Goal: Task Accomplishment & Management: Complete application form

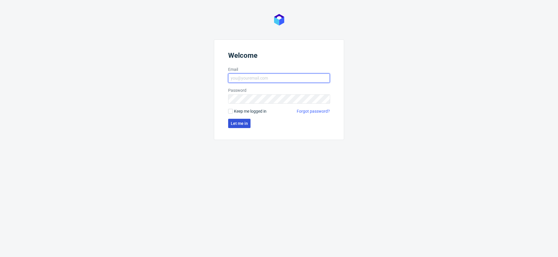
type input "[EMAIL_ADDRESS][DOMAIN_NAME]"
click at [238, 120] on button "Let me in" at bounding box center [239, 123] width 22 height 9
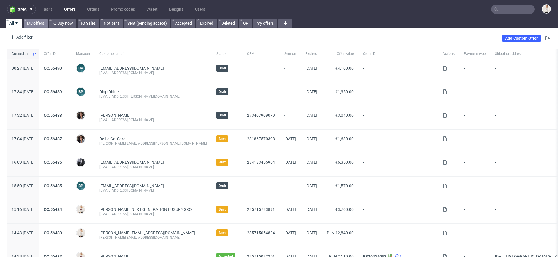
click at [32, 21] on link "My offers" at bounding box center [36, 23] width 24 height 9
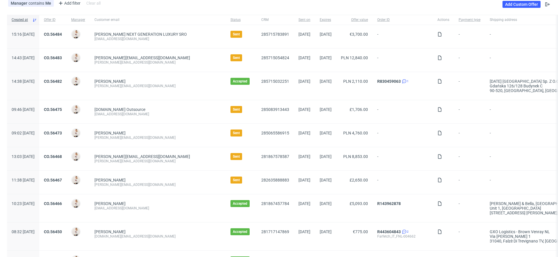
scroll to position [71, 0]
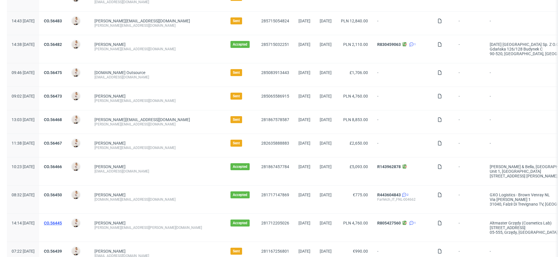
click at [62, 223] on link "CO.56445" at bounding box center [53, 223] width 18 height 5
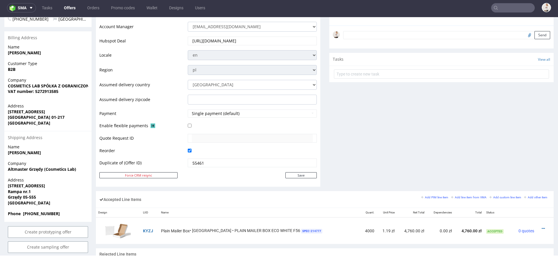
scroll to position [204, 0]
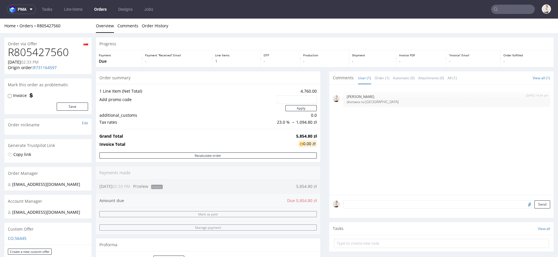
click at [47, 23] on div "Home Orders R805427560" at bounding box center [47, 26] width 87 height 6
click at [48, 25] on link "R805427560" at bounding box center [49, 26] width 24 height 6
click at [47, 68] on link "R731164597" at bounding box center [45, 68] width 24 height 6
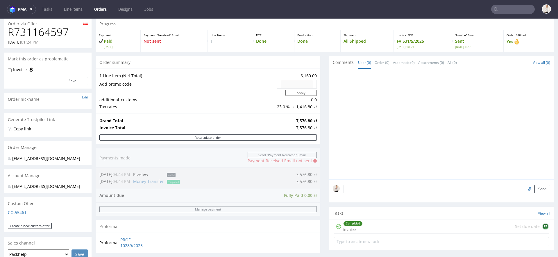
scroll to position [22, 0]
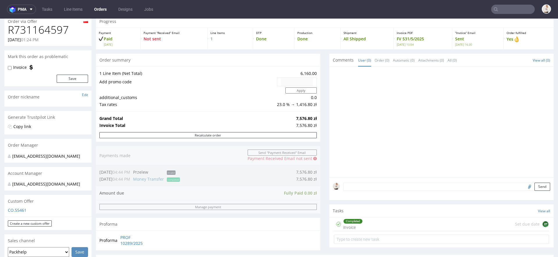
click at [405, 40] on p "FV 531/5/2025 Tue 13 May 10:54" at bounding box center [423, 41] width 52 height 10
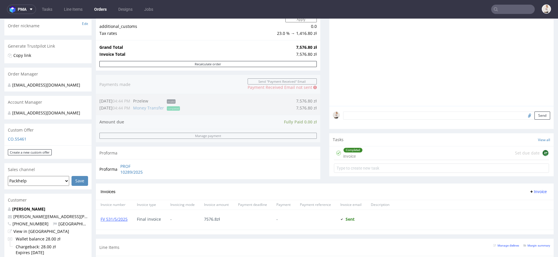
scroll to position [94, 0]
click at [118, 216] on link "FV 531/5/2025" at bounding box center [114, 219] width 27 height 6
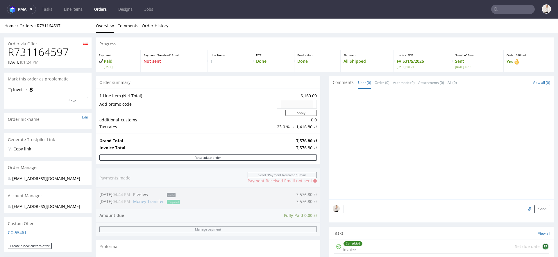
click at [59, 51] on h1 "R731164597" at bounding box center [48, 53] width 80 height 12
click at [515, 10] on input "text" at bounding box center [514, 9] width 44 height 9
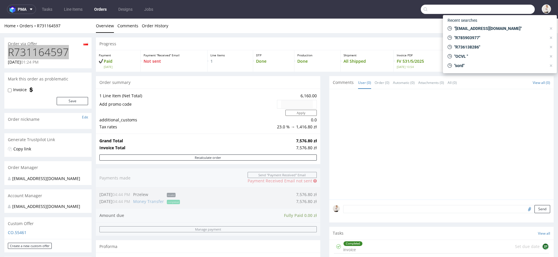
click at [104, 9] on link "Orders" at bounding box center [100, 9] width 19 height 9
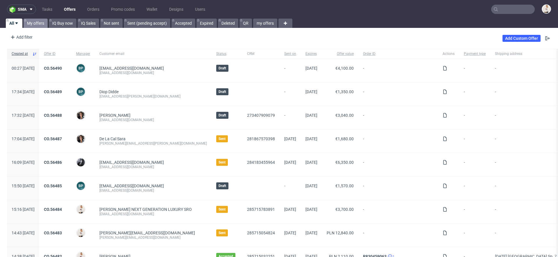
click at [31, 26] on link "My offers" at bounding box center [36, 23] width 24 height 9
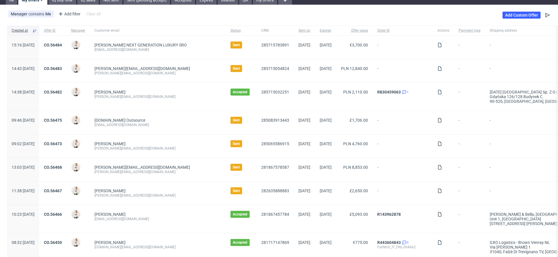
scroll to position [131, 0]
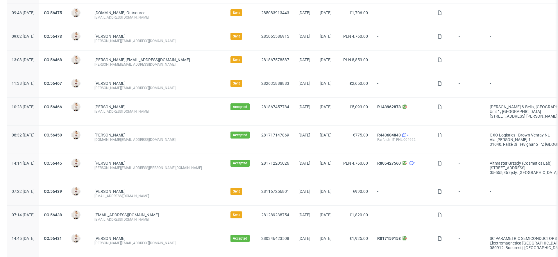
click at [67, 162] on div "CO.56445" at bounding box center [52, 168] width 27 height 28
click at [62, 162] on link "CO.56445" at bounding box center [53, 163] width 18 height 5
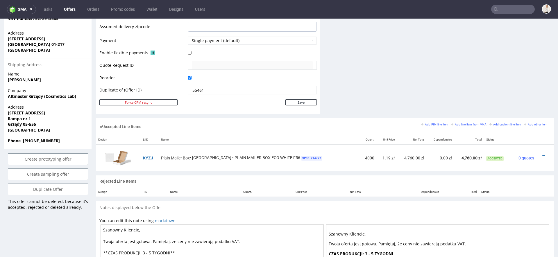
scroll to position [275, 0]
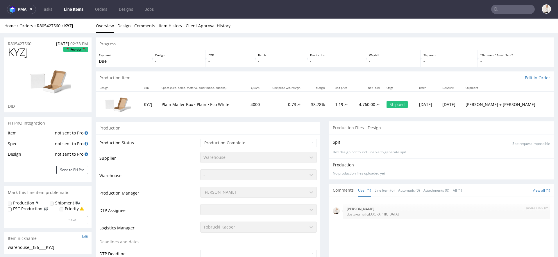
click at [50, 23] on div "Home Orders R805427560 KYZJ" at bounding box center [47, 26] width 87 height 6
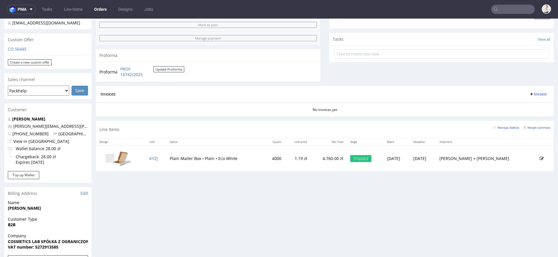
scroll to position [191, 0]
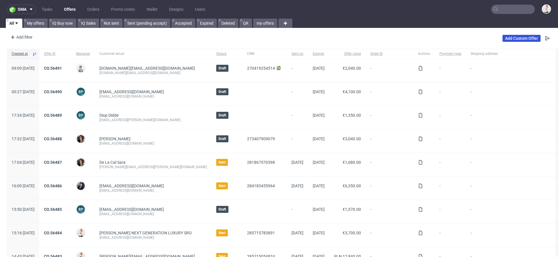
click at [516, 39] on link "Add Custom Offer" at bounding box center [522, 38] width 38 height 7
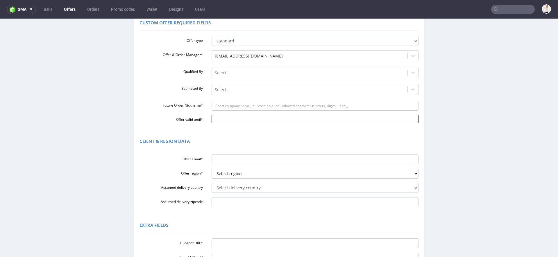
scroll to position [92, 0]
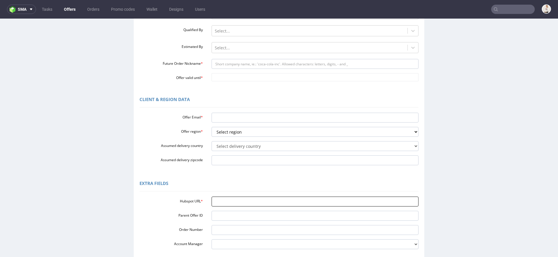
click at [259, 200] on input "Hubspot URL *" at bounding box center [315, 202] width 207 height 10
paste input "https://app-eu1.hubspot.com/contacts/25600958/record/0-3/286017156315/"
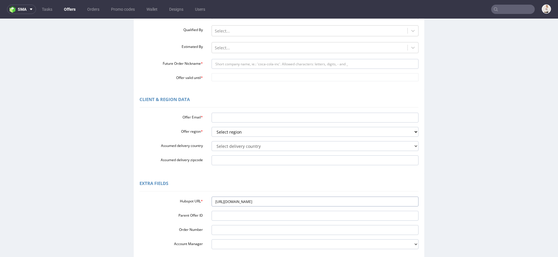
type input "https://app-eu1.hubspot.com/contacts/25600958/record/0-3/286017156315/"
click at [238, 118] on input "Offer Email *" at bounding box center [315, 118] width 207 height 10
paste input "[PERSON_NAME][EMAIL_ADDRESS][PERSON_NAME][DOMAIN_NAME]"
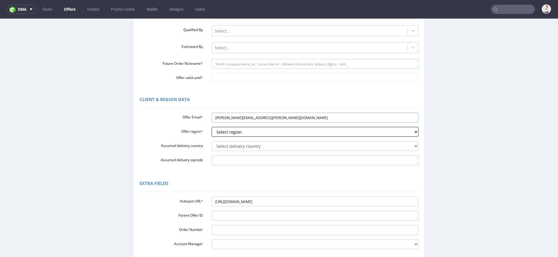
type input "[PERSON_NAME][EMAIL_ADDRESS][PERSON_NAME][DOMAIN_NAME]"
click at [233, 131] on select "Select region eu gb de pl fr it es" at bounding box center [315, 132] width 207 height 10
select select "pl"
click at [212, 127] on select "Select region eu gb de pl fr it es" at bounding box center [315, 132] width 207 height 10
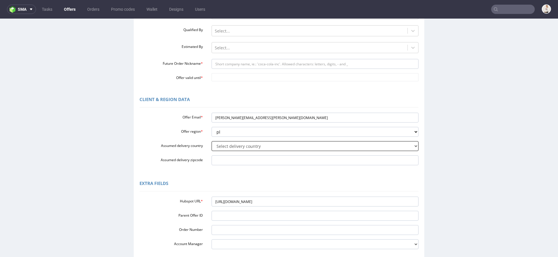
click at [234, 146] on select "Select delivery country Andorra Afghanistan Anguilla Albania Armenia Antarctica…" at bounding box center [315, 146] width 207 height 10
select select "179"
click at [212, 141] on select "Select delivery country Andorra Afghanistan Anguilla Albania Armenia Antarctica…" at bounding box center [315, 146] width 207 height 10
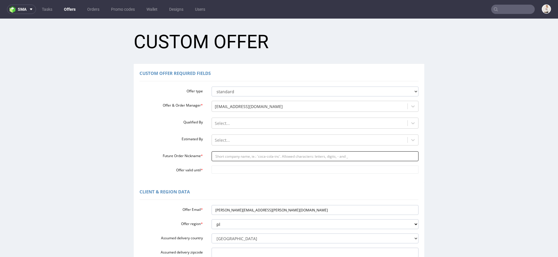
click at [239, 154] on input "Future Order Nickname *" at bounding box center [315, 157] width 207 height 10
paste input "valentinamaciejewskaomnipackcom"
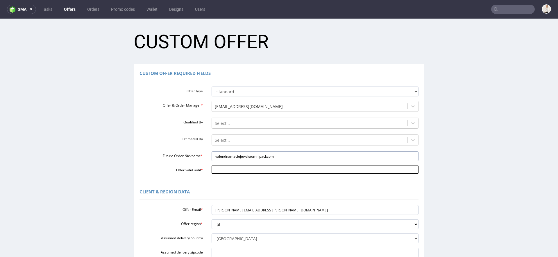
type input "valentinamaciejewskaomnipackcom"
click at [228, 171] on input "Offer valid until *" at bounding box center [315, 170] width 207 height 8
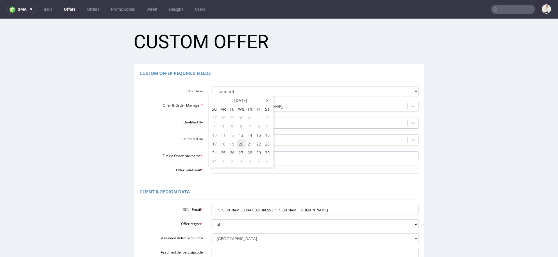
click at [241, 145] on td "20" at bounding box center [241, 144] width 9 height 9
type input "[DATE]"
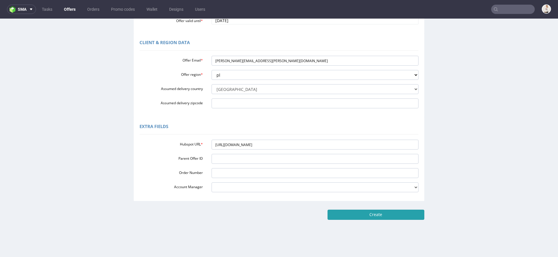
click at [401, 214] on input "Create" at bounding box center [376, 215] width 97 height 10
type input "Please wait..."
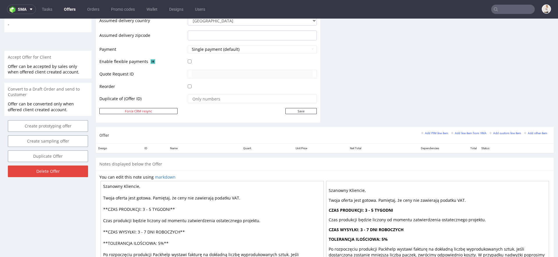
scroll to position [281, 0]
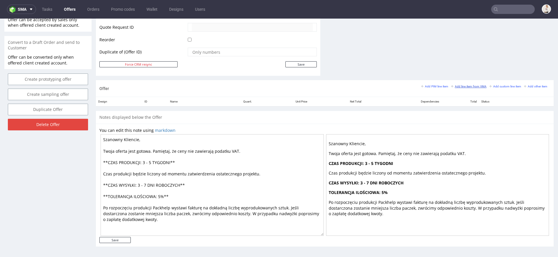
click at [456, 84] on link "Add line item from VMA" at bounding box center [468, 86] width 35 height 4
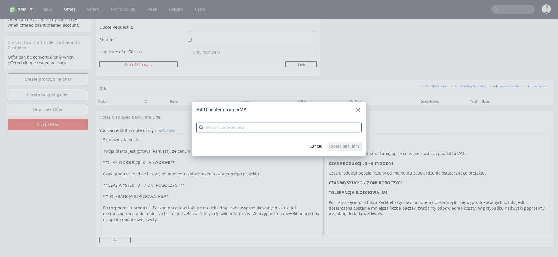
click at [298, 128] on input "text" at bounding box center [279, 127] width 165 height 9
paste input "CBAQ"
type input "CBAQ"
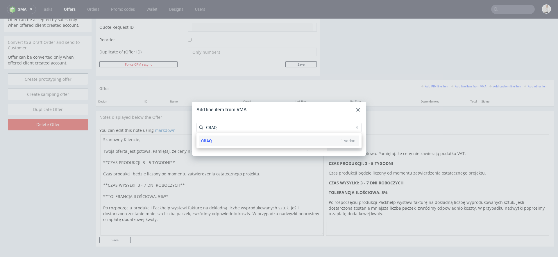
click at [296, 140] on div "CBAQ 1 variant" at bounding box center [279, 141] width 161 height 10
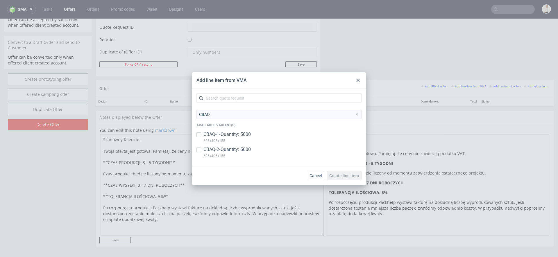
click at [251, 134] on p "CBAQ-1 • Quantity: 5000" at bounding box center [227, 134] width 47 height 6
click at [251, 144] on div "CBAQ-1 • Quantity: 5000 605x405x155" at bounding box center [279, 138] width 165 height 15
click at [245, 136] on p "CBAQ-1 • Quantity: 5000" at bounding box center [227, 134] width 47 height 6
checkbox input "true"
click at [245, 149] on p "CBAQ-2 • Quantity: 5000" at bounding box center [227, 150] width 47 height 6
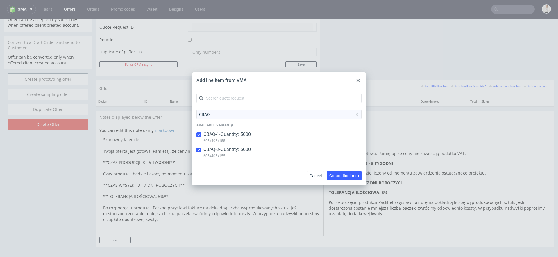
checkbox input "true"
click at [340, 176] on span "Create line item" at bounding box center [345, 176] width 30 height 4
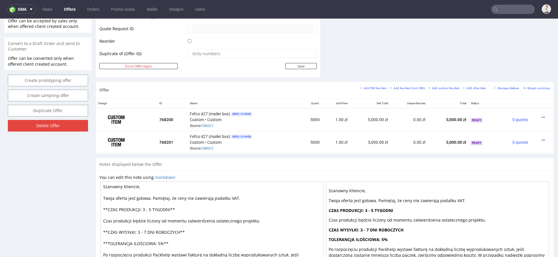
scroll to position [326, 0]
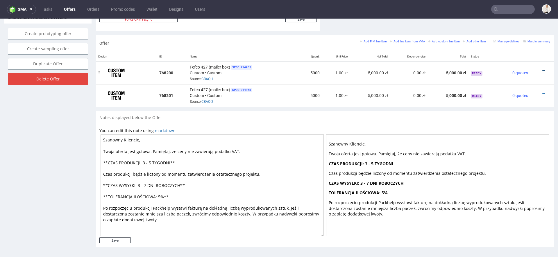
click at [542, 69] on icon at bounding box center [543, 71] width 3 height 4
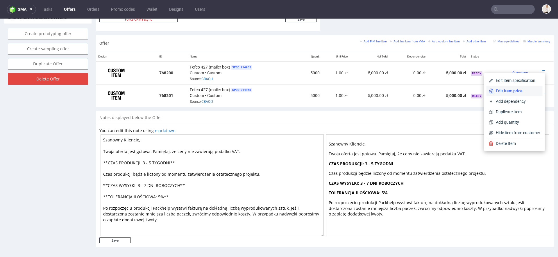
click at [500, 90] on span "Edit item price" at bounding box center [517, 91] width 47 height 6
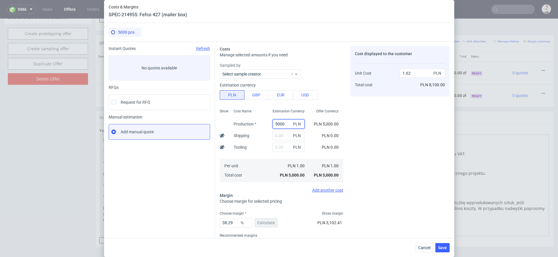
click at [284, 125] on input "5000" at bounding box center [289, 124] width 32 height 9
paste input "28150."
type input "28150"
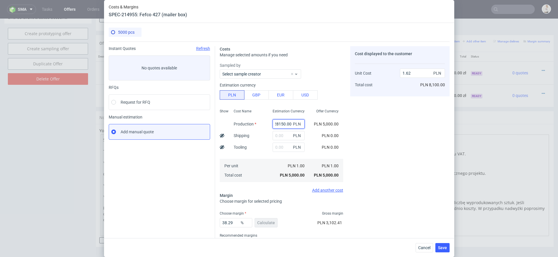
type input "9.12"
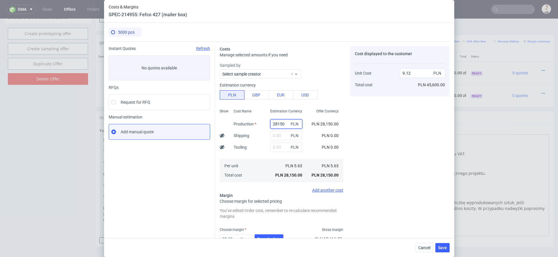
type input "28150"
click at [349, 139] on div "Costs Manage selected amounts if you need Sampled by Select sample creator Esti…" at bounding box center [332, 159] width 235 height 234
click at [284, 135] on input "text" at bounding box center [287, 135] width 32 height 9
type input "950"
type input "9.43"
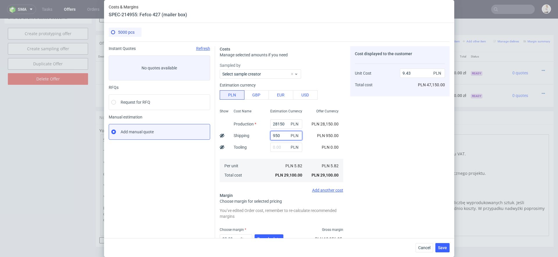
type input "950"
click at [412, 198] on div "Cost displayed to the customer Unit Cost Total cost 9.43 PLN PLN 47,150.00" at bounding box center [399, 160] width 99 height 229
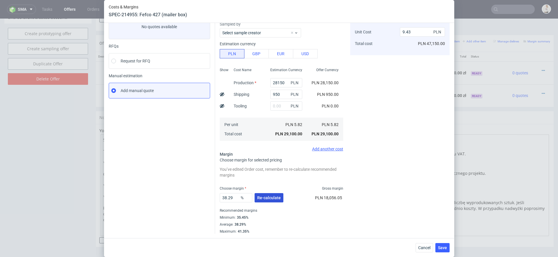
click at [264, 194] on button "Re-calculate" at bounding box center [269, 197] width 29 height 9
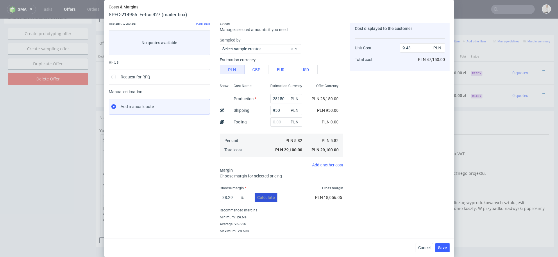
scroll to position [25, 0]
drag, startPoint x: 235, startPoint y: 197, endPoint x: 156, endPoint y: 196, distance: 78.3
click at [156, 196] on div "Instant Quotes Refresh No quotes available RFQs Request for RFQ Manual estimati…" at bounding box center [279, 126] width 341 height 218
type input "25"
type input "7.76"
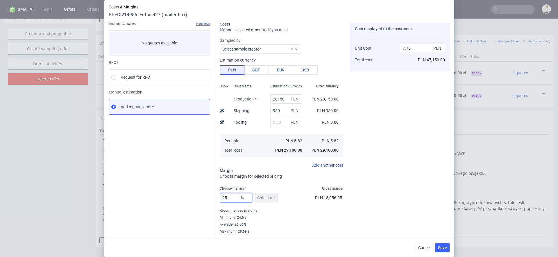
type input "25"
click at [394, 205] on div "Cost displayed to the customer Unit Cost Total cost 7.76 PLN PLN 38,800.00" at bounding box center [399, 127] width 99 height 213
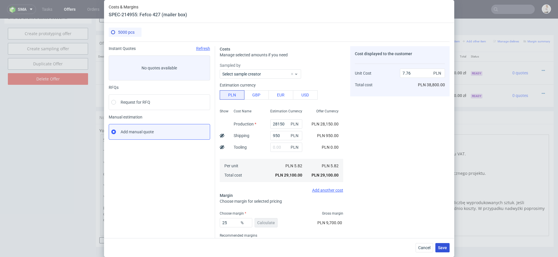
click at [443, 243] on button "Save" at bounding box center [443, 247] width 14 height 9
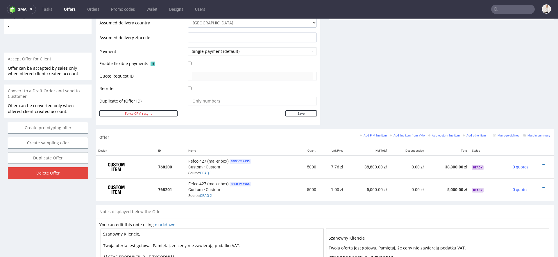
scroll to position [326, 0]
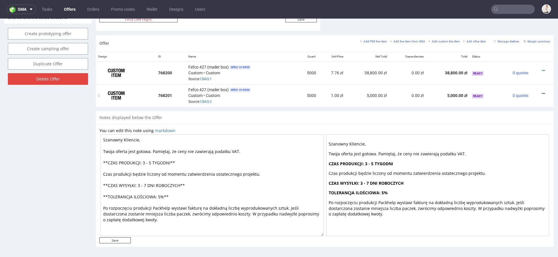
click at [542, 92] on icon at bounding box center [543, 94] width 3 height 4
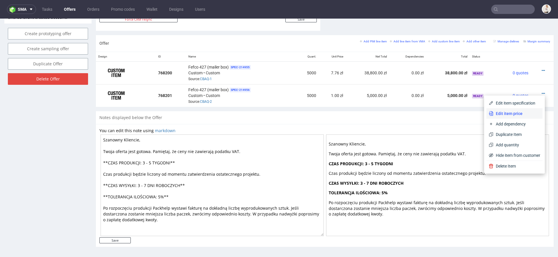
click at [507, 115] on span "Edit item price" at bounding box center [517, 114] width 47 height 6
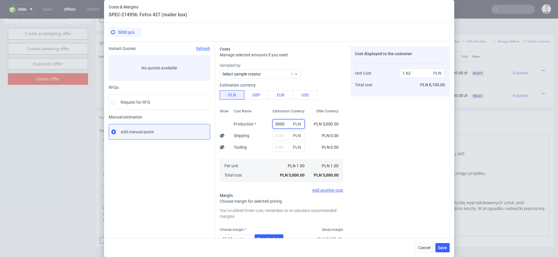
click at [284, 125] on input "5000" at bounding box center [289, 124] width 32 height 9
paste input "28900."
type input "28900"
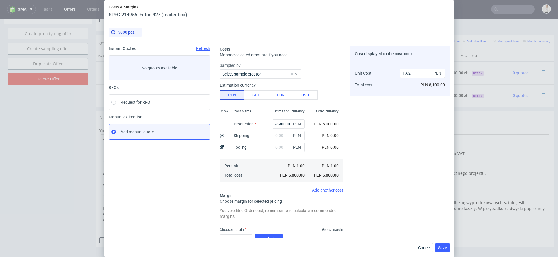
type input "9.37"
click at [359, 134] on div "Cost displayed to the customer Unit Cost Total cost 9.37 PLN PLN 8,100.00" at bounding box center [399, 160] width 99 height 229
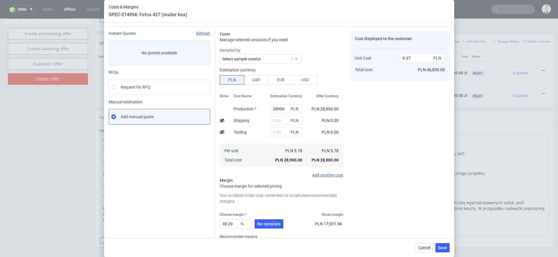
scroll to position [18, 0]
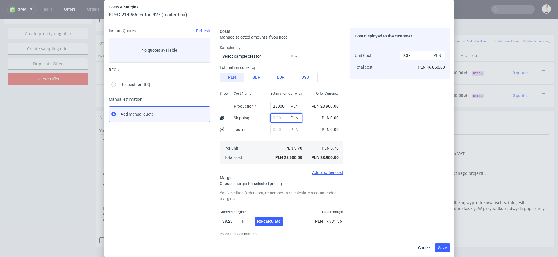
click at [286, 118] on input "text" at bounding box center [287, 117] width 32 height 9
type input "2000"
type input "10.01"
click at [365, 130] on div "Cost displayed to the customer Unit Cost Total cost 10.01 PLN PLN 50,050.00" at bounding box center [399, 143] width 99 height 229
click at [268, 222] on span "Re-calculate" at bounding box center [269, 222] width 24 height 4
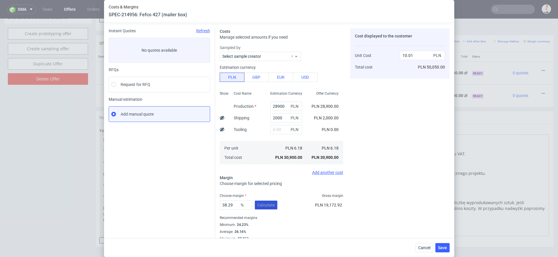
scroll to position [25, 0]
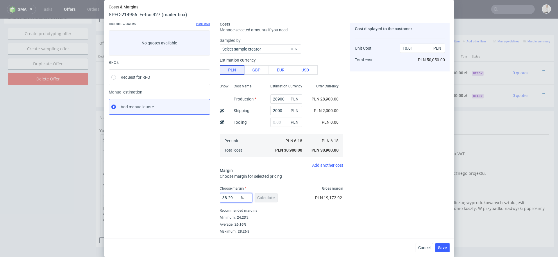
drag, startPoint x: 229, startPoint y: 197, endPoint x: 186, endPoint y: 197, distance: 42.8
click at [186, 197] on div "Instant Quotes Refresh No quotes available RFQs Request for RFQ Manual estimati…" at bounding box center [279, 126] width 341 height 218
type input "2"
type input "6.31"
type input "26"
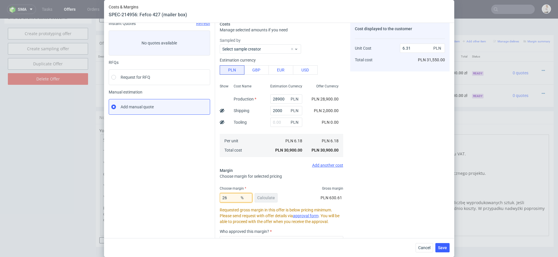
type input "8.35"
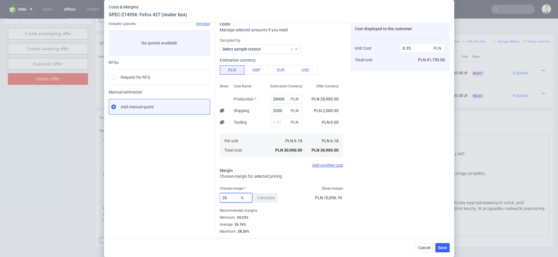
type input "26"
click at [282, 203] on div "26 % Calculate PLN 10,856.76" at bounding box center [282, 199] width 124 height 16
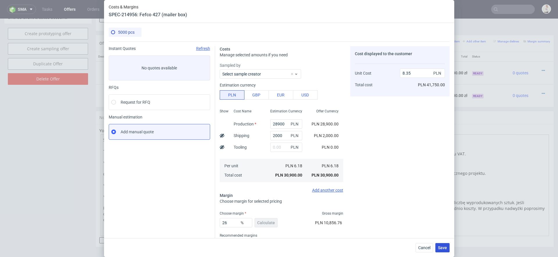
click at [441, 249] on span "Save" at bounding box center [442, 248] width 9 height 4
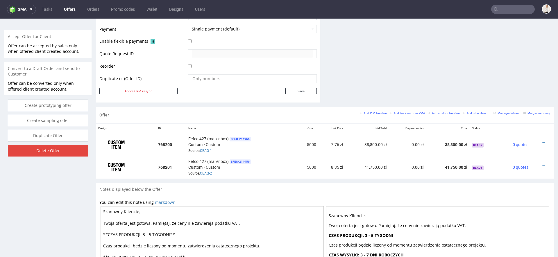
scroll to position [259, 0]
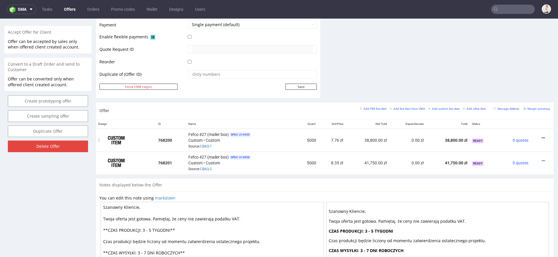
click at [542, 136] on icon at bounding box center [543, 138] width 3 height 4
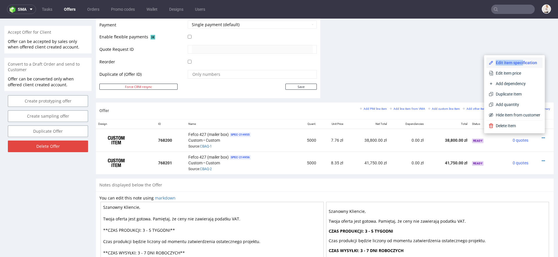
click at [516, 60] on span "Edit item specification" at bounding box center [517, 63] width 47 height 6
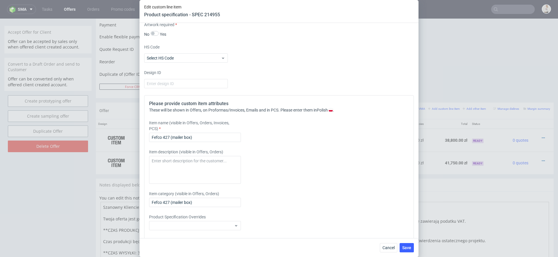
scroll to position [785, 0]
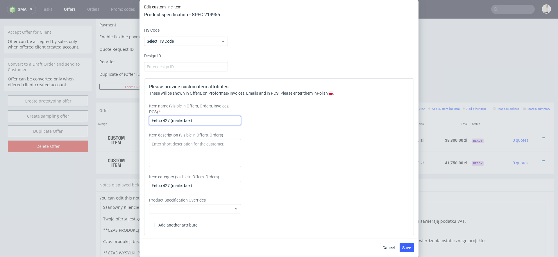
click at [211, 116] on input "Fefco 427 (mailer box)" at bounding box center [195, 120] width 92 height 9
click at [208, 119] on input "Fefco 427 (mailer box)" at bounding box center [195, 120] width 92 height 9
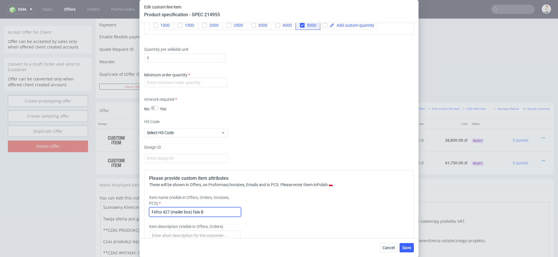
scroll to position [692, 0]
type input "Fefco 427 (mailer box) fala B"
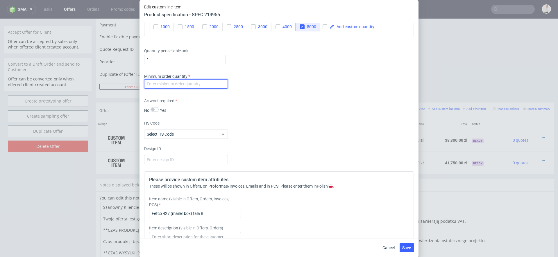
click at [191, 87] on input "number" at bounding box center [186, 83] width 84 height 9
type input "1"
click at [311, 104] on div "Artwork required No Yes" at bounding box center [279, 105] width 270 height 15
click at [414, 243] on div "Cancel Save" at bounding box center [279, 248] width 279 height 19
click at [410, 245] on button "Save" at bounding box center [407, 247] width 14 height 9
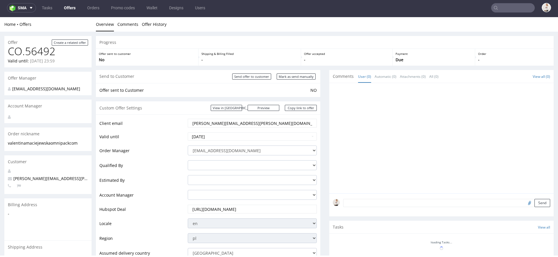
scroll to position [326, 0]
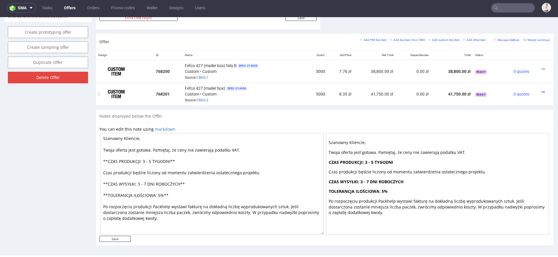
click at [542, 90] on icon at bounding box center [543, 92] width 3 height 4
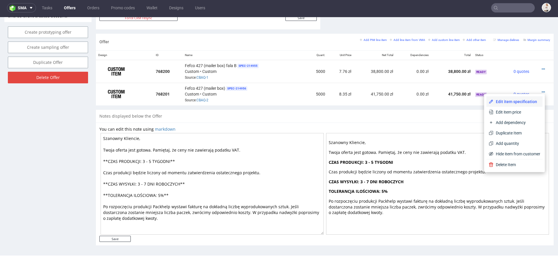
click at [512, 101] on span "Edit item specification" at bounding box center [517, 102] width 47 height 6
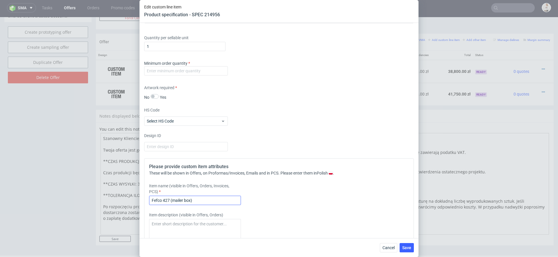
scroll to position [698, 0]
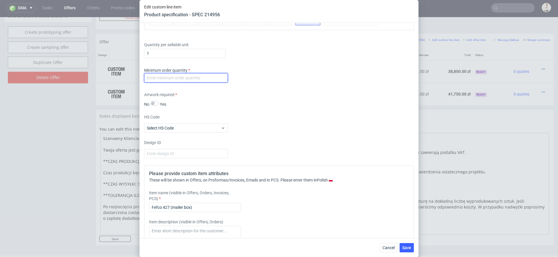
click at [192, 80] on input "number" at bounding box center [186, 77] width 84 height 9
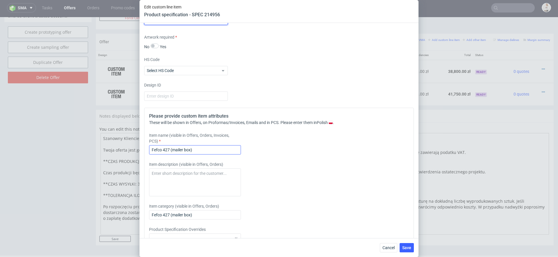
scroll to position [759, 0]
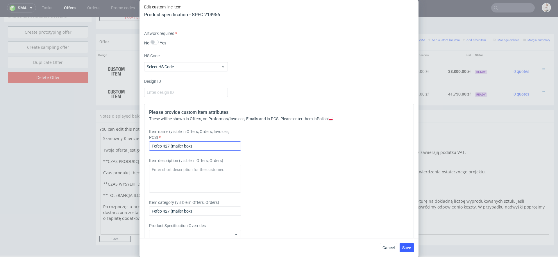
type input "1"
click at [222, 142] on input "Fefco 427 (mailer box)" at bounding box center [195, 146] width 92 height 9
click at [226, 150] on div "Please provide custom item attributes These will be shown in Offers, on Proform…" at bounding box center [279, 182] width 270 height 157
click at [222, 146] on input "Fefco 427 (mailer box)" at bounding box center [195, 146] width 92 height 9
type input "Fefco 427 (mailer box) fala C"
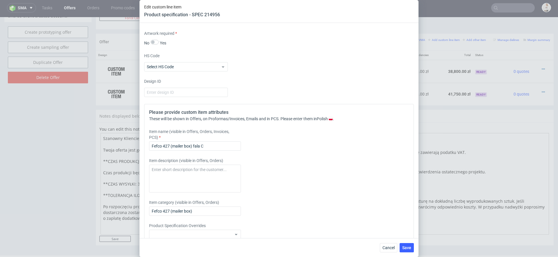
click at [298, 159] on div "Item description (visible in Offers, Orders)" at bounding box center [245, 175] width 193 height 35
click at [410, 251] on button "Save" at bounding box center [407, 247] width 14 height 9
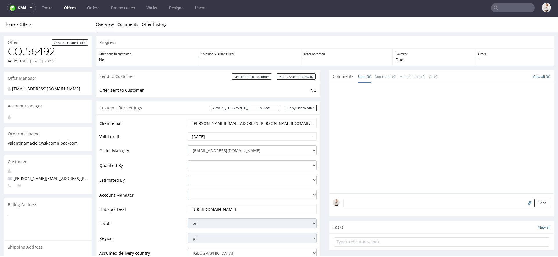
scroll to position [0, 0]
click at [283, 75] on input "Mark as send manually" at bounding box center [296, 77] width 39 height 6
type input "In progress..."
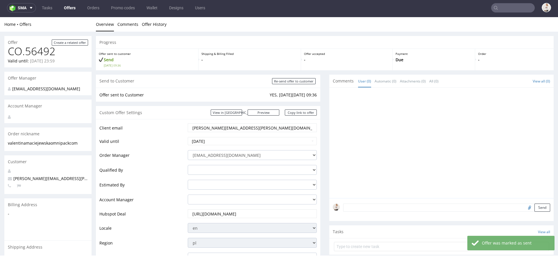
click at [309, 109] on div "Custom Offer Settings View in Hubspot Preview https://zapakuj.to/packhelp-plus/…" at bounding box center [208, 112] width 225 height 13
click at [307, 114] on link "Copy link to offer" at bounding box center [301, 113] width 32 height 6
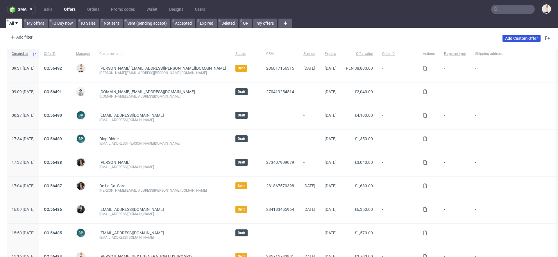
click at [519, 37] on link "Add Custom Offer" at bounding box center [522, 38] width 38 height 7
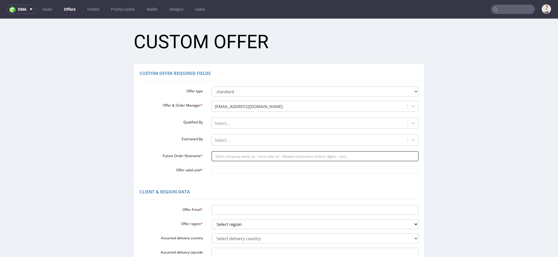
click at [239, 154] on input "Future Order Nickname *" at bounding box center [315, 157] width 207 height 10
paste input "reimatsuokamatchasomecom"
type input "reimatsuokamatchasomecom"
click at [228, 177] on div "Custom Offer Required Fields Offer type standard prototyping sampling Offer & O…" at bounding box center [279, 123] width 291 height 119
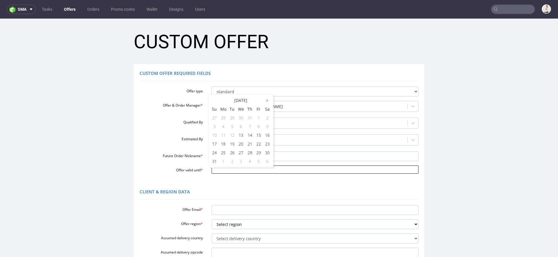
click at [223, 173] on input "Offer valid until *" at bounding box center [315, 170] width 207 height 8
click at [240, 145] on td "20" at bounding box center [241, 144] width 9 height 9
type input "[DATE]"
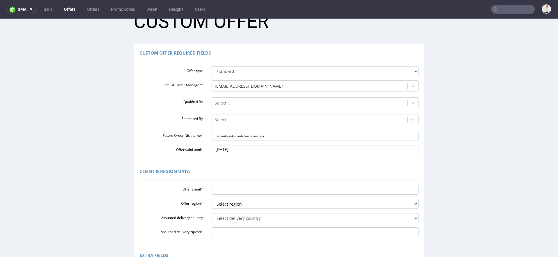
scroll to position [21, 0]
click at [235, 191] on input "Offer Email *" at bounding box center [315, 189] width 207 height 10
paste input "[EMAIL_ADDRESS][DOMAIN_NAME]"
type input "[EMAIL_ADDRESS][DOMAIN_NAME]"
click at [232, 204] on select "Select region eu gb de pl fr it es" at bounding box center [315, 204] width 207 height 10
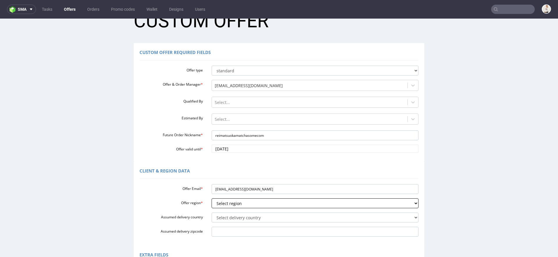
select select "eu"
click at [212, 199] on select "Select region eu gb de pl fr it es" at bounding box center [315, 204] width 207 height 10
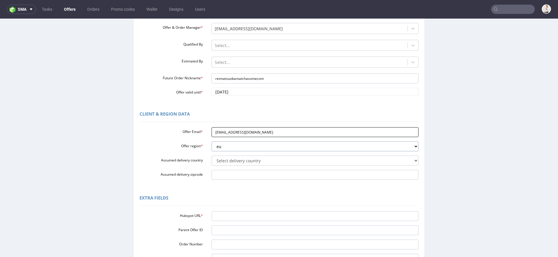
scroll to position [95, 0]
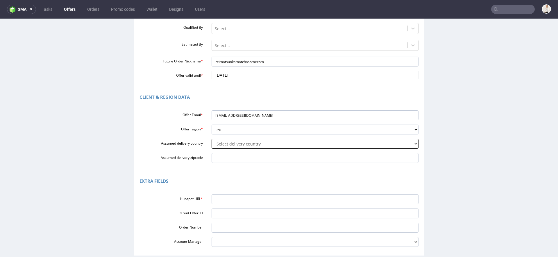
click at [223, 147] on select "Select delivery country [GEOGRAPHIC_DATA] [GEOGRAPHIC_DATA] [GEOGRAPHIC_DATA] […" at bounding box center [315, 144] width 207 height 10
select select "57"
click at [212, 139] on select "Select delivery country [GEOGRAPHIC_DATA] [GEOGRAPHIC_DATA] [GEOGRAPHIC_DATA] […" at bounding box center [315, 144] width 207 height 10
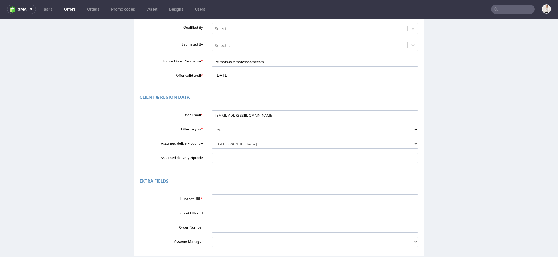
click at [274, 205] on div "Hubspot URL * Parent Offer ID Order Number Account Manager [PERSON_NAME][EMAIL_…" at bounding box center [279, 219] width 279 height 55
click at [271, 198] on input "Hubspot URL *" at bounding box center [315, 200] width 207 height 10
paste input "[URL][DOMAIN_NAME]"
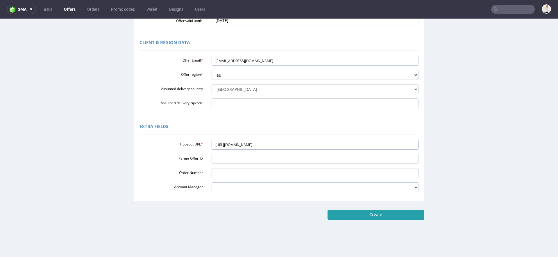
type input "[URL][DOMAIN_NAME]"
click at [368, 216] on input "Create" at bounding box center [376, 215] width 97 height 10
type input "Please wait..."
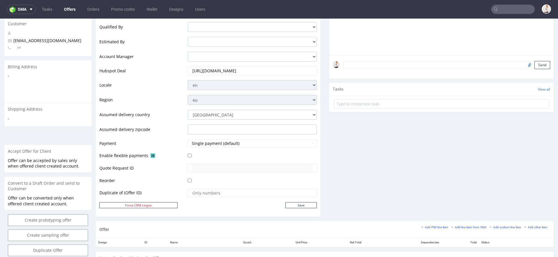
scroll to position [267, 0]
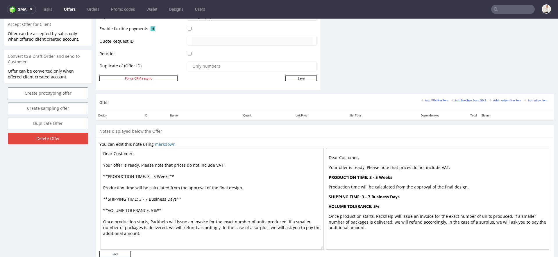
click at [465, 99] on small "Add line item from VMA" at bounding box center [468, 100] width 35 height 3
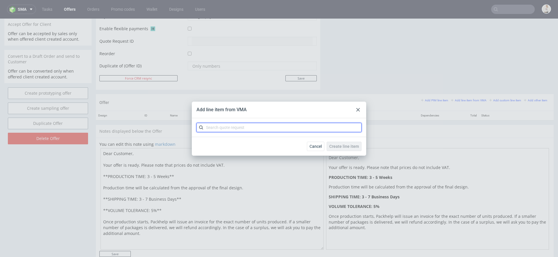
click at [304, 130] on input "text" at bounding box center [279, 127] width 165 height 9
paste input "CBAY"
type input "CBAY"
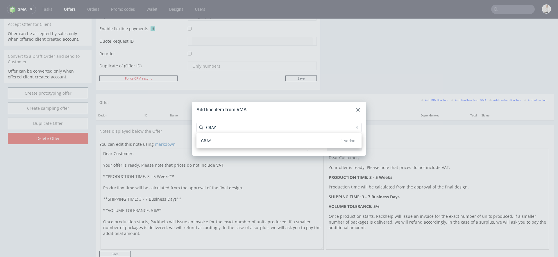
click at [286, 142] on div "CBAY 1 variant" at bounding box center [279, 141] width 161 height 10
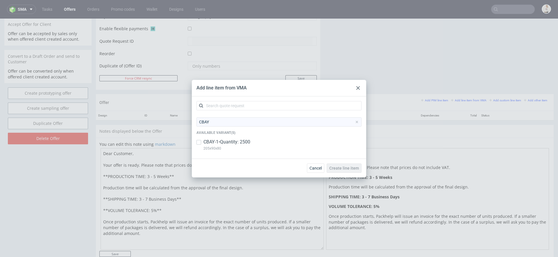
click at [286, 142] on div "CBAY-1 • Quantity: 2500 205x90x80" at bounding box center [279, 146] width 165 height 15
checkbox input "true"
click at [340, 166] on span "Create line item" at bounding box center [345, 168] width 30 height 4
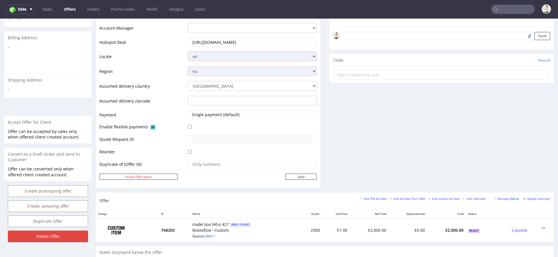
scroll to position [304, 0]
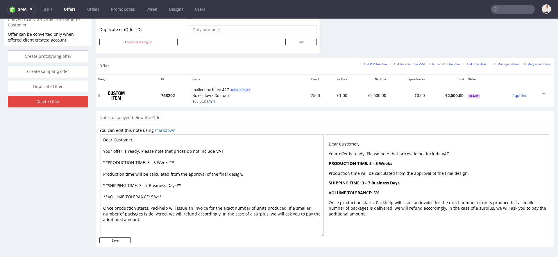
click at [542, 92] on icon at bounding box center [543, 93] width 3 height 4
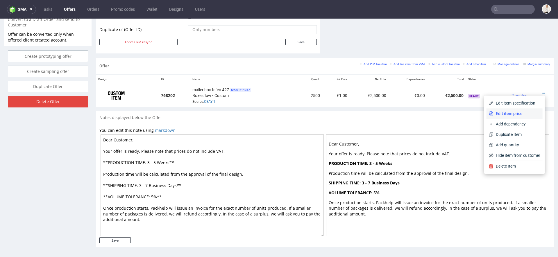
click at [508, 110] on li "Edit item price" at bounding box center [515, 113] width 56 height 10
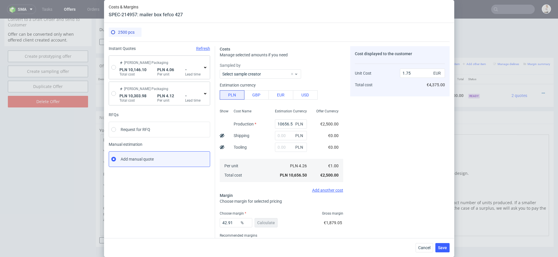
click at [148, 65] on div "Adams Packaging PLN 10,146.10 Total cost PLN 4.06 Per unit - Lead time" at bounding box center [160, 67] width 85 height 19
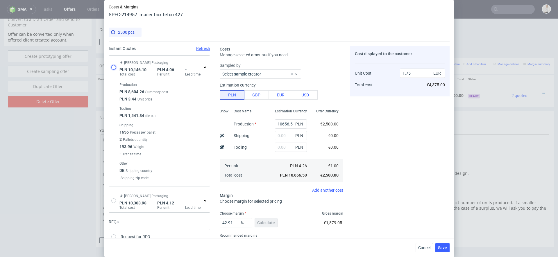
click at [112, 67] on input "radio" at bounding box center [113, 67] width 5 height 5
radio input "true"
radio input "false"
type input "8604.26"
type input "1541.84"
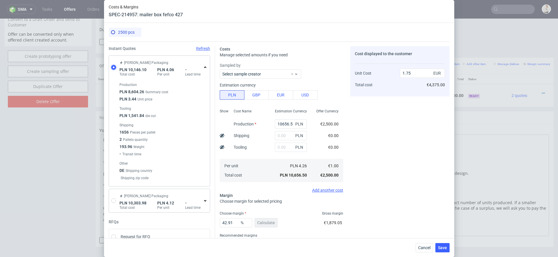
type input "0.95"
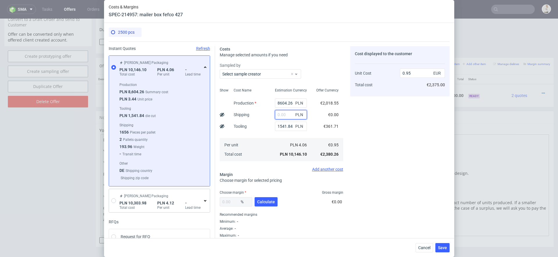
click at [284, 118] on input "text" at bounding box center [291, 114] width 32 height 9
type input "670"
type input "1.01"
type input "670"
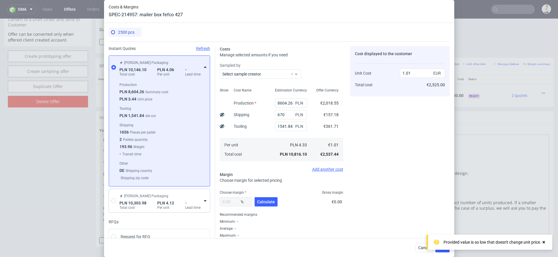
click at [372, 135] on div "Cost displayed to the customer Unit Cost Total cost 1.01 EUR €2,525.00" at bounding box center [399, 142] width 99 height 192
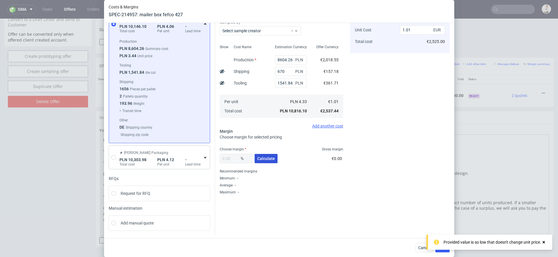
click at [265, 161] on span "Calculate" at bounding box center [266, 159] width 18 height 4
type input "33.15"
type input "1.51"
drag, startPoint x: 234, startPoint y: 157, endPoint x: 169, endPoint y: 158, distance: 65.2
click at [169, 158] on div "Instant Quotes Refresh Adams Packaging PLN 10,146.10 Total cost PLN 4.06 Per un…" at bounding box center [279, 117] width 341 height 238
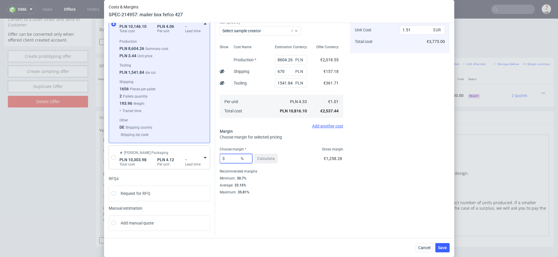
type input "35"
type input "1.55"
type input "35"
click at [344, 174] on div "Costs Manage selected amounts if you need Sampled by Select sample creator Show…" at bounding box center [332, 96] width 235 height 197
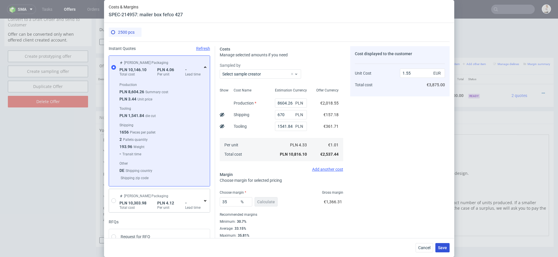
click at [443, 244] on button "Save" at bounding box center [443, 247] width 14 height 9
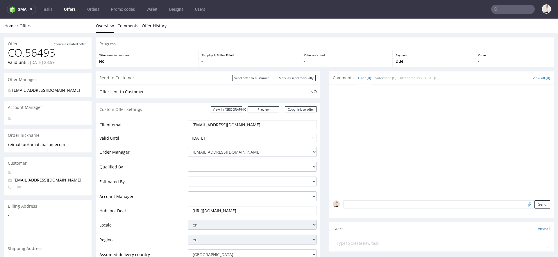
click at [297, 76] on input "Mark as send manually" at bounding box center [296, 78] width 39 height 6
type input "In progress..."
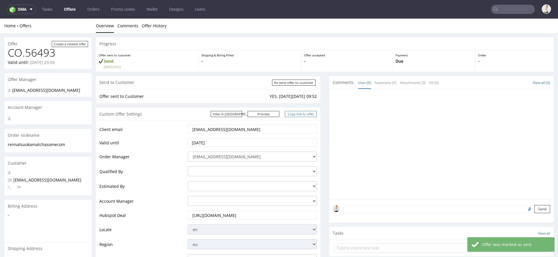
click at [299, 117] on link "Copy link to offer" at bounding box center [301, 114] width 32 height 6
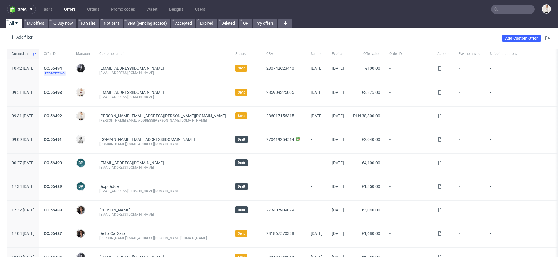
click at [513, 7] on input "text" at bounding box center [514, 9] width 44 height 9
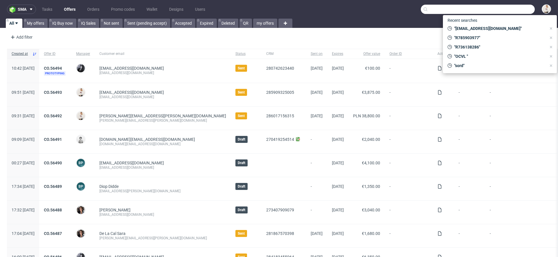
paste input "anna.konieczna@ozgo.pl"
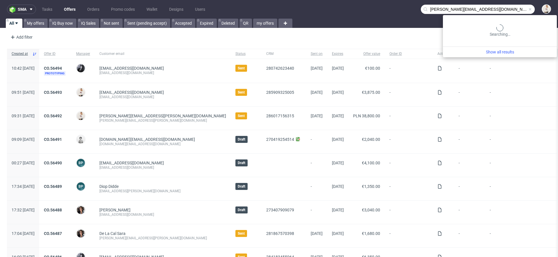
type input "anna.konieczna@ozgo.pl"
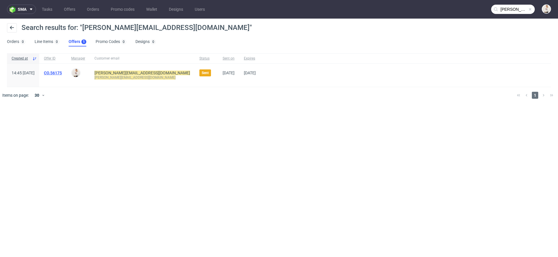
click at [62, 73] on link "CO.56175" at bounding box center [53, 73] width 18 height 5
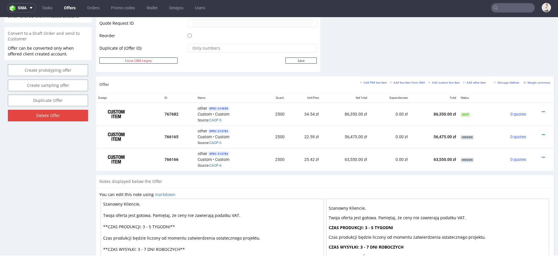
scroll to position [282, 0]
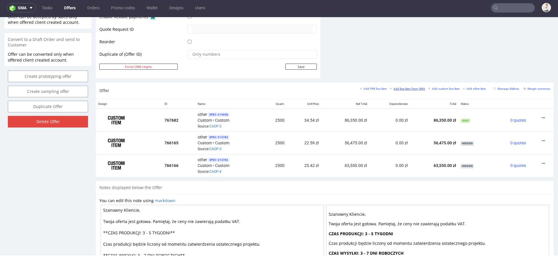
click at [412, 87] on small "Add line item from VMA" at bounding box center [407, 88] width 35 height 3
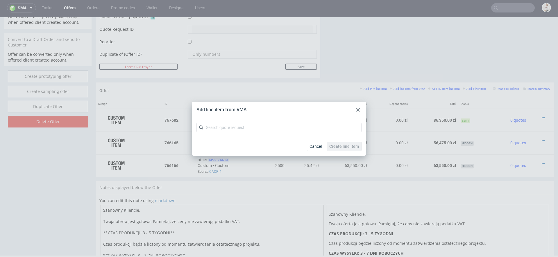
click at [235, 133] on div at bounding box center [279, 127] width 175 height 19
click at [231, 129] on input "text" at bounding box center [279, 127] width 165 height 9
paste input "CAOP"
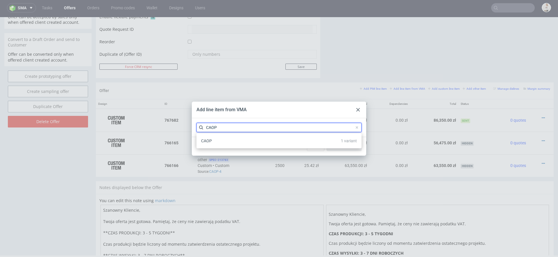
type input "CAOP"
click at [227, 146] on div "CAOP 1 variant" at bounding box center [279, 141] width 165 height 15
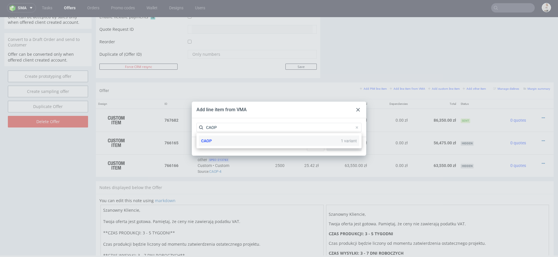
click at [223, 143] on div "CAOP 1 variant" at bounding box center [279, 141] width 161 height 10
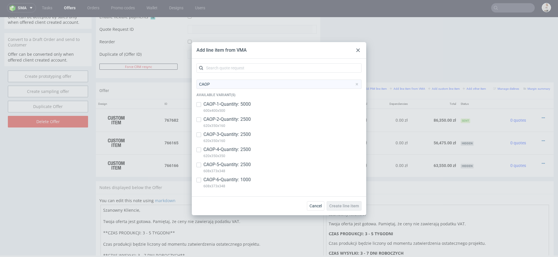
click at [225, 178] on p "CAOP-6 • Quantity: 1000" at bounding box center [227, 180] width 47 height 6
checkbox input "true"
click at [346, 205] on span "Create line item" at bounding box center [345, 206] width 30 height 4
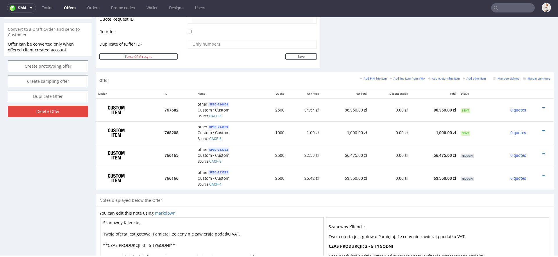
scroll to position [298, 0]
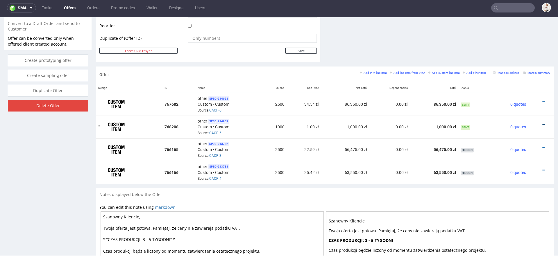
click at [542, 123] on icon at bounding box center [543, 125] width 3 height 4
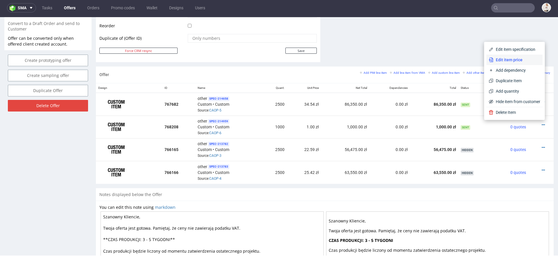
click at [507, 60] on span "Edit item price" at bounding box center [517, 60] width 47 height 6
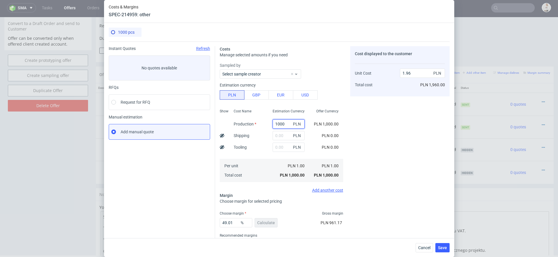
click at [278, 121] on input "1000" at bounding box center [289, 124] width 32 height 9
paste input "31410."
type input "31410"
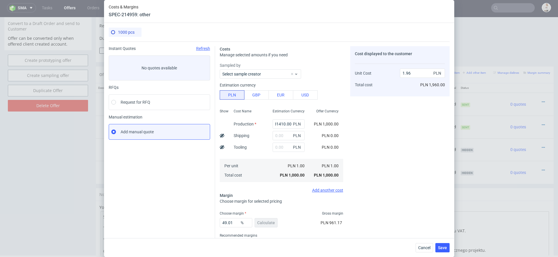
type input "61.6"
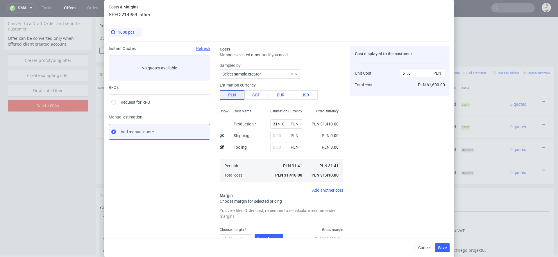
click at [325, 115] on div "Offer Currency" at bounding box center [328, 113] width 32 height 10
click at [276, 135] on input "text" at bounding box center [287, 135] width 32 height 9
type input "80"
type input "61.62"
type input "800"
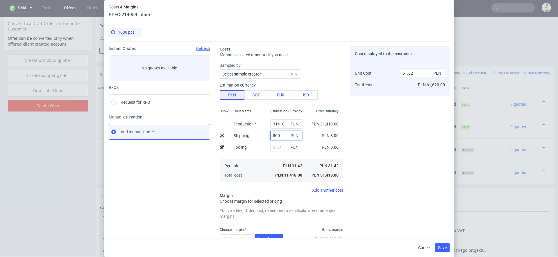
type input "63.17"
type input "800"
click at [377, 143] on div "Cost displayed to the customer Unit Cost Total cost 63.17 PLN PLN 63,170.00" at bounding box center [399, 160] width 99 height 229
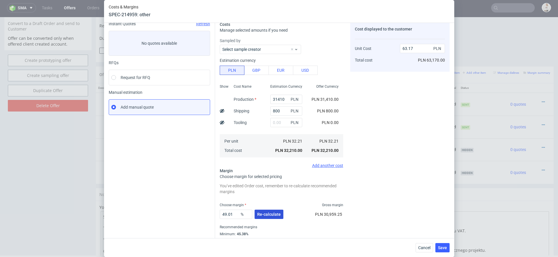
click at [274, 218] on button "Re-calculate" at bounding box center [269, 214] width 29 height 9
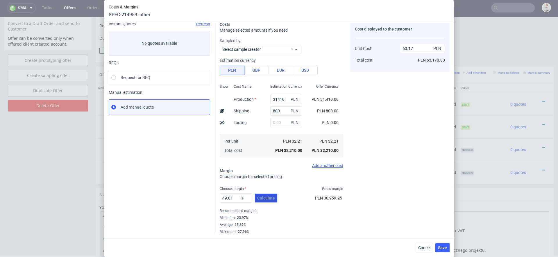
scroll to position [25, 0]
drag, startPoint x: 234, startPoint y: 196, endPoint x: 193, endPoint y: 196, distance: 40.4
click at [198, 196] on div "Instant Quotes Refresh No quotes available RFQs Request for RFQ Manual estimati…" at bounding box center [279, 126] width 341 height 218
type input "37"
type input "51.13"
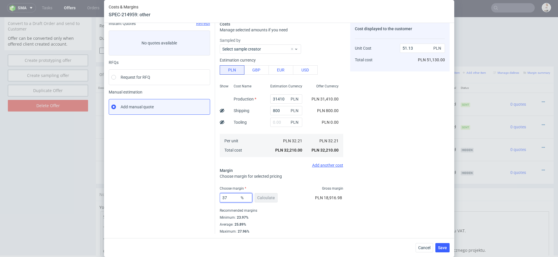
type input "37"
click at [338, 211] on div "Recommended margins" at bounding box center [282, 210] width 124 height 7
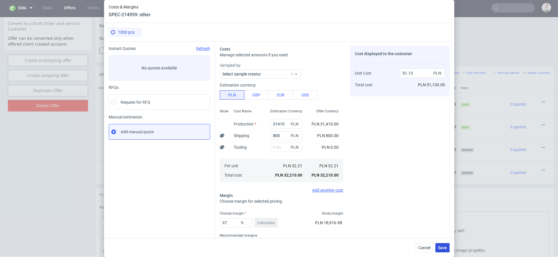
click at [445, 249] on span "Save" at bounding box center [442, 248] width 9 height 4
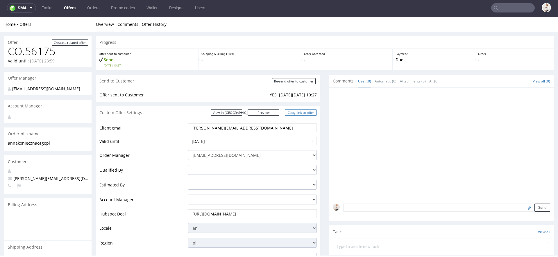
click at [298, 115] on link "Copy link to offer" at bounding box center [301, 113] width 32 height 6
drag, startPoint x: 247, startPoint y: 131, endPoint x: 149, endPoint y: 119, distance: 98.8
click at [149, 119] on div "Client email anna.konieczna@ozgo.pl Valid until 2025-08-16 Order Manager mari.f…" at bounding box center [208, 239] width 225 height 241
click at [288, 110] on link "Copy link to offer" at bounding box center [301, 113] width 32 height 6
click at [290, 112] on link "Copy link to offer" at bounding box center [301, 113] width 32 height 6
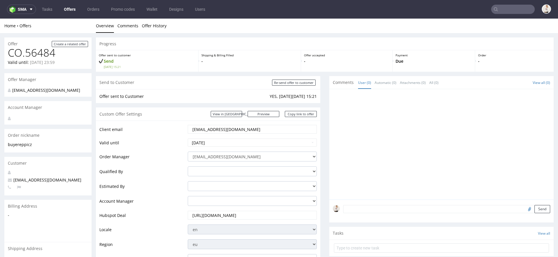
drag, startPoint x: 231, startPoint y: 129, endPoint x: 180, endPoint y: 129, distance: 50.6
click at [180, 129] on tr "Client email [EMAIL_ADDRESS][DOMAIN_NAME]" at bounding box center [208, 131] width 218 height 14
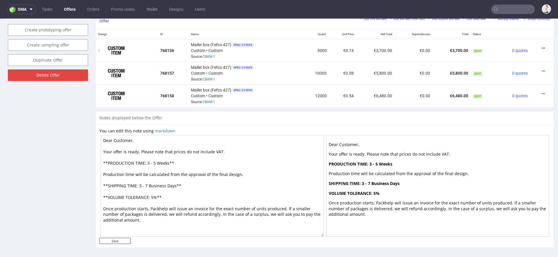
click at [542, 47] on icon at bounding box center [543, 48] width 3 height 4
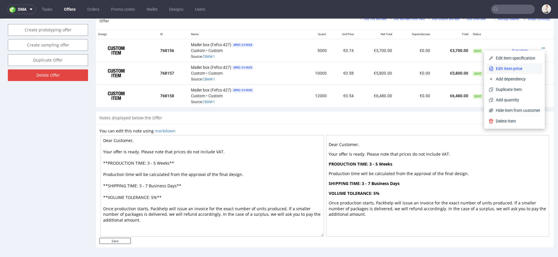
click at [506, 69] on span "Edit item price" at bounding box center [517, 69] width 47 height 6
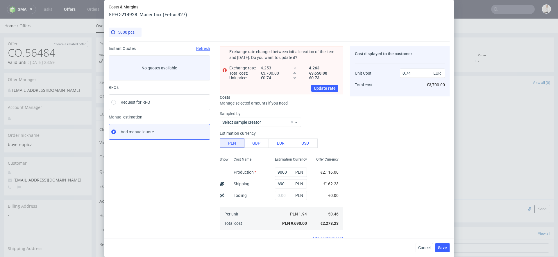
scroll to position [73, 0]
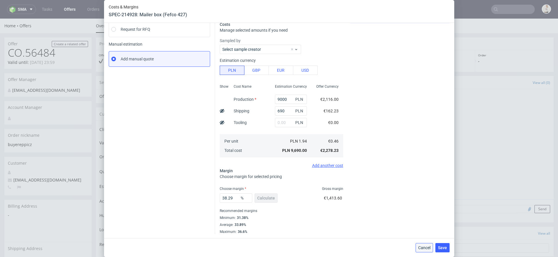
click at [422, 247] on span "Cancel" at bounding box center [425, 248] width 12 height 4
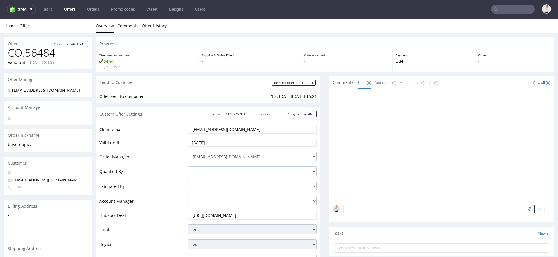
drag, startPoint x: 231, startPoint y: 129, endPoint x: 170, endPoint y: 129, distance: 61.4
click at [170, 129] on tr "Client email buyer@eppi.cz" at bounding box center [208, 131] width 218 height 14
click at [496, 11] on input "text" at bounding box center [514, 9] width 44 height 9
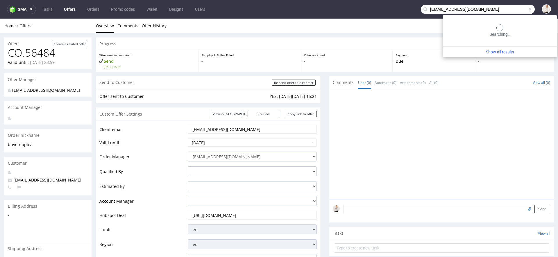
type input "[EMAIL_ADDRESS][DOMAIN_NAME]"
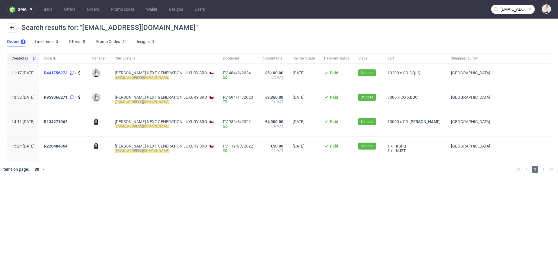
click at [67, 72] on span "R441756273" at bounding box center [56, 73] width 24 height 5
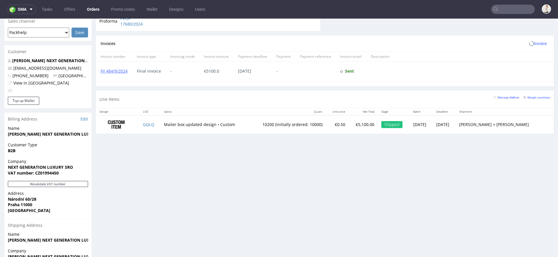
scroll to position [296, 0]
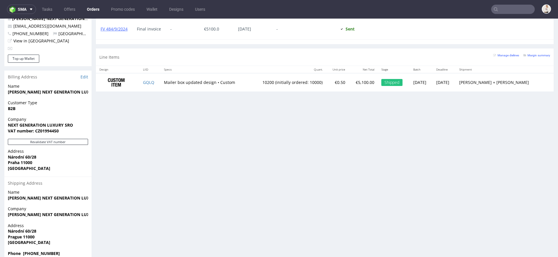
click at [44, 251] on strong "Phone +420602656871" at bounding box center [34, 254] width 52 height 6
click at [65, 251] on span "Phone +420602656871" at bounding box center [48, 254] width 80 height 6
drag, startPoint x: 57, startPoint y: 242, endPoint x: 26, endPoint y: 243, distance: 30.9
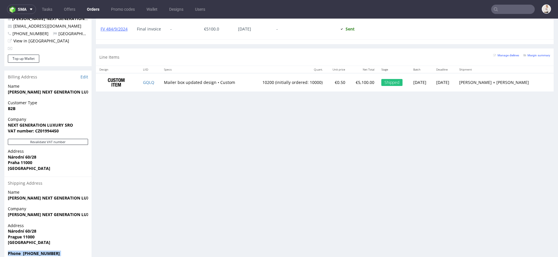
click at [26, 251] on span "Phone +420602656871" at bounding box center [48, 254] width 80 height 6
click at [26, 251] on strong "Phone +420602656871" at bounding box center [34, 254] width 52 height 6
drag, startPoint x: 23, startPoint y: 243, endPoint x: 66, endPoint y: 244, distance: 43.6
click at [66, 251] on span "Phone +420602656871" at bounding box center [48, 254] width 80 height 6
copy strong "+420602656871"
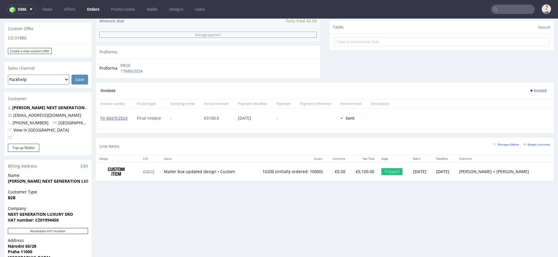
scroll to position [202, 0]
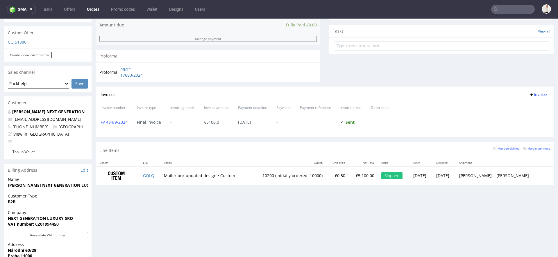
click at [34, 124] on span "+420602656871" at bounding box center [28, 127] width 41 height 6
click at [48, 120] on div "Matej Sukovsky NEXT GENERATION LUXURY SRO buyer@eppi.cz +420602656871 Czech Rep…" at bounding box center [47, 128] width 87 height 39
drag, startPoint x: 44, startPoint y: 115, endPoint x: 12, endPoint y: 115, distance: 32.0
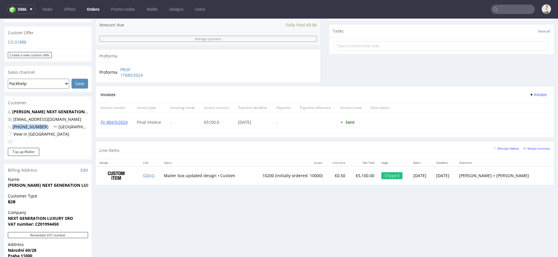
click at [12, 124] on span "+420602656871" at bounding box center [28, 127] width 41 height 6
copy span "+420602656871"
drag, startPoint x: 12, startPoint y: 107, endPoint x: 46, endPoint y: 108, distance: 34.3
click at [46, 117] on p "buyer@eppi.cz" at bounding box center [48, 120] width 80 height 6
copy link "buyer@eppi.cz"
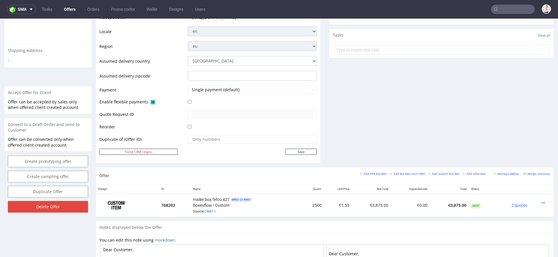
scroll to position [308, 0]
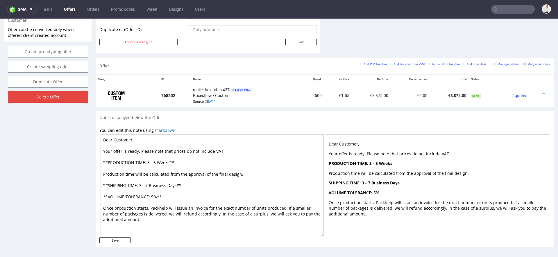
click at [57, 10] on ul "Tasks Offers Orders Promo codes Wallet Designs Users" at bounding box center [123, 9] width 175 height 9
click at [63, 10] on link "Offers" at bounding box center [70, 9] width 19 height 9
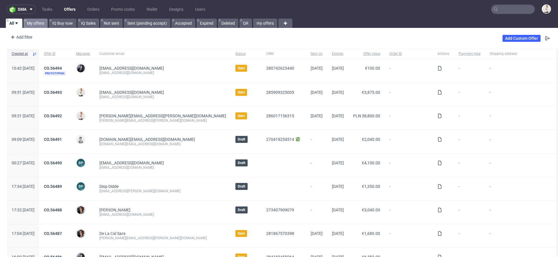
click at [38, 21] on link "My offers" at bounding box center [36, 23] width 24 height 9
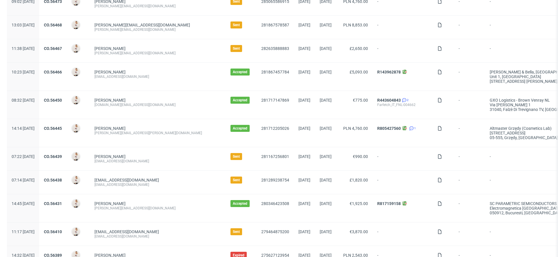
scroll to position [215, 0]
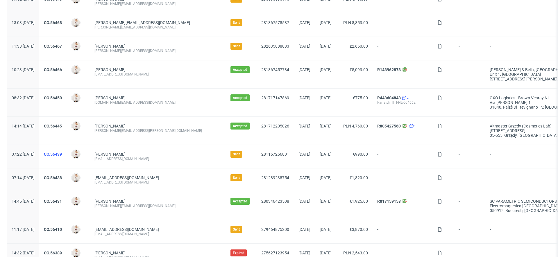
click at [62, 154] on link "CO.56439" at bounding box center [53, 154] width 18 height 5
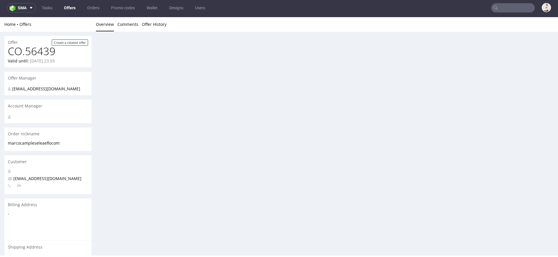
scroll to position [1, 0]
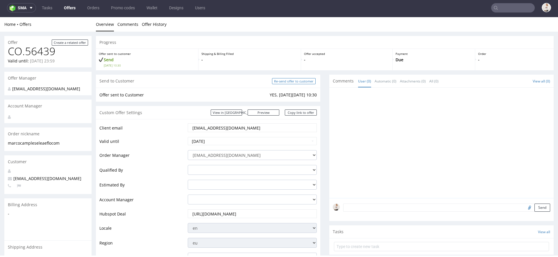
click at [288, 79] on input "Re-send offer to customer" at bounding box center [294, 81] width 44 height 6
type input "In progress..."
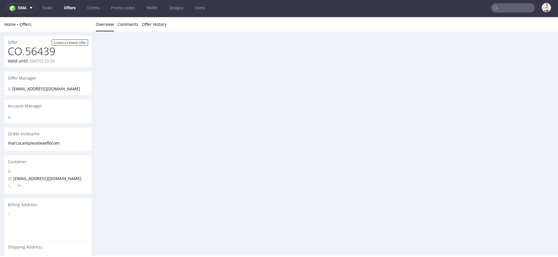
scroll to position [0, 0]
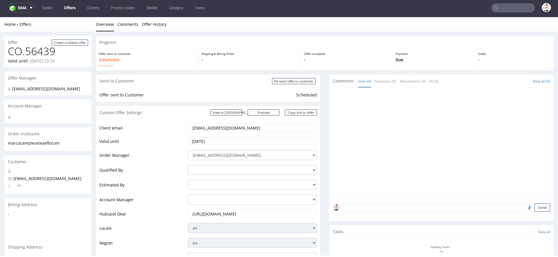
click at [74, 7] on link "Offers" at bounding box center [70, 7] width 19 height 9
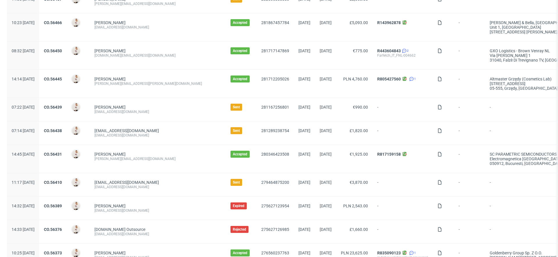
scroll to position [265, 0]
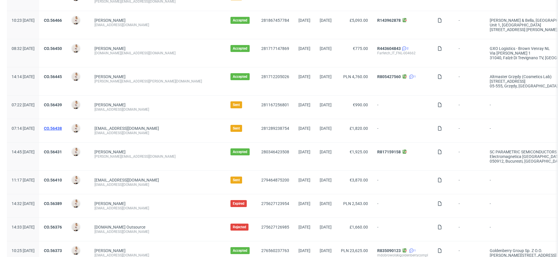
click at [62, 127] on link "CO.56438" at bounding box center [53, 128] width 18 height 5
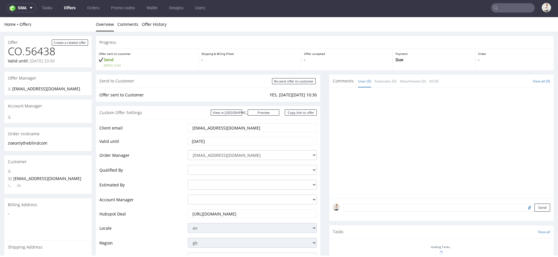
scroll to position [1, 0]
drag, startPoint x: 252, startPoint y: 128, endPoint x: 134, endPoint y: 125, distance: 117.8
click at [134, 125] on tr "Client email zoe@onlytheblind.com" at bounding box center [208, 130] width 218 height 14
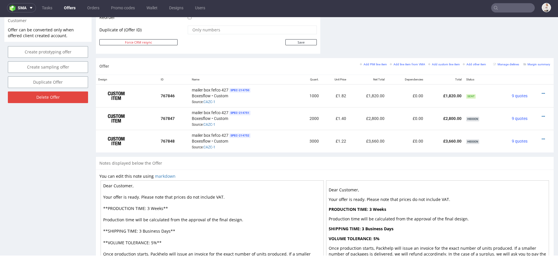
scroll to position [343, 0]
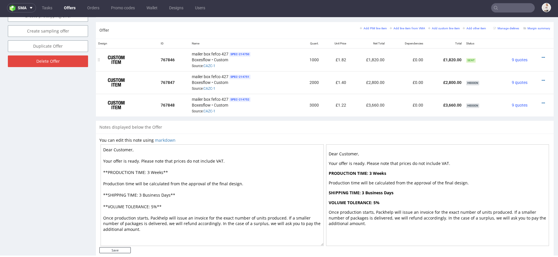
click at [539, 53] on td at bounding box center [542, 59] width 24 height 23
click at [542, 56] on icon at bounding box center [543, 58] width 3 height 4
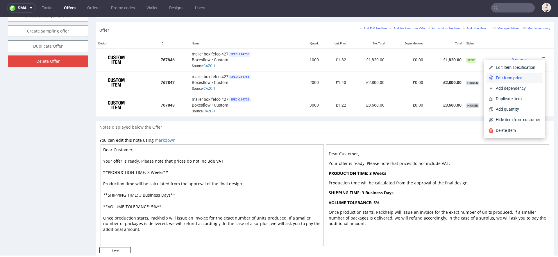
click at [515, 76] on span "Edit item price" at bounding box center [517, 78] width 47 height 6
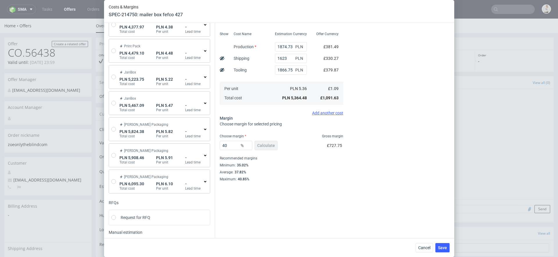
scroll to position [128, 0]
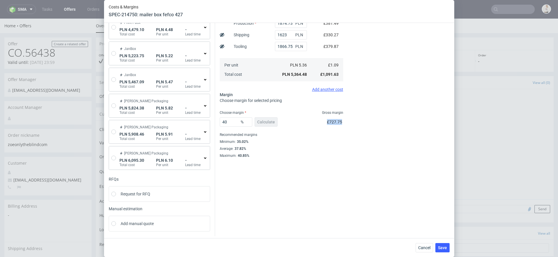
drag, startPoint x: 343, startPoint y: 122, endPoint x: 324, endPoint y: 122, distance: 18.3
click at [324, 122] on div "40 % Calculate £727.75" at bounding box center [282, 123] width 124 height 16
copy span "£727.75"
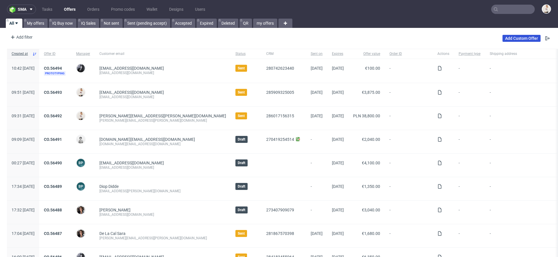
click at [516, 36] on link "Add Custom Offer" at bounding box center [522, 38] width 38 height 7
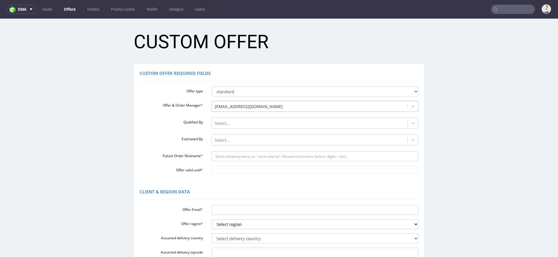
click at [244, 105] on div at bounding box center [310, 106] width 190 height 7
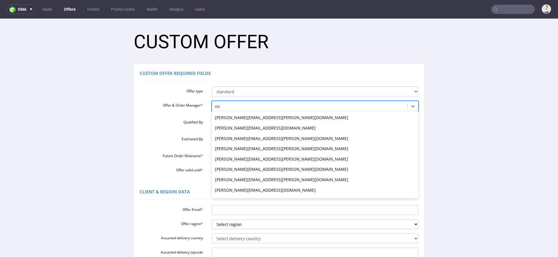
type input "mon"
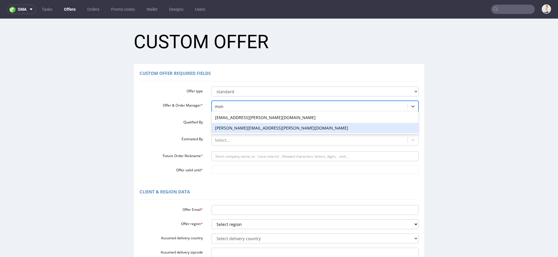
click at [265, 127] on div "[PERSON_NAME][EMAIL_ADDRESS][PERSON_NAME][DOMAIN_NAME]" at bounding box center [315, 128] width 207 height 10
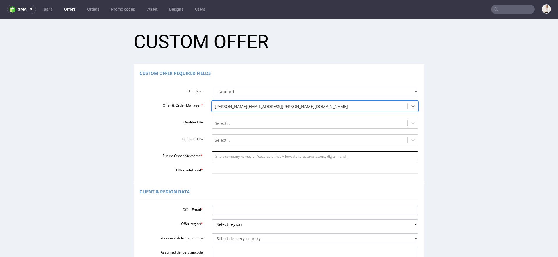
click at [243, 154] on input "Future Order Nickname *" at bounding box center [315, 157] width 207 height 10
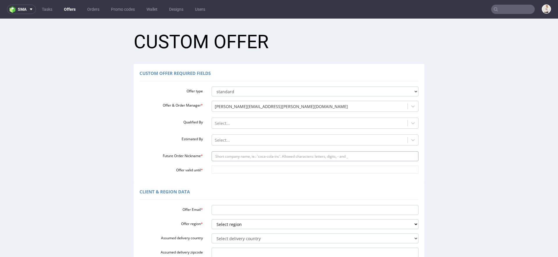
paste input "httpsapp-eu1hubspotcomcontacts25600958record0-3280346348752"
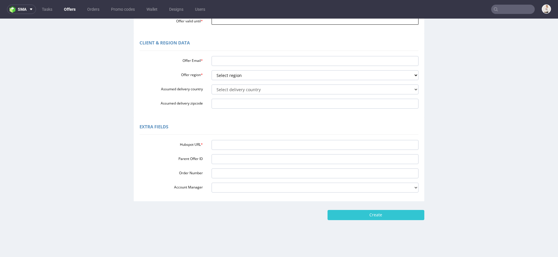
scroll to position [150, 0]
type input "httpsapp-eu1hubspotcomcontacts25600958record0-3280346348752"
click at [239, 145] on input "Hubspot URL *" at bounding box center [315, 145] width 207 height 10
paste input "https://app-eu1.hubspot.com/contacts/25600958/record/0-3/280346348752/"
type input "https://app-eu1.hubspot.com/contacts/25600958/record/0-3/280346348752/"
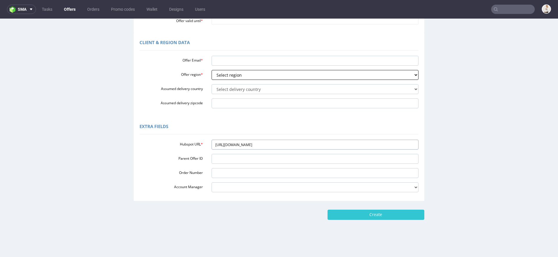
scroll to position [0, 0]
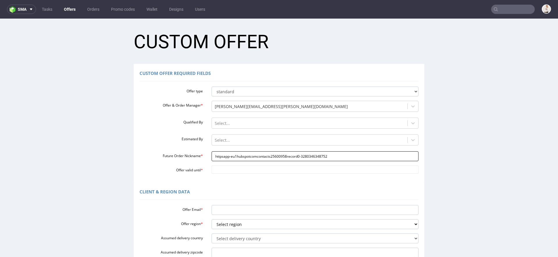
click at [241, 156] on input "httpsapp-eu1hubspotcomcontacts25600958record0-3280346348752" at bounding box center [315, 157] width 207 height 10
paste input "katecreamly"
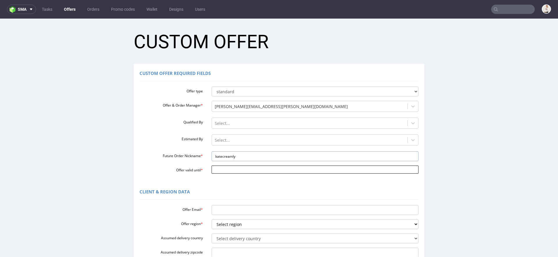
type input "katecreamly"
click at [242, 173] on input "Offer valid until *" at bounding box center [315, 170] width 207 height 8
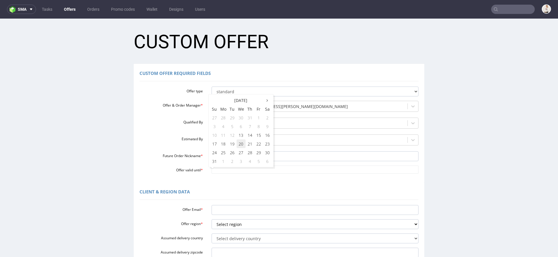
click at [240, 143] on td "20" at bounding box center [241, 144] width 9 height 9
type input "2025-08-20"
click at [243, 209] on input "Offer Email *" at bounding box center [315, 210] width 207 height 10
paste input "kate@cream.ly"
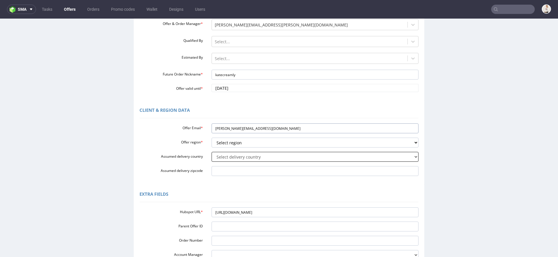
scroll to position [91, 0]
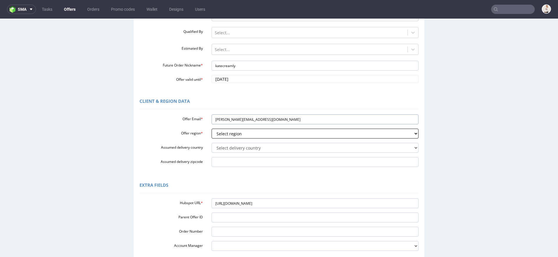
type input "kate@cream.ly"
click at [245, 134] on select "Select region eu gb de pl fr it es" at bounding box center [315, 134] width 207 height 10
select select "eu"
click at [212, 129] on select "Select region eu gb de pl fr it es" at bounding box center [315, 134] width 207 height 10
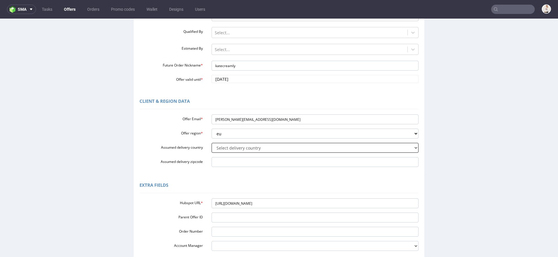
click at [234, 150] on select "Select delivery country Andorra Afghanistan Anguilla Albania Armenia Antarctica…" at bounding box center [315, 148] width 207 height 10
select select "166"
click at [212, 143] on select "Select delivery country Andorra Afghanistan Anguilla Albania Armenia Antarctica…" at bounding box center [315, 148] width 207 height 10
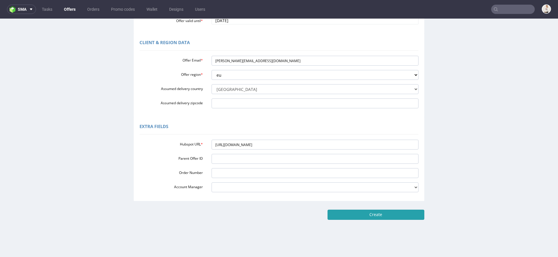
click at [406, 214] on input "Create" at bounding box center [376, 215] width 97 height 10
type input "Please wait..."
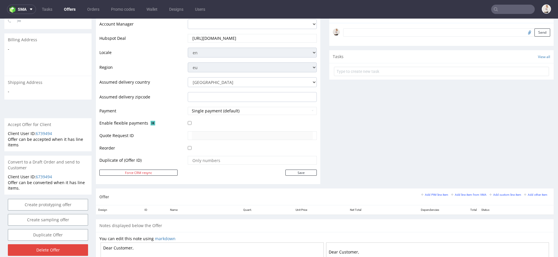
scroll to position [190, 0]
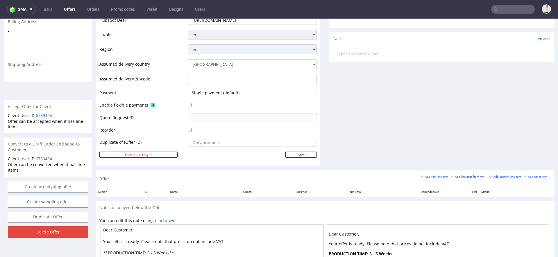
click at [466, 175] on link "Add line item from VMA" at bounding box center [468, 177] width 35 height 4
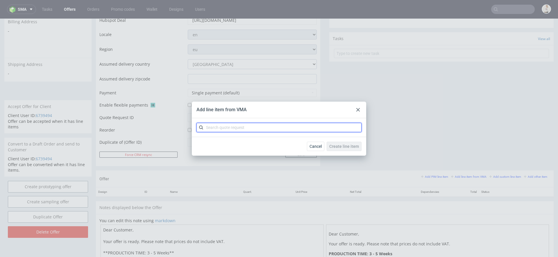
click at [286, 128] on input "text" at bounding box center [279, 127] width 165 height 9
paste input "CAZV"
type input "CAZV"
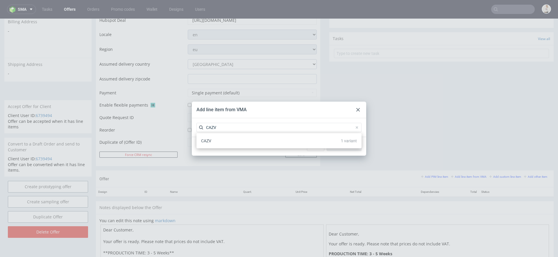
click at [260, 141] on div "CAZV 1 variant" at bounding box center [279, 141] width 161 height 10
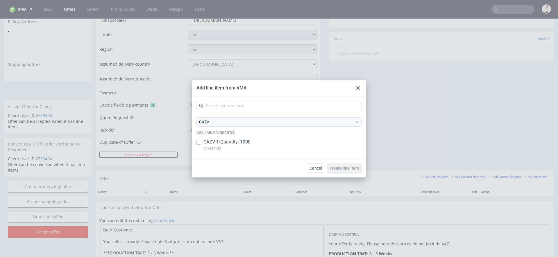
click at [260, 141] on div "CAZV-1 • Quantity: 1000 34x34x133" at bounding box center [279, 146] width 165 height 15
checkbox input "true"
click at [344, 168] on span "Create line item" at bounding box center [345, 168] width 30 height 4
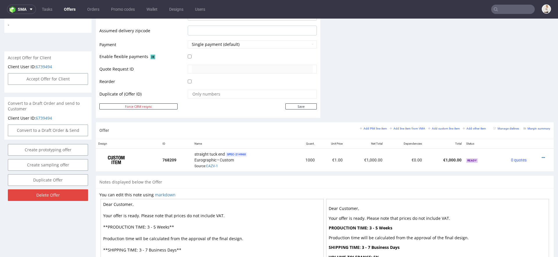
scroll to position [304, 0]
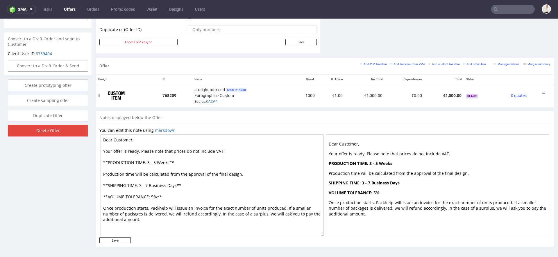
click at [542, 92] on icon at bounding box center [543, 93] width 3 height 4
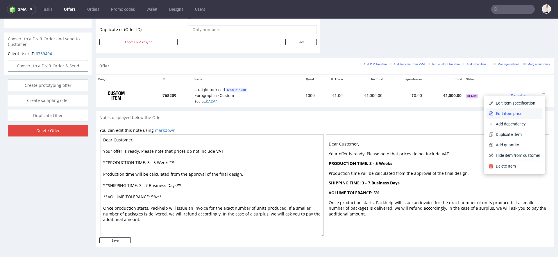
click at [508, 115] on span "Edit item price" at bounding box center [517, 114] width 47 height 6
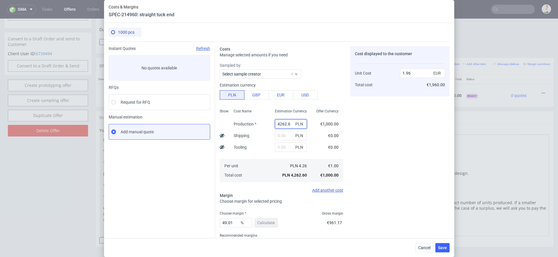
click at [281, 124] on input "4262.6" at bounding box center [291, 124] width 32 height 9
paste input "3010.00"
click at [347, 125] on div "Costs Manage selected amounts if you need Sampled by Select sample creator Esti…" at bounding box center [332, 151] width 235 height 218
type input "3010"
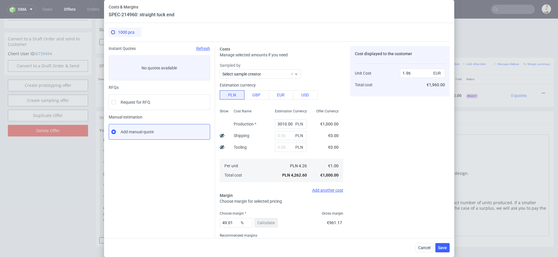
type input "1.38"
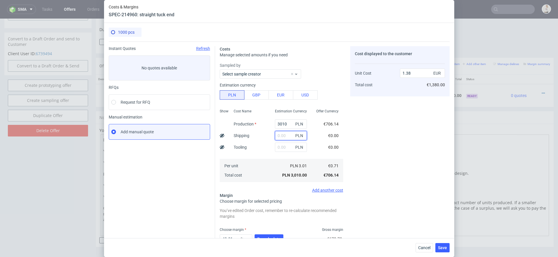
click at [285, 134] on input "text" at bounding box center [291, 135] width 32 height 9
type input "4000"
type input "3.23"
type input "400"
type input "1.57"
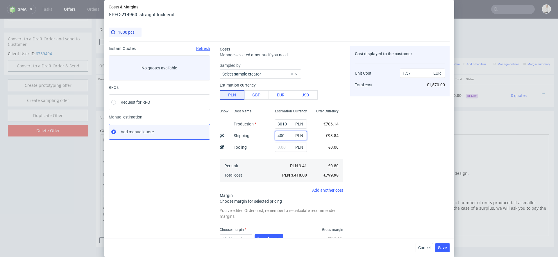
drag, startPoint x: 288, startPoint y: 136, endPoint x: 210, endPoint y: 131, distance: 78.1
click at [210, 131] on div "Instant Quotes Refresh No quotes available RFQs Request for RFQ Manual estimati…" at bounding box center [279, 159] width 341 height 234
type input "600"
type input "1.66"
type input "600"
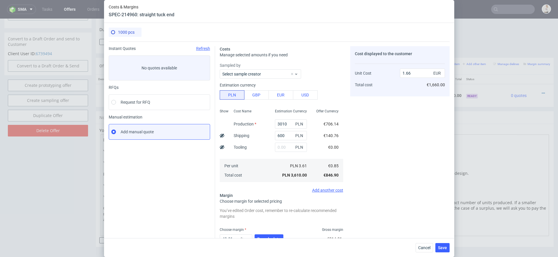
click at [336, 136] on span "€140.76" at bounding box center [331, 136] width 15 height 5
click at [274, 237] on span "Re-calculate" at bounding box center [269, 239] width 24 height 4
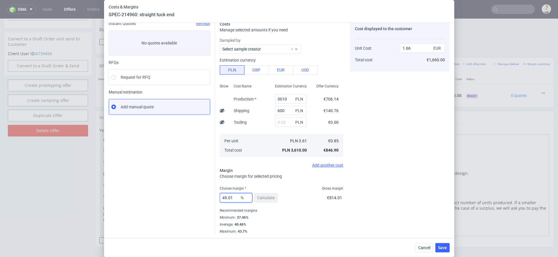
drag, startPoint x: 237, startPoint y: 197, endPoint x: 161, endPoint y: 184, distance: 77.8
click at [161, 184] on div "Instant Quotes Refresh No quotes available RFQs Request for RFQ Manual estimati…" at bounding box center [279, 126] width 341 height 218
type input "40"
type input "1.41"
type input "40"
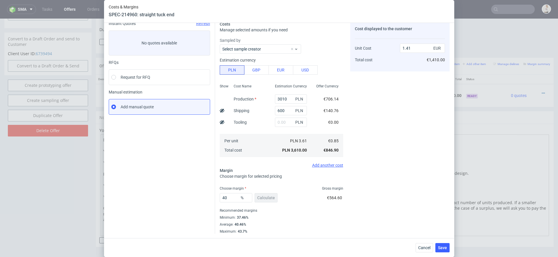
click at [346, 227] on div "Costs Manage selected amounts if you need Sampled by Select sample creator Esti…" at bounding box center [332, 126] width 235 height 218
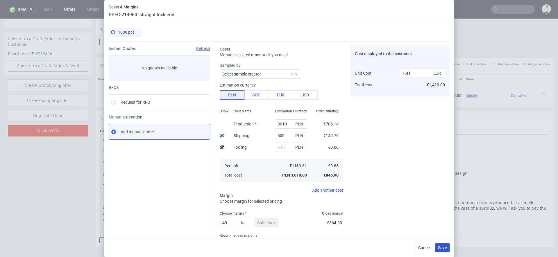
click at [442, 250] on span "Save" at bounding box center [442, 248] width 9 height 4
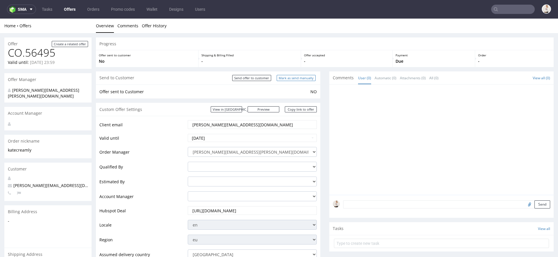
click at [291, 78] on input "Mark as send manually" at bounding box center [296, 78] width 39 height 6
type input "In progress..."
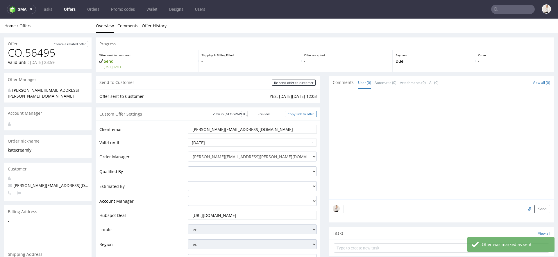
click at [304, 115] on link "Copy link to offer" at bounding box center [301, 114] width 32 height 6
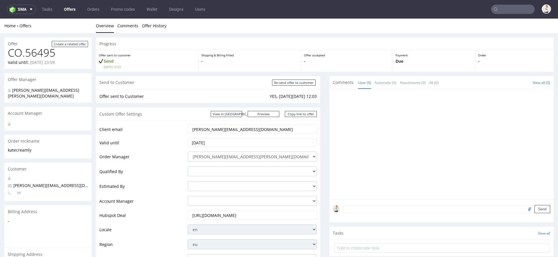
click at [301, 118] on div "Custom Offer Settings View in Hubspot Preview https://packhelp.com/packhelp-plu…" at bounding box center [208, 114] width 225 height 13
click at [299, 116] on link "Copy link to offer" at bounding box center [301, 114] width 32 height 6
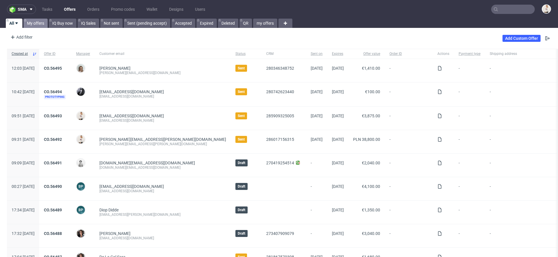
click at [37, 23] on link "My offers" at bounding box center [36, 23] width 24 height 9
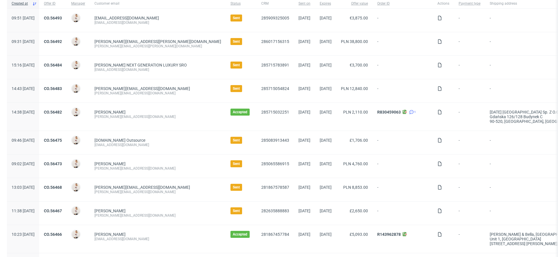
scroll to position [48, 0]
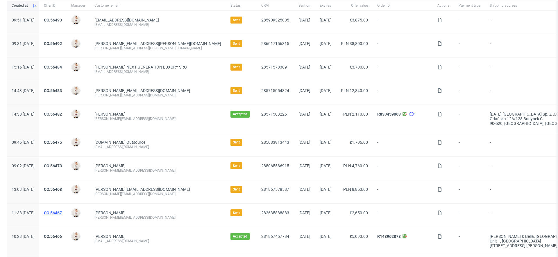
click at [62, 212] on link "CO.56467" at bounding box center [53, 213] width 18 height 5
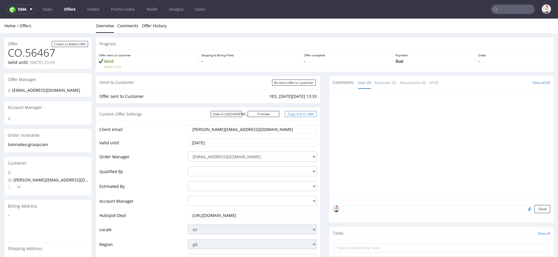
click at [299, 115] on link "Copy link to offer" at bounding box center [301, 114] width 32 height 6
click at [73, 10] on link "Offers" at bounding box center [70, 9] width 19 height 9
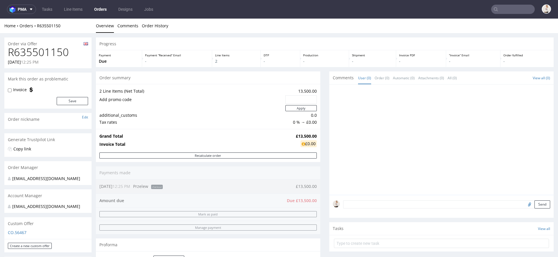
click at [53, 53] on h1 "R635501150" at bounding box center [48, 53] width 80 height 12
copy h1 "R635501150"
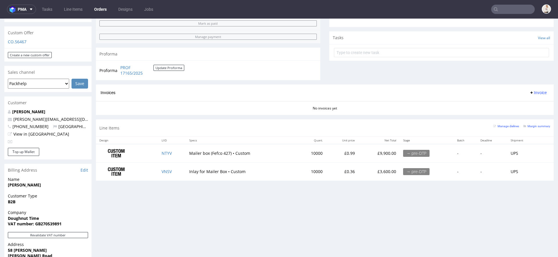
scroll to position [294, 0]
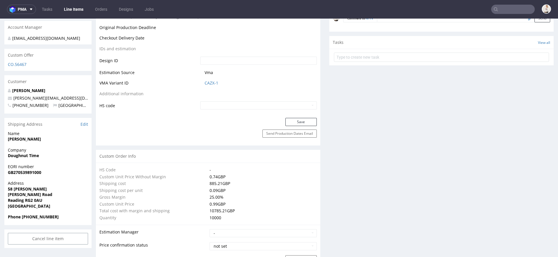
scroll to position [285, 0]
click at [212, 80] on link "CAZX-1" at bounding box center [212, 82] width 14 height 6
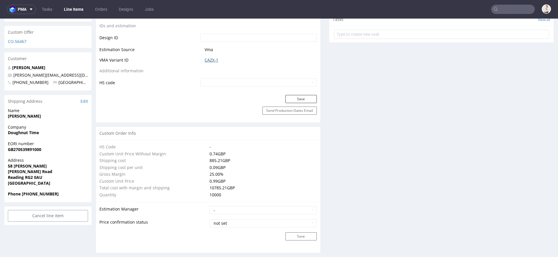
scroll to position [0, 0]
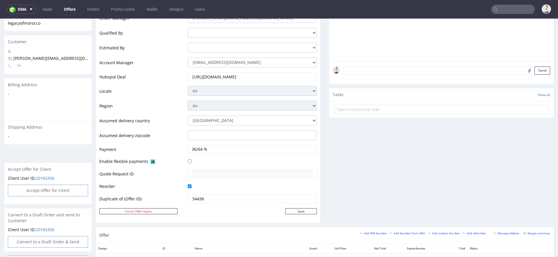
scroll to position [130, 0]
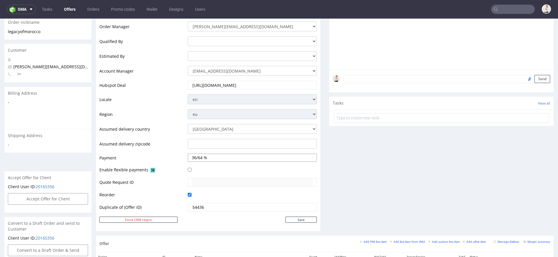
click at [246, 155] on button "36/64 %" at bounding box center [252, 158] width 129 height 8
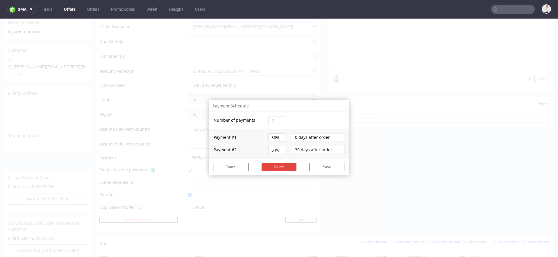
click at [302, 150] on button "30 days after order" at bounding box center [318, 150] width 54 height 8
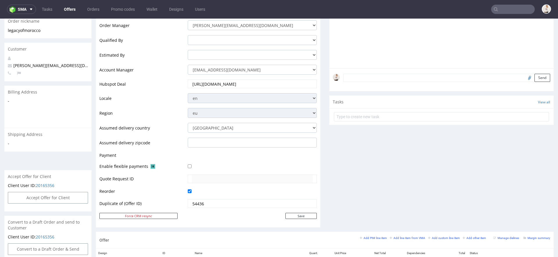
scroll to position [121, 0]
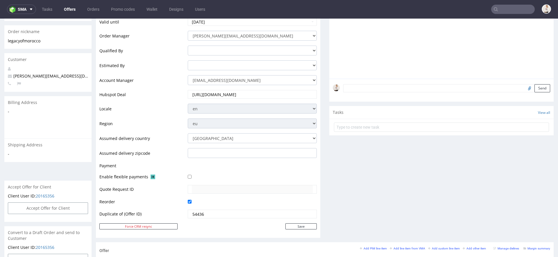
click at [190, 166] on td at bounding box center [251, 168] width 131 height 11
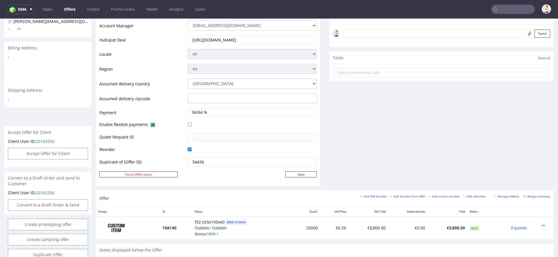
scroll to position [175, 0]
click at [201, 114] on button "36/64 %" at bounding box center [252, 114] width 129 height 8
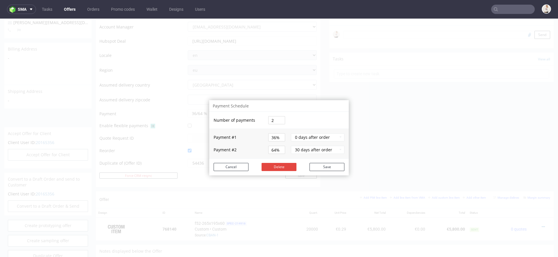
click at [271, 138] on input "36%" at bounding box center [276, 138] width 17 height 8
click at [339, 138] on button "0 days after order" at bounding box center [318, 138] width 54 height 8
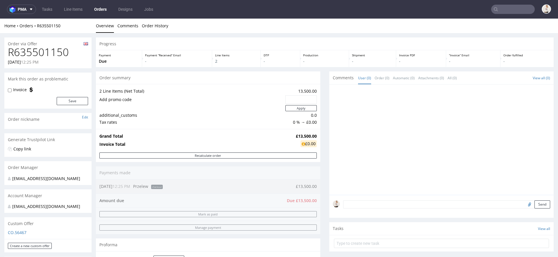
click at [305, 136] on strong "£13,500.00" at bounding box center [306, 137] width 21 height 6
copy strong "£13,500.00"
click at [52, 49] on h1 "R635501150" at bounding box center [48, 53] width 80 height 12
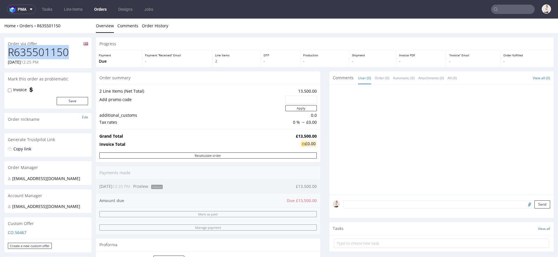
click at [52, 49] on h1 "R635501150" at bounding box center [48, 53] width 80 height 12
copy h1 "R635501150"
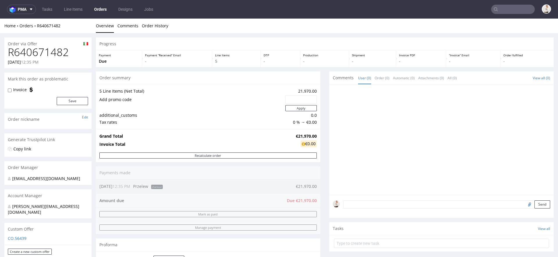
click at [50, 53] on h1 "R640671482" at bounding box center [48, 53] width 80 height 12
copy h1 "R640671482"
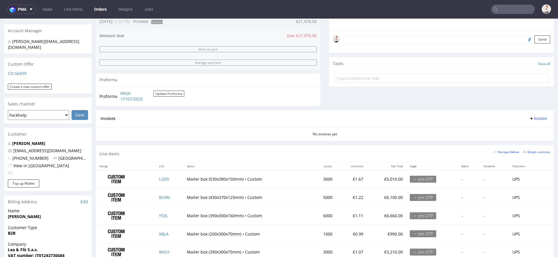
scroll to position [173, 0]
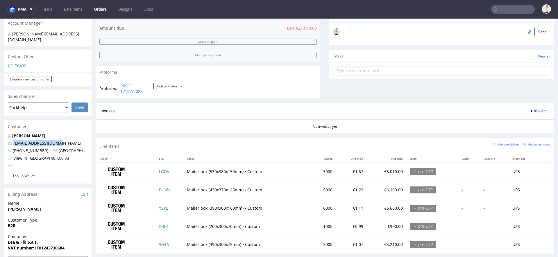
drag, startPoint x: 62, startPoint y: 134, endPoint x: 67, endPoint y: 135, distance: 5.6
click at [67, 135] on div "[PERSON_NAME] [EMAIL_ADDRESS][DOMAIN_NAME] [PHONE_NUMBER] [GEOGRAPHIC_DATA] Vie…" at bounding box center [47, 152] width 87 height 39
copy span "[EMAIL_ADDRESS][DOMAIN_NAME]"
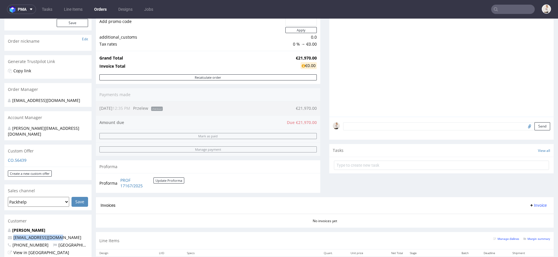
scroll to position [0, 0]
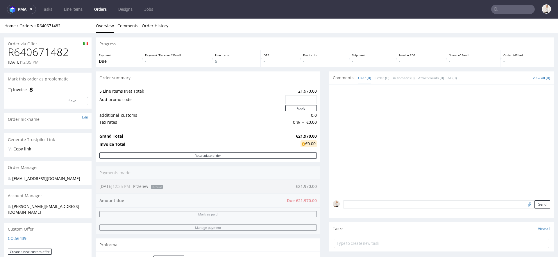
click at [62, 53] on h1 "R640671482" at bounding box center [48, 53] width 80 height 12
copy h1 "R640671482"
click at [259, 129] on div "Grand Total €21,970.00 Invoice Total €0.00" at bounding box center [208, 141] width 225 height 24
click at [305, 136] on strong "€21,970.00" at bounding box center [306, 137] width 21 height 6
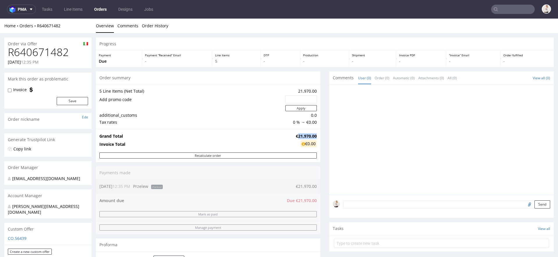
click at [305, 136] on strong "€21,970.00" at bounding box center [306, 137] width 21 height 6
copy strong "€21,970.00"
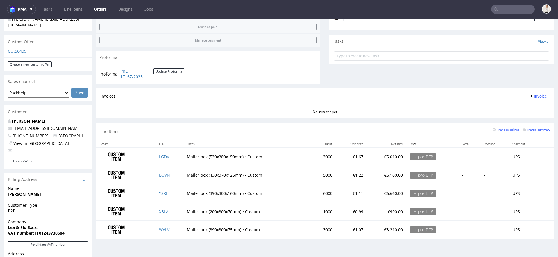
scroll to position [188, 0]
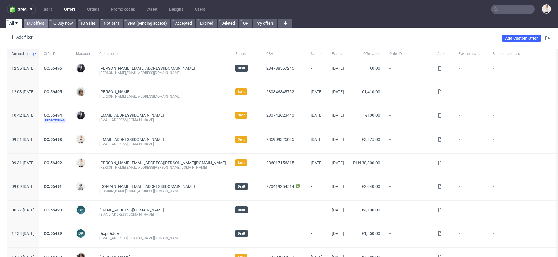
click at [38, 25] on link "My offers" at bounding box center [36, 23] width 24 height 9
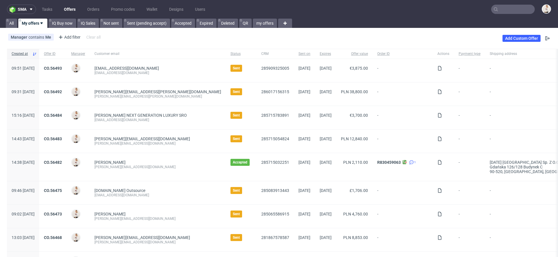
click at [515, 6] on input "text" at bounding box center [514, 9] width 44 height 9
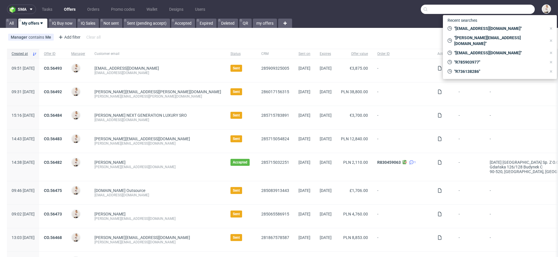
paste input "[EMAIL_ADDRESS][DOMAIN_NAME]"
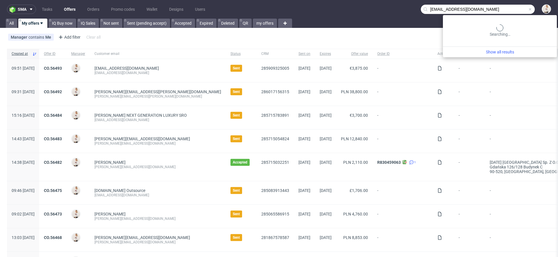
type input "[EMAIL_ADDRESS][DOMAIN_NAME]"
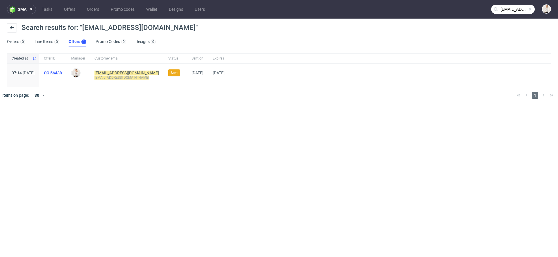
click at [62, 71] on link "CO.56438" at bounding box center [53, 73] width 18 height 5
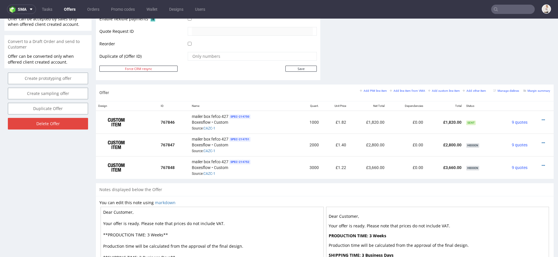
scroll to position [353, 0]
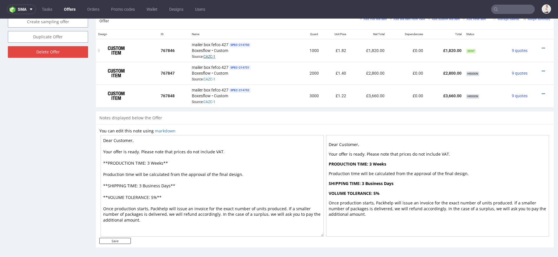
click at [208, 55] on link "CAZC-1" at bounding box center [210, 57] width 12 height 4
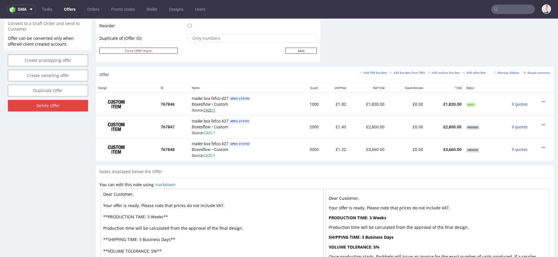
scroll to position [299, 0]
click at [401, 73] on small "Add line item from VMA" at bounding box center [407, 73] width 35 height 3
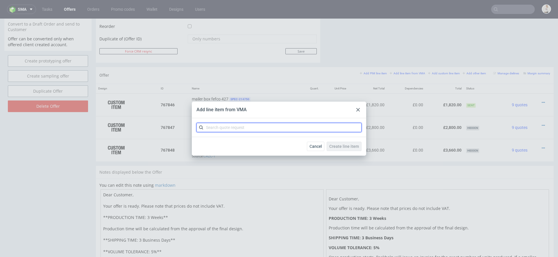
click at [289, 126] on input "text" at bounding box center [279, 127] width 165 height 9
paste input "CAZC"
type input "CAZC"
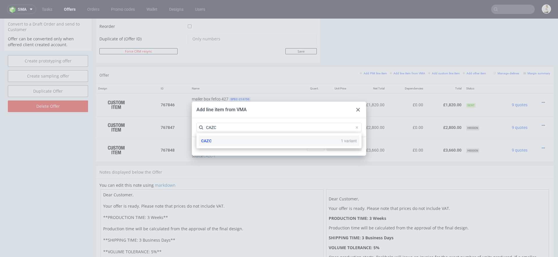
click at [276, 144] on div "CAZC 1 variant" at bounding box center [279, 141] width 161 height 10
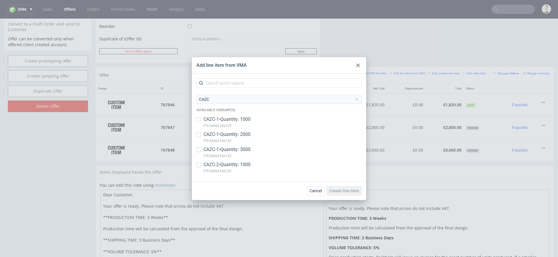
click at [236, 168] on p "f79-364x314x125" at bounding box center [227, 171] width 47 height 6
checkbox input "true"
click at [347, 189] on span "Create line item" at bounding box center [345, 191] width 30 height 4
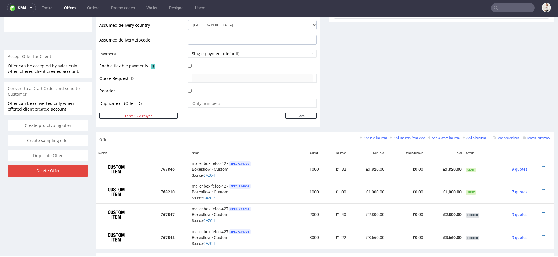
scroll to position [267, 0]
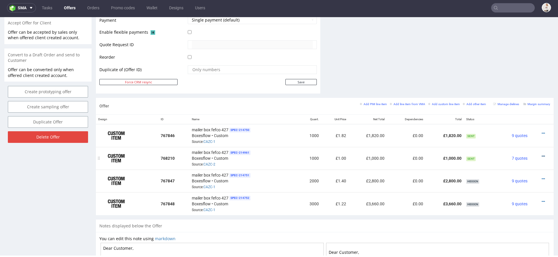
click at [542, 154] on icon at bounding box center [543, 156] width 3 height 4
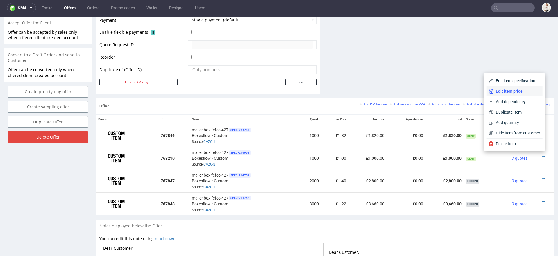
click at [510, 93] on span "Edit item price" at bounding box center [517, 91] width 47 height 6
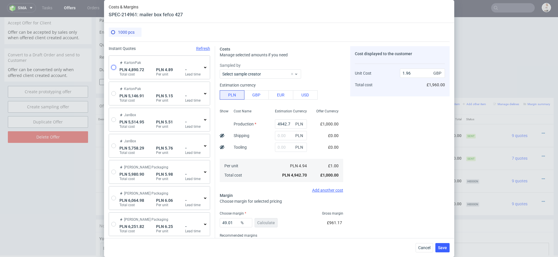
click at [113, 67] on input "radio" at bounding box center [113, 67] width 5 height 5
radio input "true"
radio input "false"
type input "3023.9700000000003"
type input "1866.75"
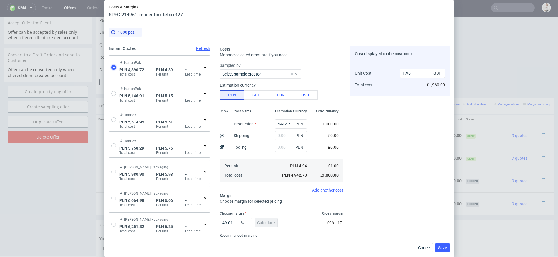
type input "0.99"
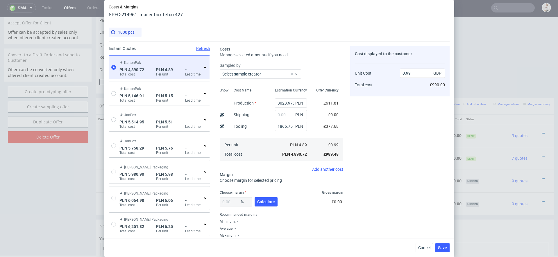
click at [207, 67] on icon at bounding box center [205, 67] width 5 height 5
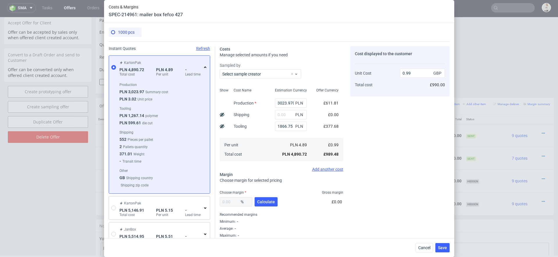
click at [377, 172] on div "Cost displayed to the customer Unit Cost Total cost 0.99 GBP £990.00" at bounding box center [399, 142] width 99 height 192
click at [269, 203] on span "Calculate" at bounding box center [266, 202] width 18 height 4
type input "38.44"
type input "1.61"
click at [285, 115] on input "text" at bounding box center [291, 114] width 32 height 9
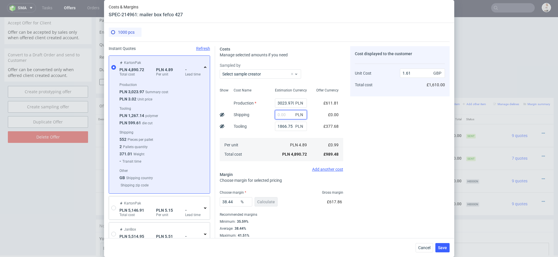
paste input "1623"
type input "1623"
type input "2.14"
click at [401, 137] on div "Cost displayed to the customer Unit Cost Total cost 2.14 GBP £1,610.00" at bounding box center [399, 142] width 99 height 192
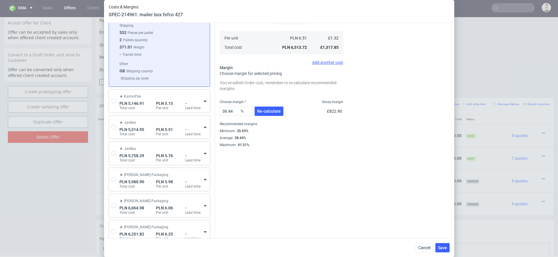
scroll to position [119, 0]
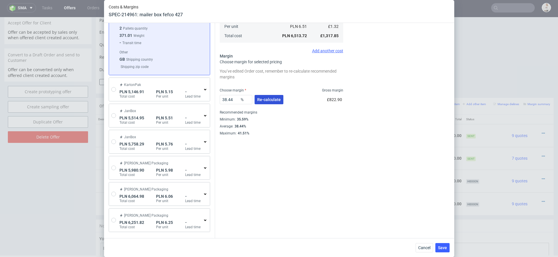
click at [266, 103] on button "Re-calculate" at bounding box center [269, 99] width 29 height 9
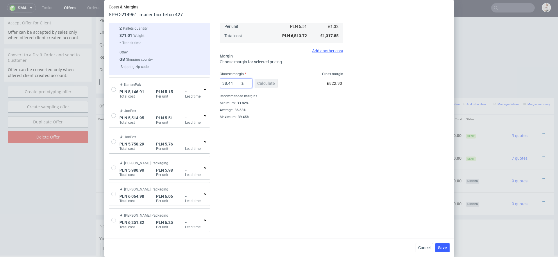
drag, startPoint x: 238, startPoint y: 84, endPoint x: 152, endPoint y: 66, distance: 87.1
click at [152, 66] on div "Instant Quotes Refresh KartonPak PLN 4,890.72 Total cost PLN 4.89 Per unit - Le…" at bounding box center [279, 111] width 341 height 376
type input "40"
type input "2.2"
click at [346, 97] on div "Costs Manage selected amounts if you need Sampled by Select sample creator Show…" at bounding box center [332, 21] width 235 height 197
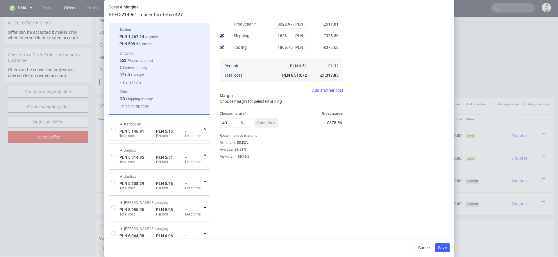
scroll to position [90, 0]
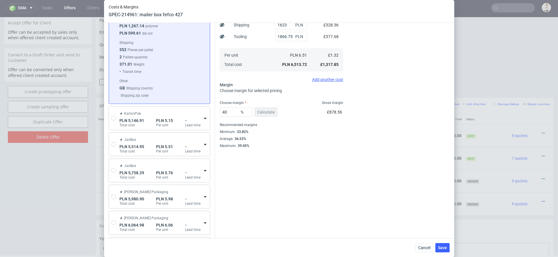
click at [301, 182] on div "Instant Quotes Refresh KartonPak PLN 4,890.72 Total cost PLN 4.89 Per unit - Le…" at bounding box center [279, 140] width 341 height 376
drag, startPoint x: 230, startPoint y: 115, endPoint x: 165, endPoint y: 105, distance: 66.2
click at [165, 105] on div "Instant Quotes Refresh KartonPak PLN 4,890.72 Total cost PLN 4.89 Per unit - Le…" at bounding box center [279, 140] width 341 height 376
type input "38"
type input "2.13"
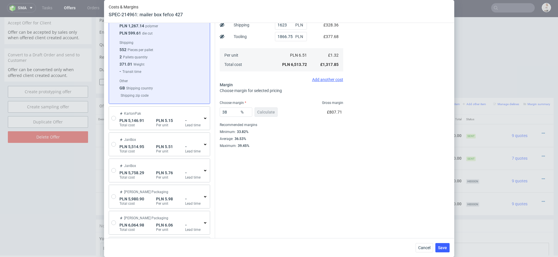
click at [320, 146] on div "Maximum : 39.45%" at bounding box center [282, 146] width 124 height 6
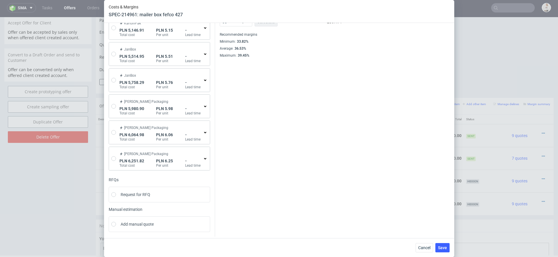
scroll to position [141, 0]
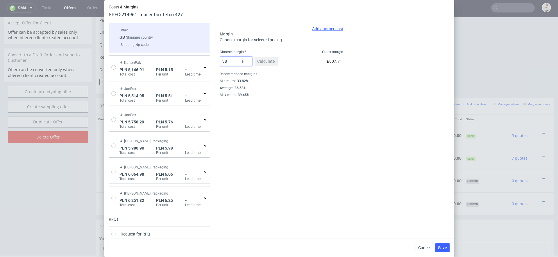
drag, startPoint x: 236, startPoint y: 60, endPoint x: 156, endPoint y: 60, distance: 80.6
click at [156, 60] on div "Instant Quotes Refresh KartonPak PLN 4,890.72 Total cost PLN 4.89 Per unit - Le…" at bounding box center [279, 89] width 341 height 376
type input "40"
type input "2.2"
type input "40"
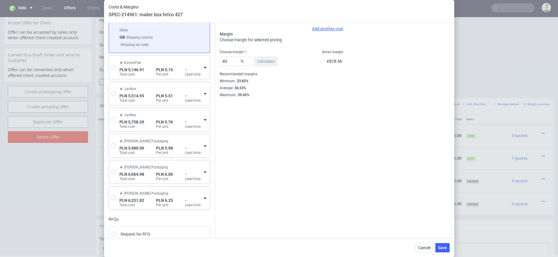
click at [327, 148] on div "Instant Quotes Refresh KartonPak PLN 4,890.72 Total cost PLN 4.89 Per unit - Le…" at bounding box center [279, 89] width 341 height 376
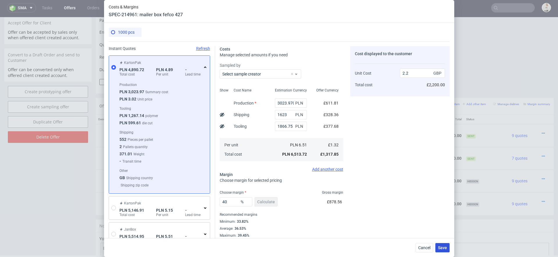
click at [442, 245] on button "Save" at bounding box center [443, 247] width 14 height 9
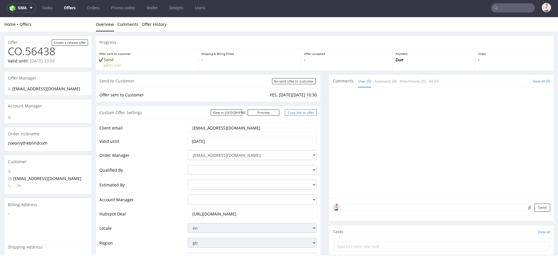
click at [305, 110] on link "Copy link to offer" at bounding box center [301, 113] width 32 height 6
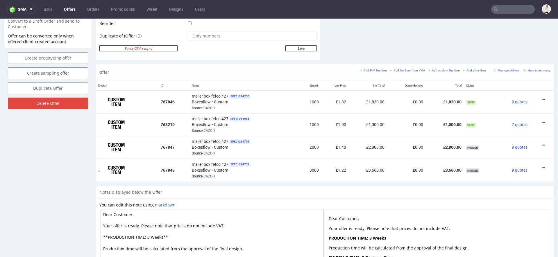
scroll to position [302, 0]
click at [542, 98] on icon at bounding box center [543, 100] width 3 height 4
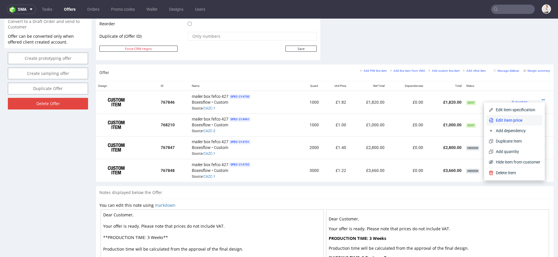
click at [513, 120] on span "Edit item price" at bounding box center [517, 121] width 47 height 6
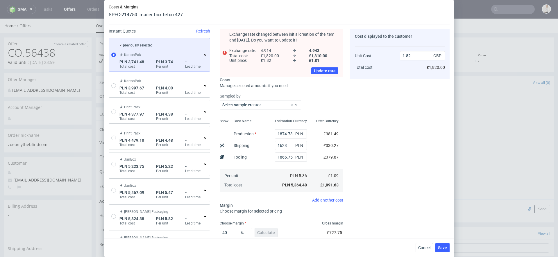
scroll to position [18, 0]
click at [285, 144] on input "1623" at bounding box center [291, 144] width 32 height 9
click at [206, 53] on icon at bounding box center [205, 54] width 5 height 5
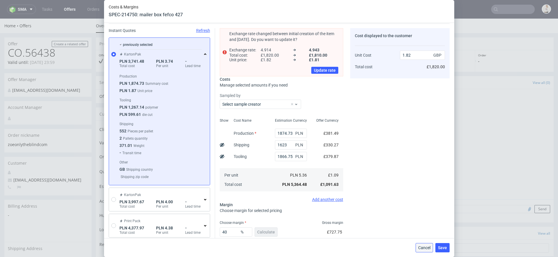
click at [423, 245] on button "Cancel" at bounding box center [424, 247] width 17 height 9
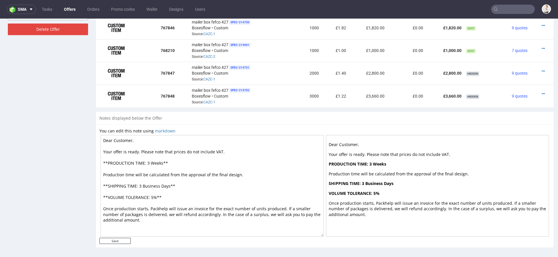
scroll to position [323, 0]
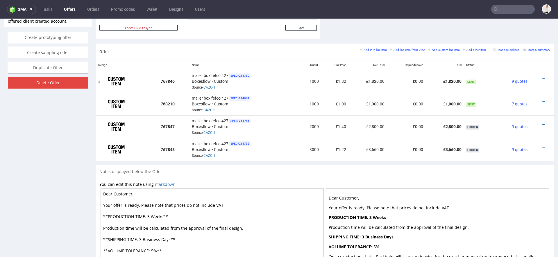
click at [535, 76] on div at bounding box center [541, 79] width 16 height 6
click at [540, 78] on div at bounding box center [541, 79] width 16 height 6
click at [542, 78] on icon at bounding box center [543, 79] width 3 height 4
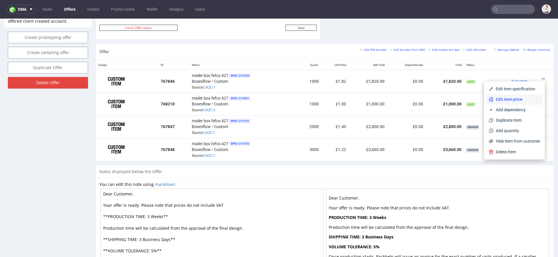
click at [505, 99] on span "Edit item price" at bounding box center [517, 100] width 47 height 6
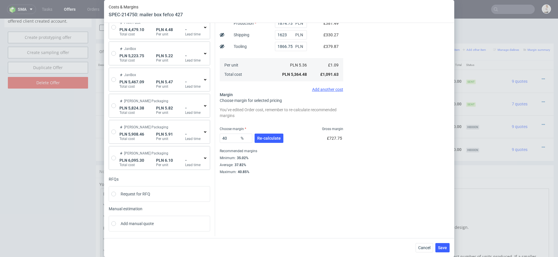
scroll to position [0, 0]
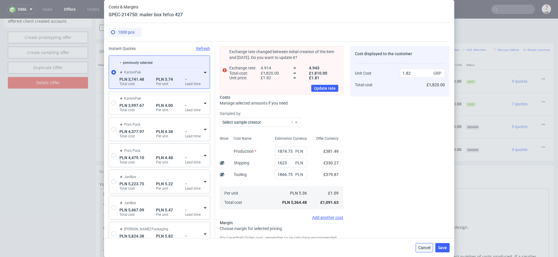
click at [428, 248] on span "Cancel" at bounding box center [425, 248] width 12 height 4
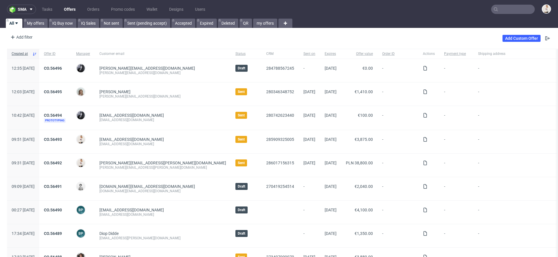
click at [508, 14] on nav "sma Tasks Offers Orders Promo codes Wallet Designs Users" at bounding box center [279, 9] width 558 height 19
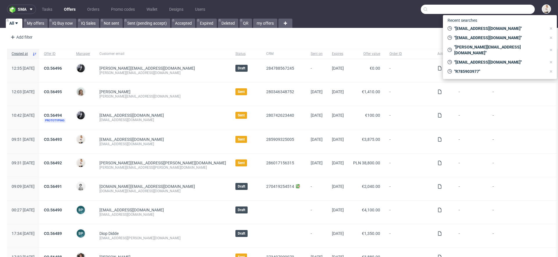
click at [504, 12] on input "text" at bounding box center [478, 9] width 114 height 9
paste input "emma.gleeson@bearmarket.ie"
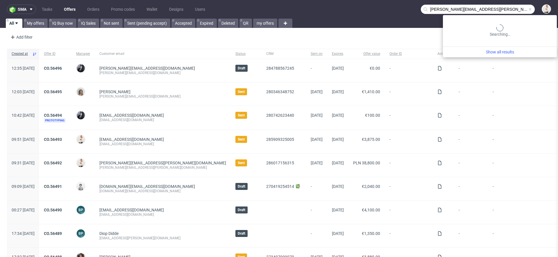
type input "emma.gleeson@bearmarket.ie"
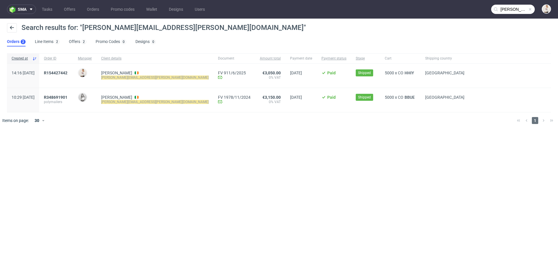
click at [157, 141] on div "sma Tasks Offers Orders Promo codes Wallet Designs Users emma.gleeson@bearmarke…" at bounding box center [279, 128] width 558 height 257
click at [80, 40] on div "2" at bounding box center [83, 42] width 6 height 6
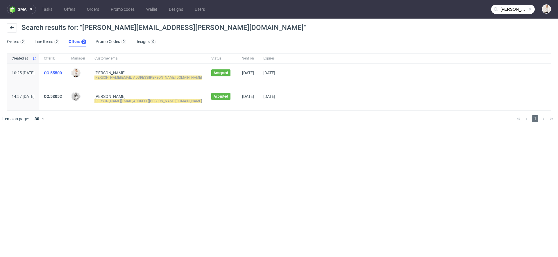
click at [62, 72] on link "CO.55500" at bounding box center [53, 73] width 18 height 5
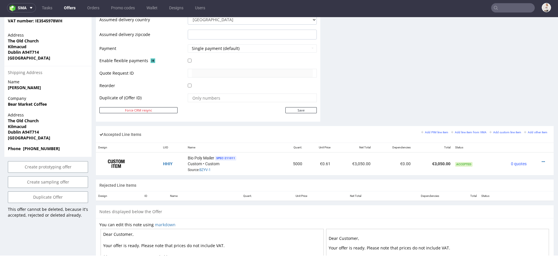
scroll to position [349, 0]
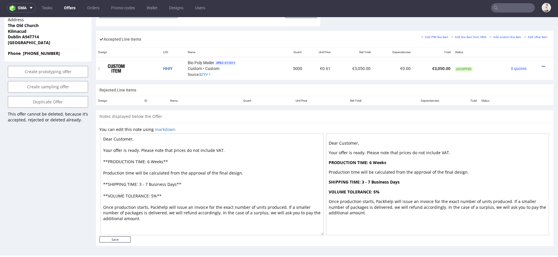
click at [542, 65] on icon at bounding box center [543, 67] width 3 height 4
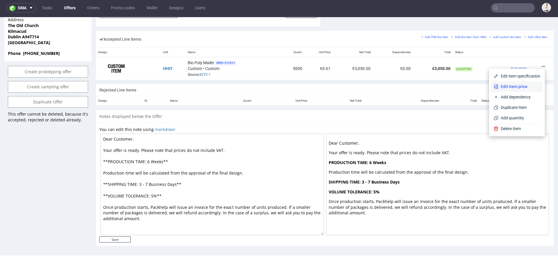
click at [515, 88] on span "Edit item price" at bounding box center [520, 87] width 42 height 6
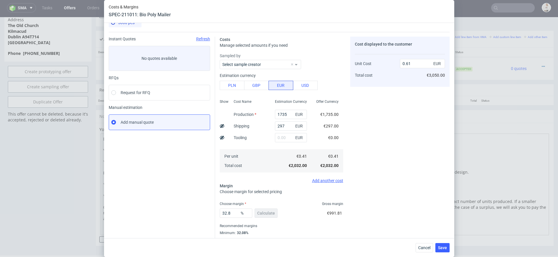
scroll to position [25, 0]
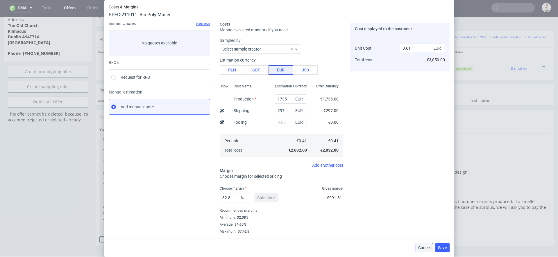
click at [424, 244] on button "Cancel" at bounding box center [424, 247] width 17 height 9
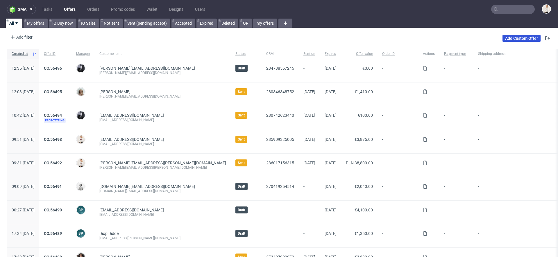
click at [515, 38] on link "Add Custom Offer" at bounding box center [522, 38] width 38 height 7
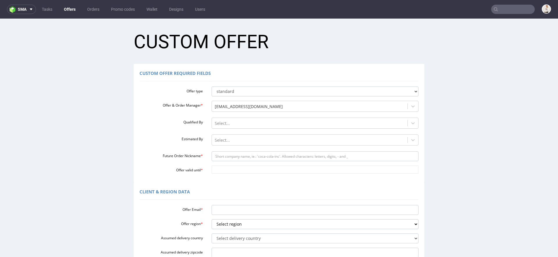
scroll to position [150, 0]
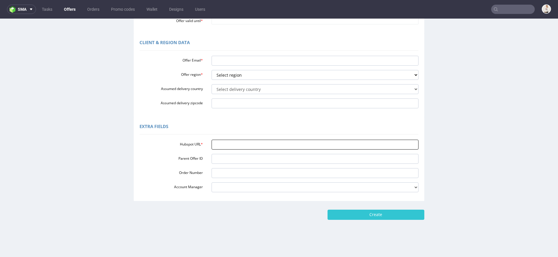
click at [289, 140] on input "Hubspot URL *" at bounding box center [315, 145] width 207 height 10
paste input "https://app-eu1.hubspot.com/contacts/25600958/record/0-3/286779095270/"
type input "https://app-eu1.hubspot.com/contacts/25600958/record/0-3/286779095270/"
click at [287, 126] on div "Extra Fields" at bounding box center [279, 128] width 279 height 14
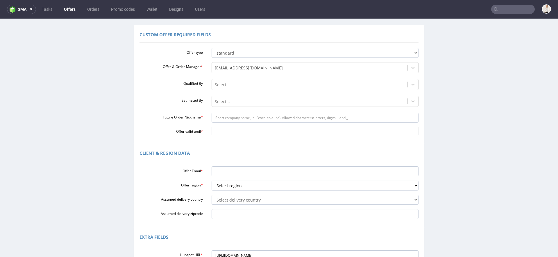
scroll to position [0, 0]
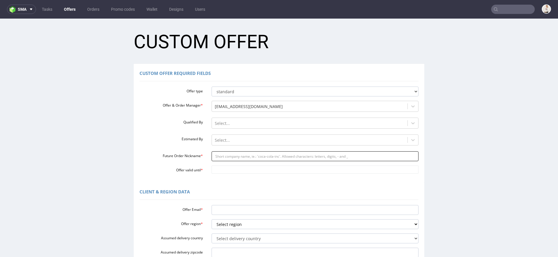
click at [228, 154] on input "Future Order Nickname *" at bounding box center [315, 157] width 207 height 10
paste input "valentinamaciejewskaomnipackcom"
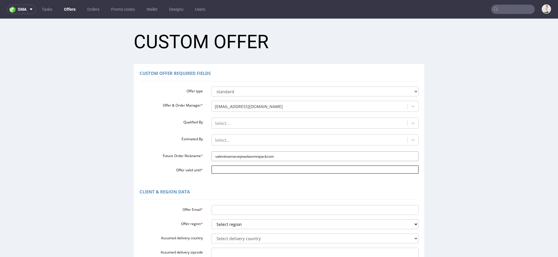
type input "valentinamaciejewskaomnipackcom"
click at [226, 168] on input "Offer valid until *" at bounding box center [315, 170] width 207 height 8
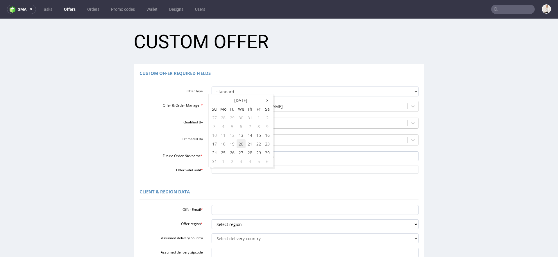
click at [241, 145] on td "20" at bounding box center [241, 144] width 9 height 9
type input "2025-08-20"
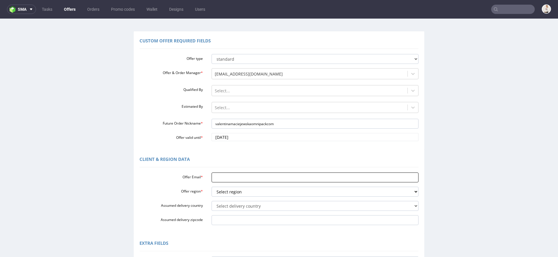
scroll to position [35, 0]
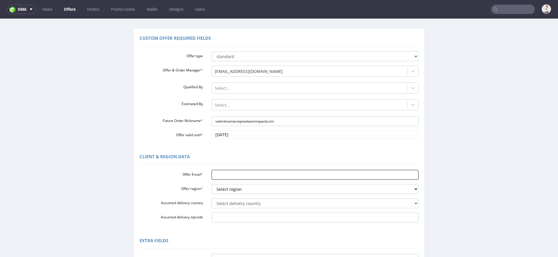
click at [237, 172] on input "Offer Email *" at bounding box center [315, 175] width 207 height 10
paste input "[PERSON_NAME][EMAIL_ADDRESS][PERSON_NAME][DOMAIN_NAME]"
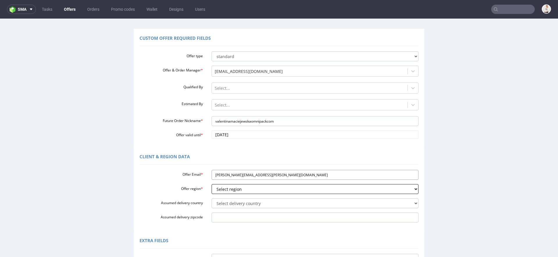
type input "[PERSON_NAME][EMAIL_ADDRESS][PERSON_NAME][DOMAIN_NAME]"
click at [233, 190] on select "Select region eu gb de pl fr it es" at bounding box center [315, 189] width 207 height 10
select select "pl"
click at [212, 184] on select "Select region eu gb de pl fr it es" at bounding box center [315, 189] width 207 height 10
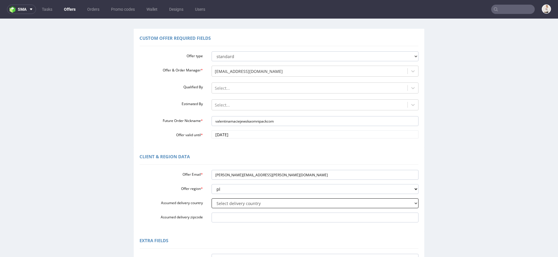
click at [238, 202] on select "Select delivery country Andorra Afghanistan Anguilla Albania Armenia Antarctica…" at bounding box center [315, 204] width 207 height 10
select select "179"
click at [212, 199] on select "Select delivery country Andorra Afghanistan Anguilla Albania Armenia Antarctica…" at bounding box center [315, 204] width 207 height 10
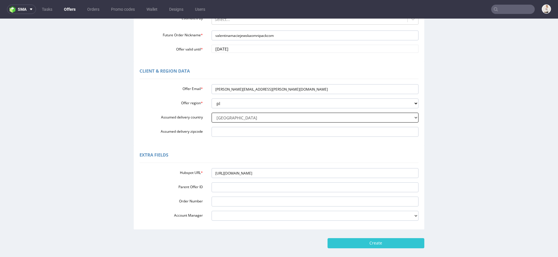
scroll to position [150, 0]
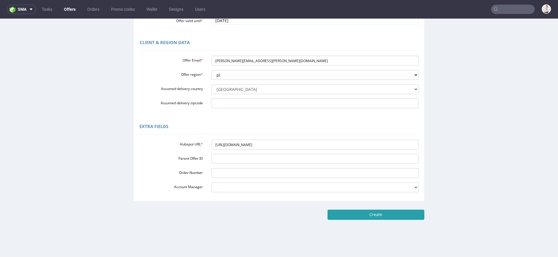
click at [383, 216] on input "Create" at bounding box center [376, 215] width 97 height 10
type input "Please wait..."
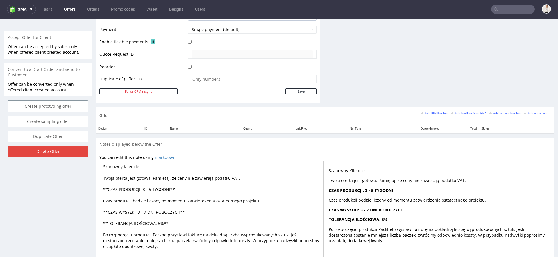
scroll to position [254, 0]
click at [457, 113] on small "Add line item from VMA" at bounding box center [468, 113] width 35 height 3
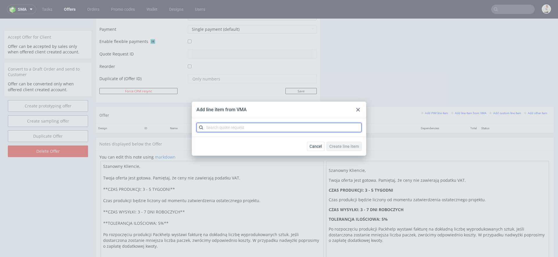
click at [323, 132] on input "text" at bounding box center [279, 127] width 165 height 9
paste input "CBBC"
type input "CBBC"
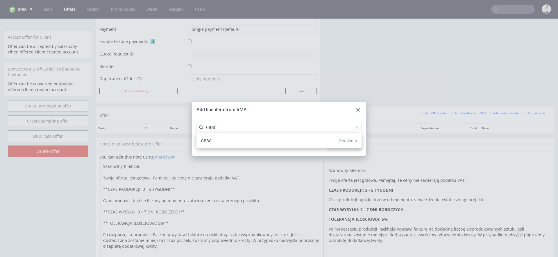
click at [310, 144] on div "CBBC 2 variants" at bounding box center [279, 141] width 161 height 10
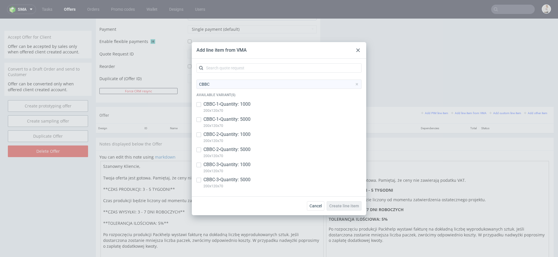
click at [250, 100] on div "CBBC Available variant(s) CBBC-1 • Quantity: 1000 200x120x70 CBBC-1 • Quantity:…" at bounding box center [279, 136] width 165 height 112
click at [247, 104] on p "CBBC-1 • Quantity: 1000" at bounding box center [227, 104] width 47 height 6
checkbox input "true"
click at [246, 124] on p "200x120x70" at bounding box center [227, 126] width 47 height 6
checkbox input "true"
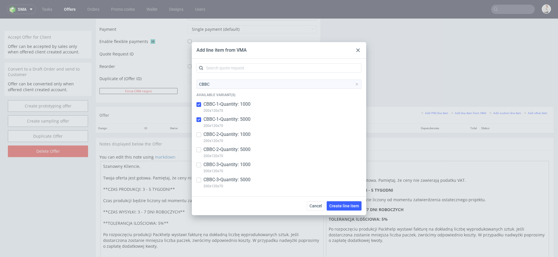
click at [246, 137] on p "CBBC-2 • Quantity: 1000" at bounding box center [227, 134] width 47 height 6
checkbox input "true"
click at [248, 152] on p "CBBC-2 • Quantity: 5000" at bounding box center [227, 150] width 47 height 6
checkbox input "true"
click at [249, 168] on p "CBBC-3 • Quantity: 1000" at bounding box center [227, 165] width 47 height 6
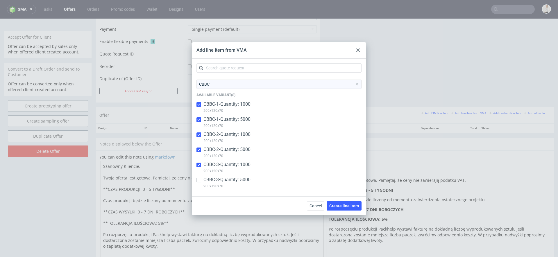
checkbox input "true"
click at [249, 179] on p "CBBC-3 • Quantity: 5000" at bounding box center [227, 180] width 47 height 6
checkbox input "true"
click at [356, 206] on span "Create line item" at bounding box center [345, 206] width 30 height 4
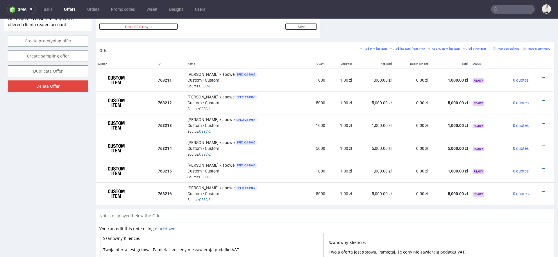
scroll to position [321, 0]
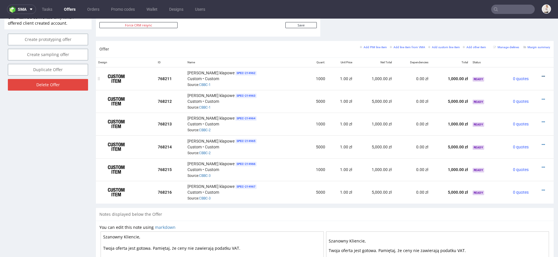
click at [542, 74] on icon at bounding box center [543, 76] width 3 height 4
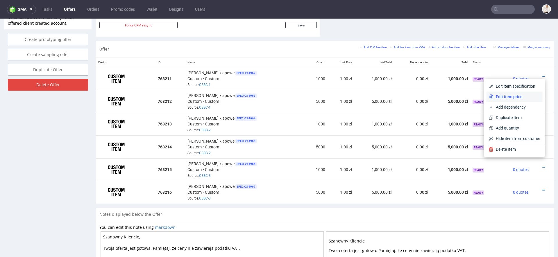
click at [521, 93] on li "Edit item price" at bounding box center [515, 97] width 56 height 10
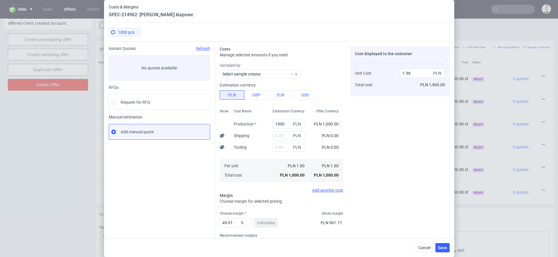
click at [392, 140] on div "Cost displayed to the customer Unit Cost Total cost 1.96 PLN PLN 1,960.00" at bounding box center [399, 152] width 99 height 213
click at [285, 122] on input "1000" at bounding box center [289, 124] width 32 height 9
paste input "2460."
click at [359, 128] on div "Cost displayed to the customer Unit Cost Total cost 1.96 PLN PLN 1,960.00" at bounding box center [399, 152] width 99 height 213
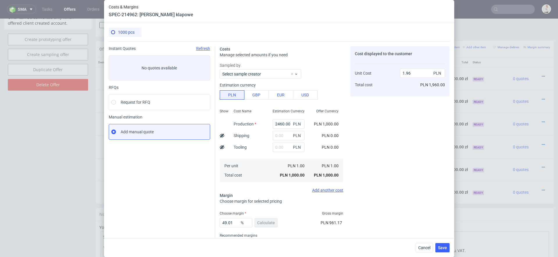
type input "2460"
type input "4.82"
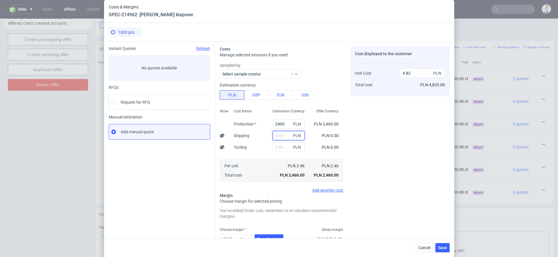
click at [280, 132] on input "text" at bounding box center [289, 135] width 32 height 9
type input "1"
type input "4.83"
type input "170"
type input "5.16"
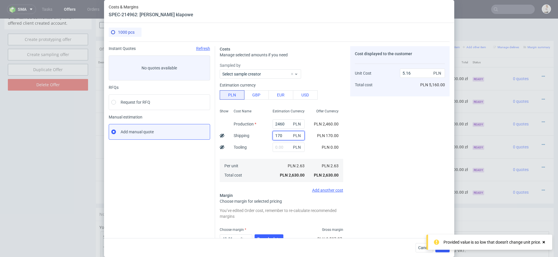
type input "170"
click at [359, 140] on div "Cost displayed to the customer Unit Cost Total cost 5.16 PLN PLN 5,160.00" at bounding box center [399, 160] width 99 height 229
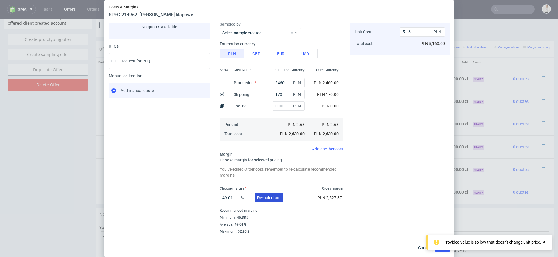
click at [268, 195] on button "Re-calculate" at bounding box center [269, 197] width 29 height 9
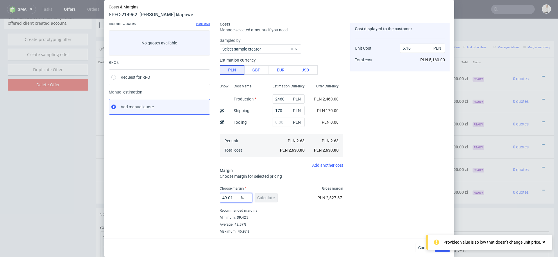
drag, startPoint x: 235, startPoint y: 197, endPoint x: 170, endPoint y: 196, distance: 64.9
click at [176, 196] on div "Instant Quotes Refresh No quotes available RFQs Request for RFQ Manual estimati…" at bounding box center [279, 126] width 341 height 218
type input "4"
type input "2.74"
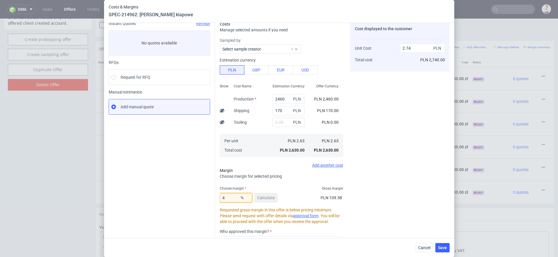
type input "40"
type input "4.38"
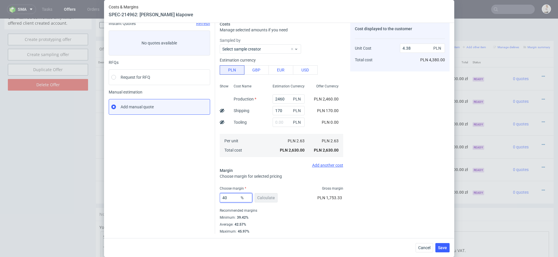
type input "40"
click at [310, 196] on div "40 % Calculate PLN 1,753.33" at bounding box center [282, 199] width 124 height 16
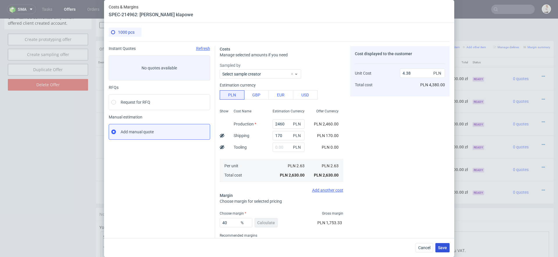
click at [443, 247] on span "Save" at bounding box center [442, 248] width 9 height 4
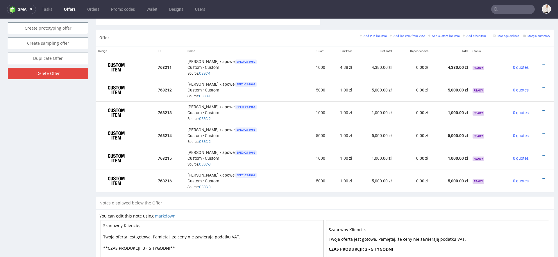
scroll to position [330, 0]
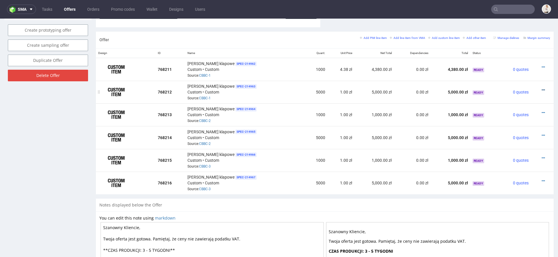
click at [542, 88] on icon at bounding box center [543, 90] width 3 height 4
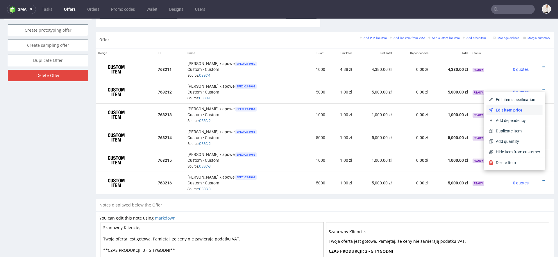
click at [507, 106] on li "Edit item price" at bounding box center [515, 110] width 56 height 10
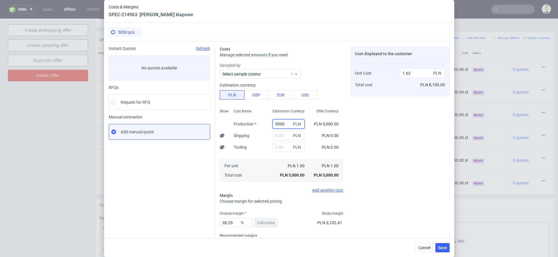
click at [282, 123] on input "5000" at bounding box center [289, 124] width 32 height 9
paste input "4900."
type input "4900"
type input "1.59"
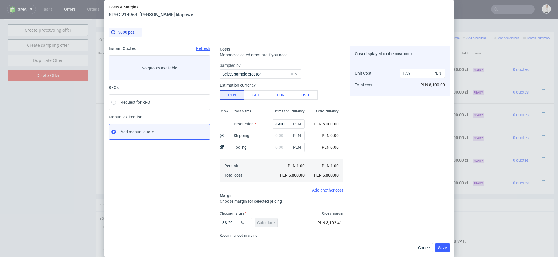
click at [328, 112] on span "Offer Currency" at bounding box center [327, 111] width 22 height 5
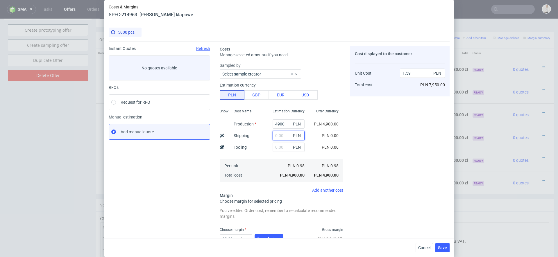
click at [282, 136] on input "text" at bounding box center [289, 135] width 32 height 9
type input "350"
type input "1.7"
type input "350"
click at [369, 120] on div "Cost displayed to the customer Unit Cost Total cost 1.7 PLN PLN 8,500.00" at bounding box center [399, 160] width 99 height 229
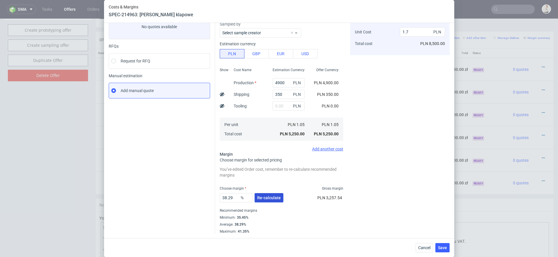
click at [276, 199] on span "Re-calculate" at bounding box center [269, 198] width 24 height 4
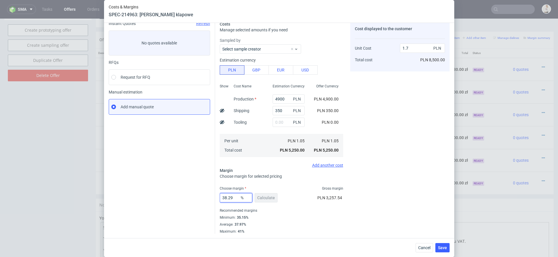
drag, startPoint x: 239, startPoint y: 197, endPoint x: 187, endPoint y: 197, distance: 51.8
click at [193, 197] on div "Instant Quotes Refresh No quotes available RFQs Request for RFQ Manual estimati…" at bounding box center [279, 126] width 341 height 218
type input "3"
type input "1.08"
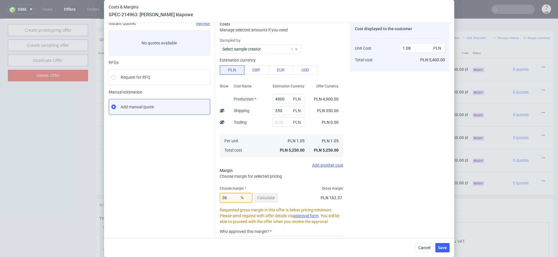
type input "36"
type input "1.64"
click at [388, 193] on div "Cost displayed to the customer Unit Cost Total cost 1.64 PLN PLN 5,400.00" at bounding box center [399, 159] width 99 height 277
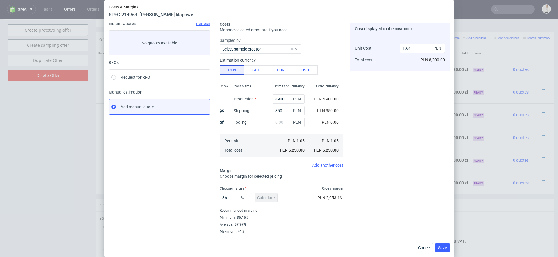
scroll to position [0, 0]
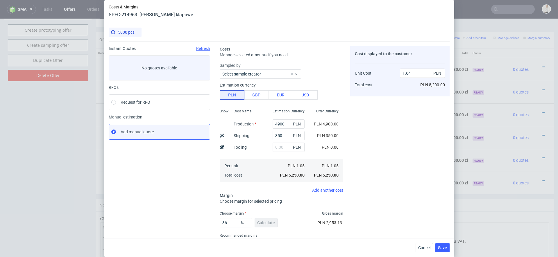
click at [439, 239] on div "Cancel Save" at bounding box center [279, 248] width 350 height 19
click at [443, 245] on button "Save" at bounding box center [443, 247] width 14 height 9
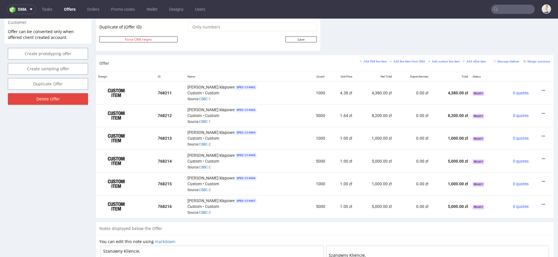
scroll to position [307, 0]
click at [542, 134] on icon at bounding box center [543, 136] width 3 height 4
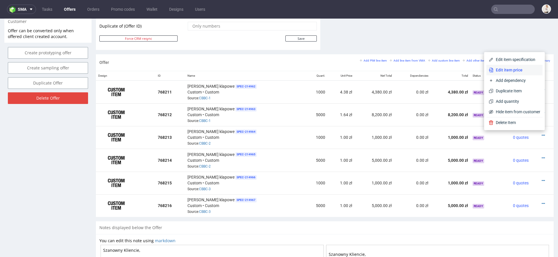
click at [515, 70] on span "Edit item price" at bounding box center [517, 70] width 47 height 6
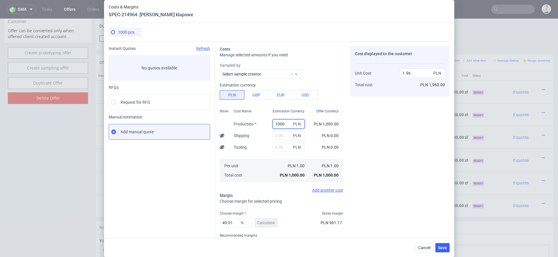
click at [283, 123] on input "1000" at bounding box center [289, 124] width 32 height 9
paste input "2460."
click at [338, 123] on span "PLN 1,000.00" at bounding box center [326, 124] width 25 height 5
type input "2460"
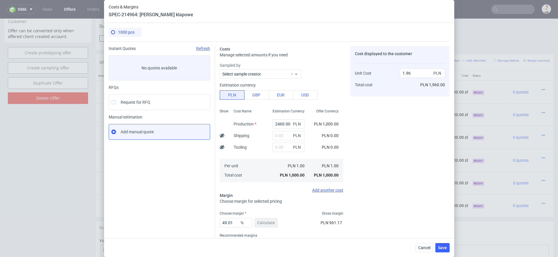
type input "4.82"
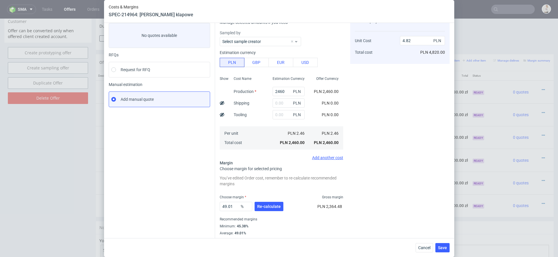
scroll to position [41, 0]
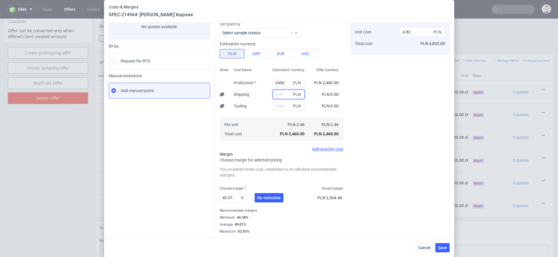
click at [276, 92] on input "text" at bounding box center [289, 94] width 32 height 9
type input "1"
type input "4.83"
type input "170"
type input "5.16"
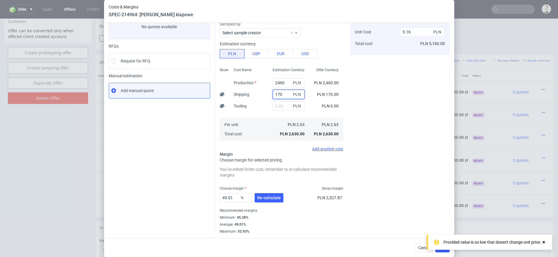
type input "170"
click at [387, 117] on div "Cost displayed to the customer Unit Cost Total cost 5.16 PLN PLN 5,160.00" at bounding box center [399, 119] width 99 height 229
click at [266, 197] on span "Re-calculate" at bounding box center [269, 198] width 24 height 4
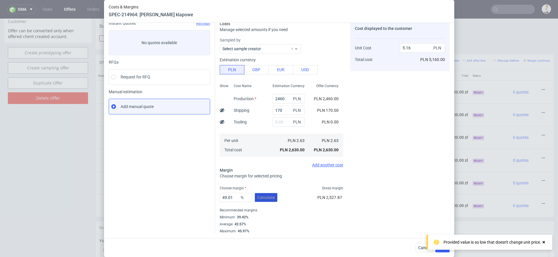
scroll to position [25, 0]
drag, startPoint x: 237, startPoint y: 199, endPoint x: 174, endPoint y: 198, distance: 63.4
click at [174, 198] on div "Instant Quotes Refresh No quotes available RFQs Request for RFQ Manual estimati…" at bounding box center [279, 126] width 341 height 218
type input "40"
type input "4.38"
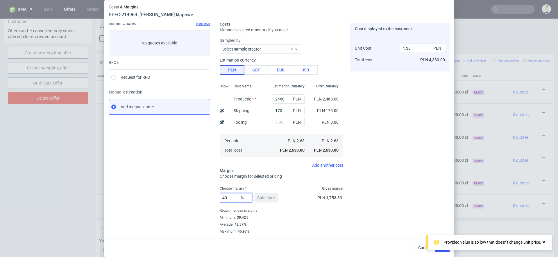
type input "40"
click at [346, 201] on div "Costs Manage selected amounts if you need Sampled by Select sample creator Esti…" at bounding box center [332, 126] width 235 height 218
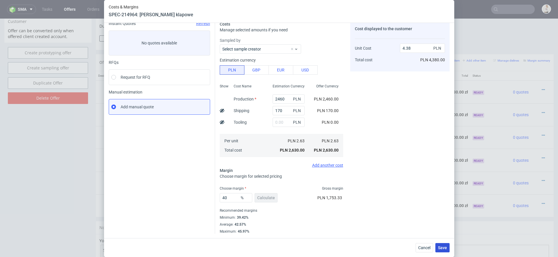
click at [443, 249] on span "Save" at bounding box center [442, 248] width 9 height 4
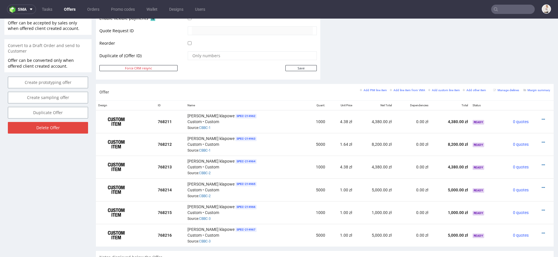
scroll to position [281, 0]
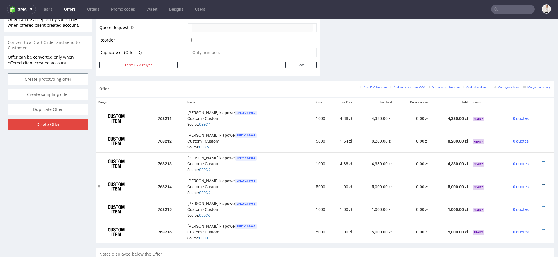
click at [542, 183] on icon at bounding box center [543, 185] width 3 height 4
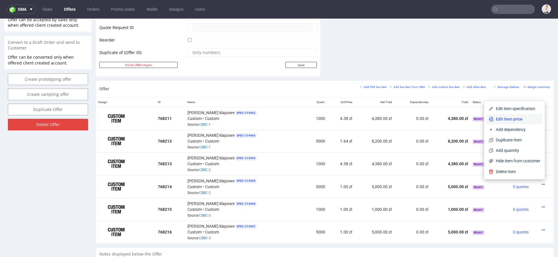
click at [510, 121] on span "Edit item price" at bounding box center [517, 119] width 47 height 6
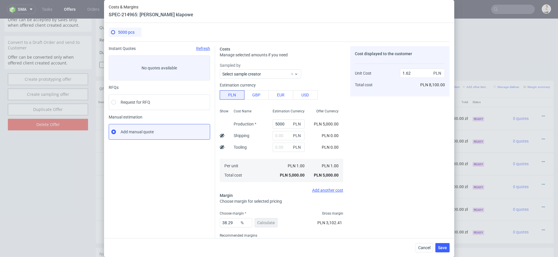
click at [403, 191] on div "Cost displayed to the customer Unit Cost Total cost 1.62 PLN PLN 8,100.00" at bounding box center [399, 152] width 99 height 213
click at [282, 122] on input "5000" at bounding box center [289, 124] width 32 height 9
paste input "4900."
type input "4900"
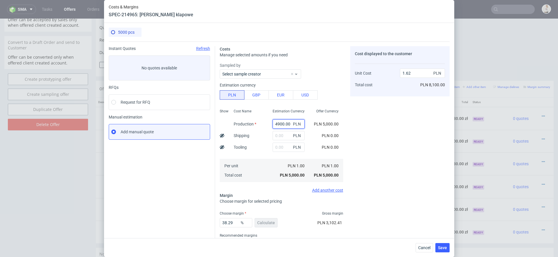
type input "1.59"
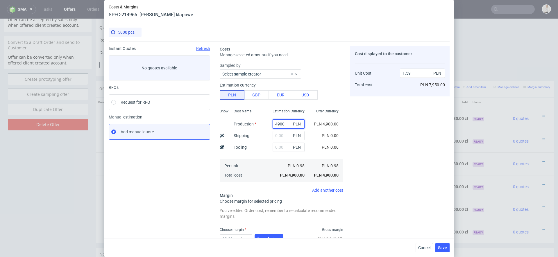
type input "4900"
click at [319, 112] on span "Offer Currency" at bounding box center [327, 111] width 22 height 5
click at [279, 134] on input "text" at bounding box center [289, 135] width 32 height 9
type input "1"
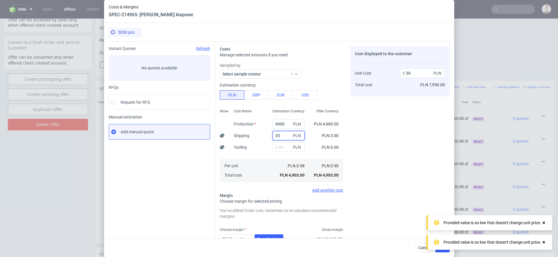
type input "350"
type input "1.7"
type input "350"
click at [367, 138] on div "Cost displayed to the customer Unit Cost Total cost 1.7 PLN PLN 8,500.00" at bounding box center [399, 160] width 99 height 229
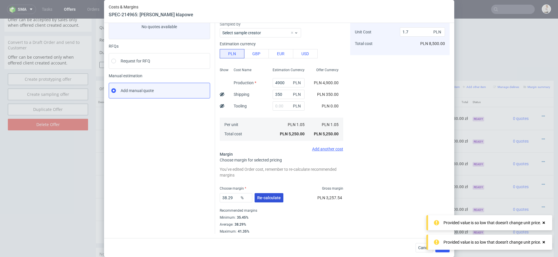
click at [263, 199] on span "Re-calculate" at bounding box center [269, 198] width 24 height 4
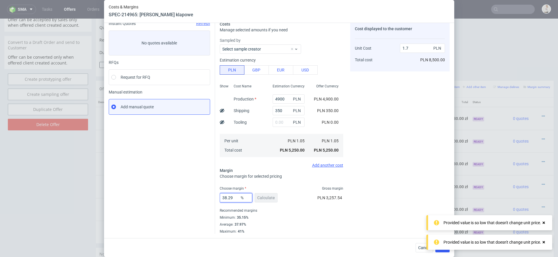
drag, startPoint x: 237, startPoint y: 200, endPoint x: 209, endPoint y: 200, distance: 28.2
click at [224, 200] on input "38.29" at bounding box center [236, 197] width 33 height 9
type input "336"
type input "-0.44"
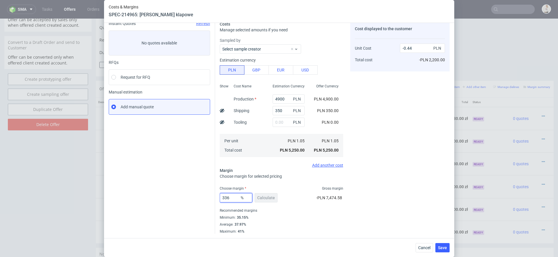
click at [227, 197] on input "336" at bounding box center [236, 197] width 33 height 9
type input "36"
type input "1.64"
type input "36"
click at [312, 211] on div "Recommended margins" at bounding box center [282, 210] width 124 height 7
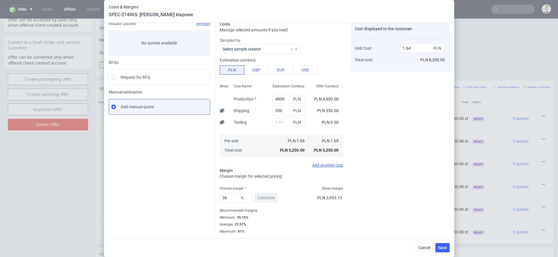
scroll to position [0, 0]
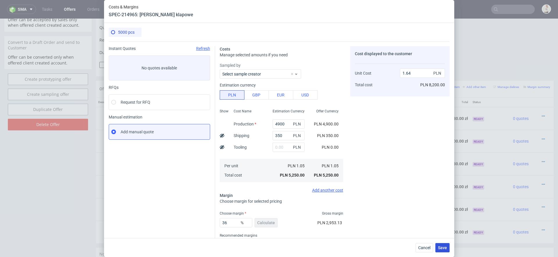
click at [441, 247] on span "Save" at bounding box center [442, 248] width 9 height 4
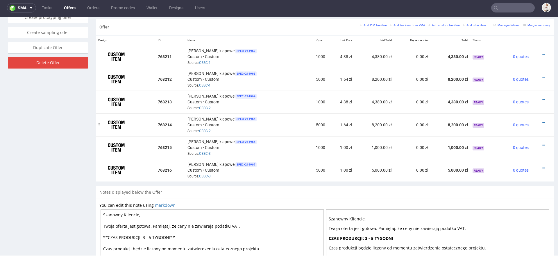
scroll to position [353, 0]
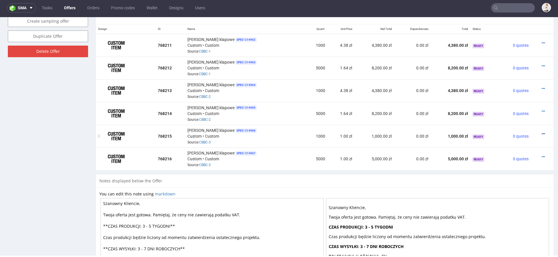
click at [542, 132] on icon at bounding box center [543, 134] width 3 height 4
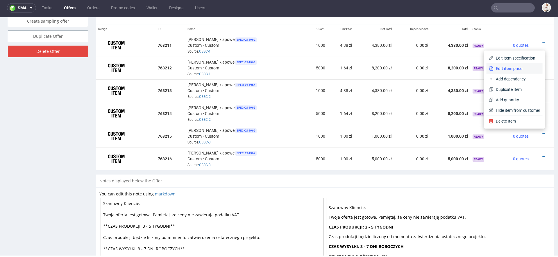
click at [520, 67] on span "Edit item price" at bounding box center [517, 69] width 47 height 6
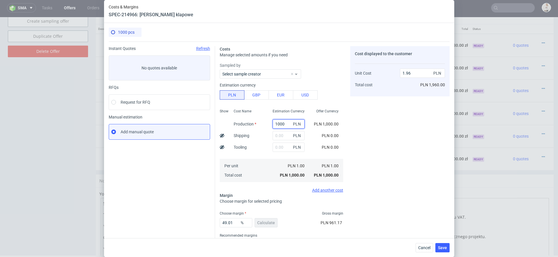
click at [278, 122] on input "1000" at bounding box center [289, 124] width 32 height 9
paste input "2210."
click at [329, 113] on span "Offer Currency" at bounding box center [327, 111] width 22 height 5
type input "2210"
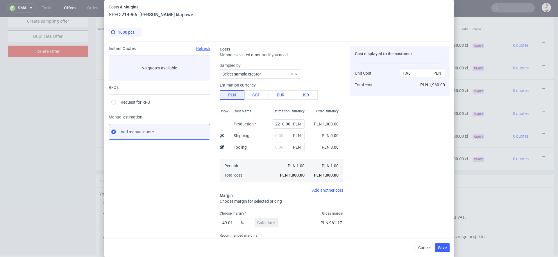
type input "4.33"
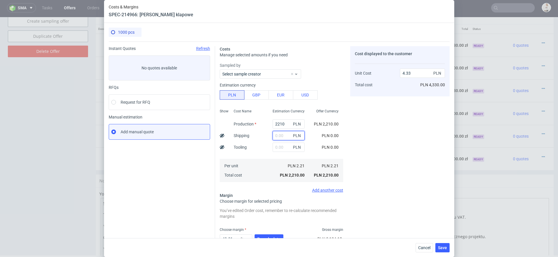
click at [286, 139] on input "text" at bounding box center [289, 135] width 32 height 9
type input "1"
type input "4.34"
type input "170"
type input "4.67"
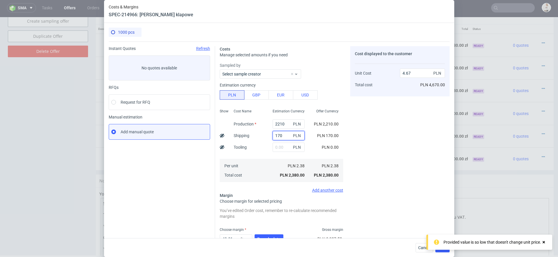
type input "170"
click at [252, 154] on div "Cost Name Production Shipping Tooling Per unit Total cost" at bounding box center [248, 145] width 39 height 77
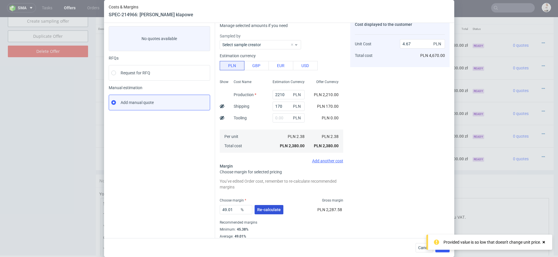
click at [273, 211] on span "Re-calculate" at bounding box center [269, 210] width 24 height 4
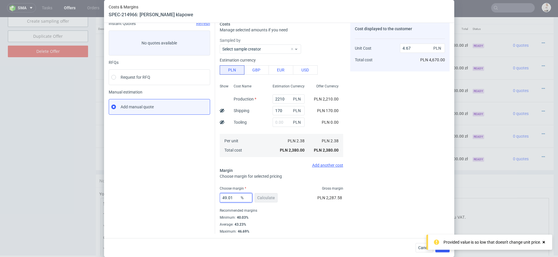
drag, startPoint x: 234, startPoint y: 198, endPoint x: 183, endPoint y: 198, distance: 50.6
click at [190, 198] on div "Instant Quotes Refresh No quotes available RFQs Request for RFQ Manual estimati…" at bounding box center [279, 126] width 341 height 218
type input "41"
type input "4.03"
type input "41"
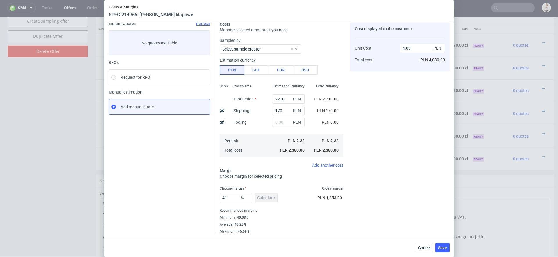
click at [394, 216] on div "Cost displayed to the customer Unit Cost Total cost 4.03 PLN PLN 4,030.00" at bounding box center [399, 127] width 99 height 213
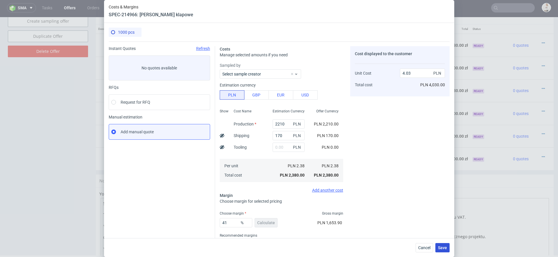
click at [443, 248] on span "Save" at bounding box center [442, 248] width 9 height 4
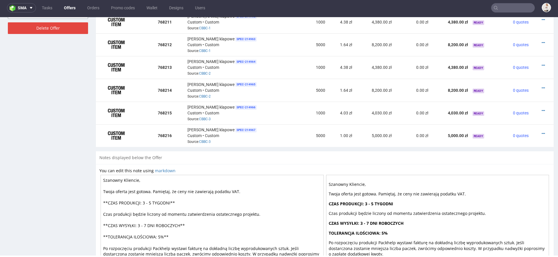
scroll to position [380, 0]
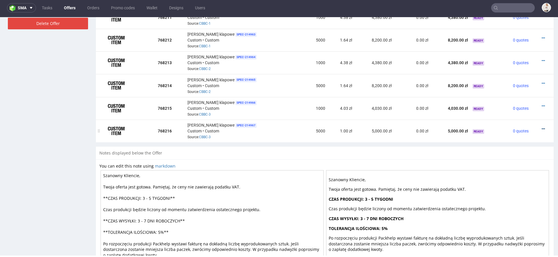
click at [542, 127] on icon at bounding box center [543, 129] width 3 height 4
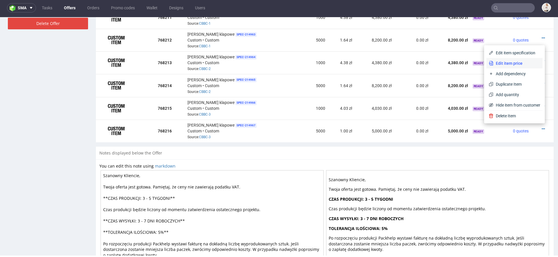
click at [517, 67] on li "Edit item price" at bounding box center [515, 63] width 56 height 10
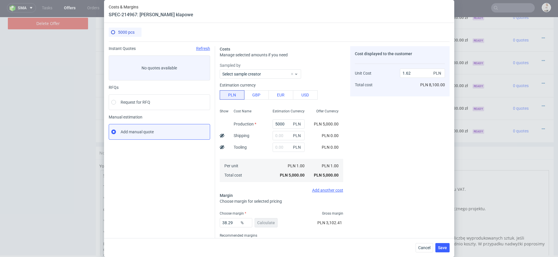
scroll to position [20, 0]
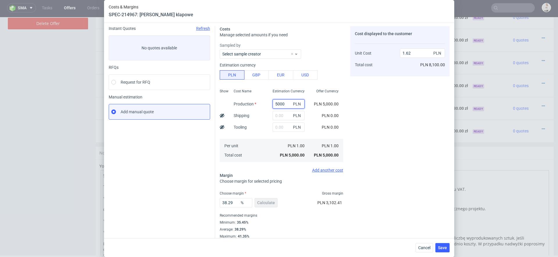
click at [275, 102] on input "5000" at bounding box center [289, 103] width 32 height 9
paste input "4650."
click at [327, 102] on span "PLN 5,000.00" at bounding box center [326, 104] width 25 height 5
type input "4650"
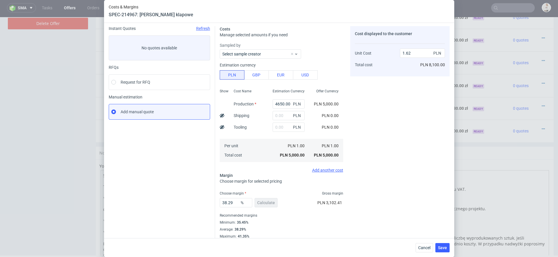
type input "1.51"
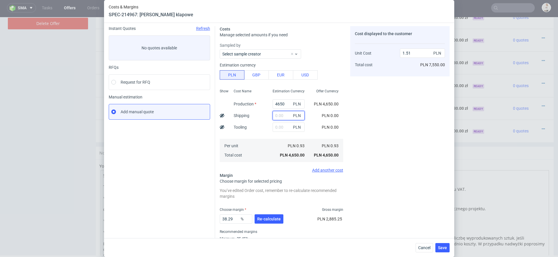
click at [280, 118] on input "text" at bounding box center [289, 115] width 32 height 9
click at [287, 115] on input "text" at bounding box center [289, 115] width 32 height 9
type input "350"
type input "1.62"
type input "350"
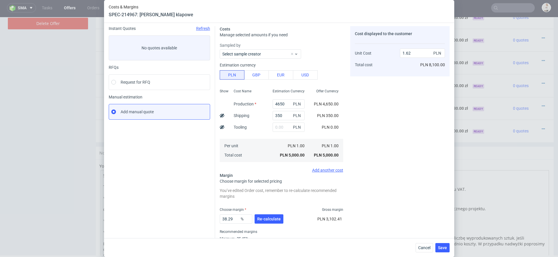
click at [259, 118] on div "Cost Name Production Shipping Tooling Per unit Total cost" at bounding box center [248, 125] width 39 height 77
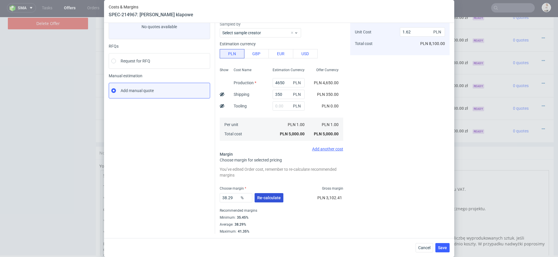
click at [275, 196] on span "Re-calculate" at bounding box center [269, 198] width 24 height 4
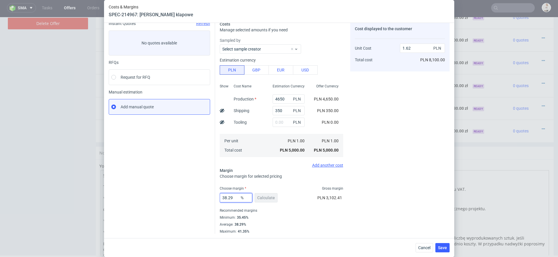
drag, startPoint x: 234, startPoint y: 198, endPoint x: 184, endPoint y: 198, distance: 50.0
click at [184, 198] on div "Instant Quotes Refresh No quotes available RFQs Request for RFQ Manual estimati…" at bounding box center [279, 126] width 341 height 218
type input "36"
type input "1.56"
type input "36"
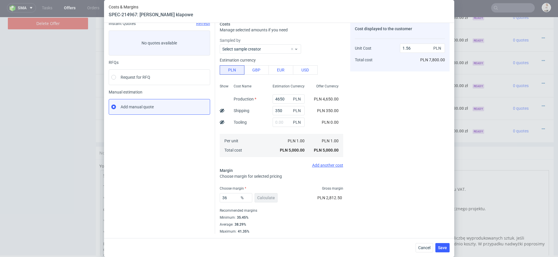
click at [344, 212] on div "Costs Manage selected amounts if you need Sampled by Select sample creator Esti…" at bounding box center [332, 126] width 235 height 218
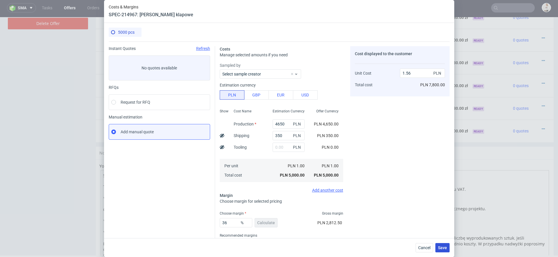
click at [444, 245] on button "Save" at bounding box center [443, 247] width 14 height 9
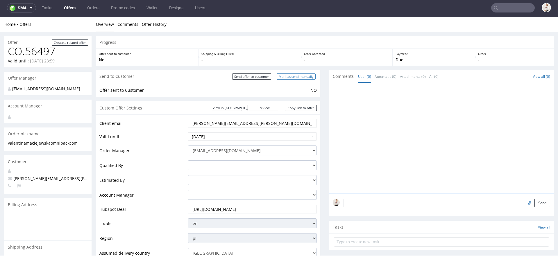
click at [297, 76] on input "Mark as send manually" at bounding box center [296, 77] width 39 height 6
type input "In progress..."
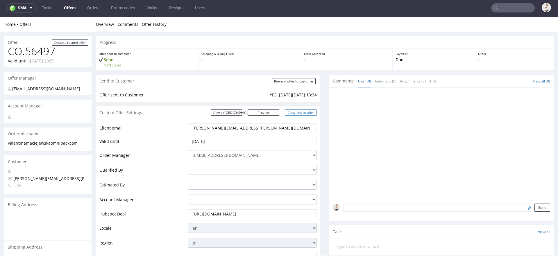
click at [308, 113] on link "Copy link to offer" at bounding box center [301, 113] width 32 height 6
click at [71, 8] on link "Offers" at bounding box center [70, 7] width 19 height 9
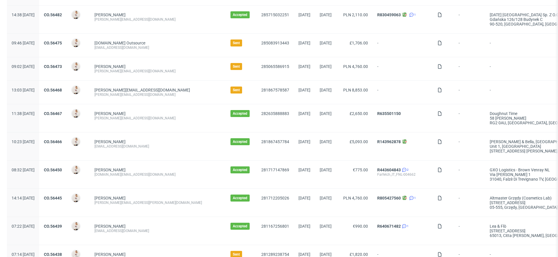
scroll to position [178, 0]
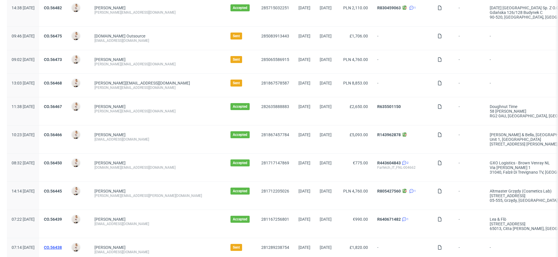
click at [62, 246] on link "CO.56438" at bounding box center [53, 247] width 18 height 5
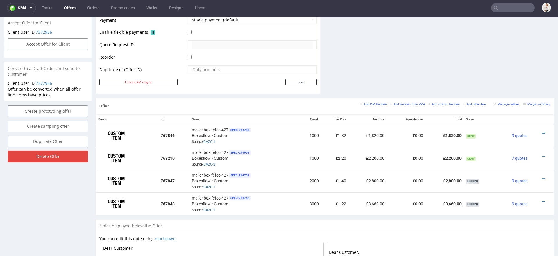
scroll to position [270, 0]
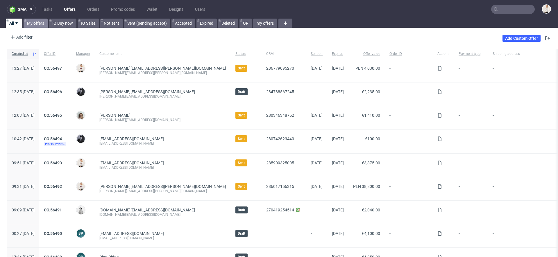
click at [25, 23] on link "My offers" at bounding box center [36, 23] width 24 height 9
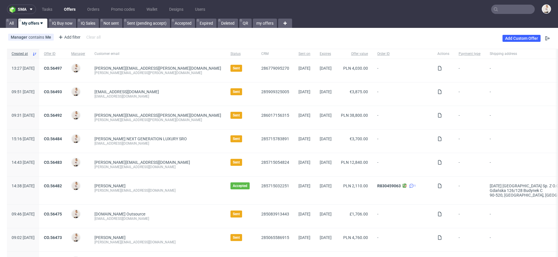
click at [508, 9] on input "text" at bounding box center [514, 9] width 44 height 9
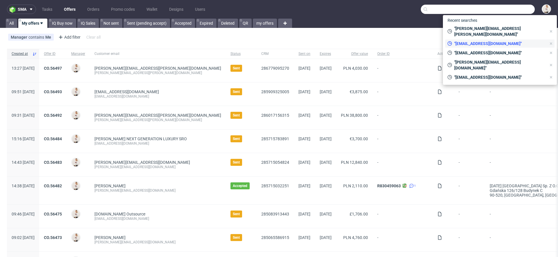
click at [503, 41] on span ""[EMAIL_ADDRESS][DOMAIN_NAME]"" at bounding box center [499, 44] width 95 height 6
type input "[EMAIL_ADDRESS][DOMAIN_NAME]"
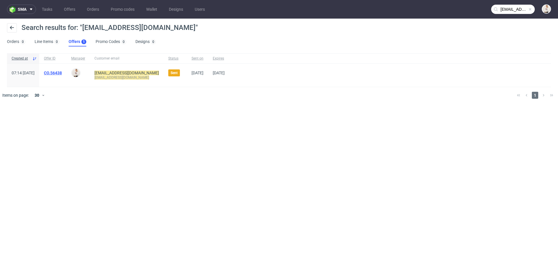
click at [62, 73] on link "CO.56438" at bounding box center [53, 73] width 18 height 5
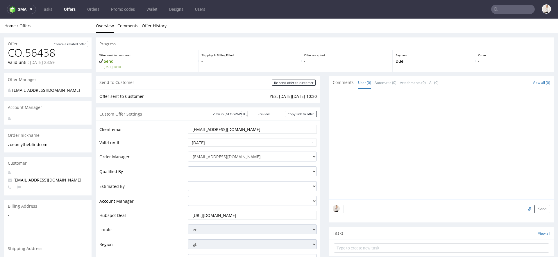
click at [239, 126] on input "[EMAIL_ADDRESS][DOMAIN_NAME]" at bounding box center [252, 129] width 121 height 8
paste input "[EMAIL_ADDRESS][DOMAIN_NAME]"
type input "[EMAIL_ADDRESS][DOMAIN_NAME]@[DOMAIN_NAME]"
drag, startPoint x: 300, startPoint y: 127, endPoint x: 171, endPoint y: 126, distance: 129.1
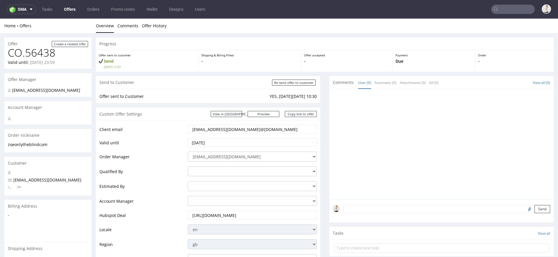
click at [171, 127] on tr "Client email [EMAIL_ADDRESS][DOMAIN_NAME]@[DOMAIN_NAME]" at bounding box center [208, 131] width 218 height 14
click at [227, 127] on input "[EMAIL_ADDRESS][DOMAIN_NAME]@[DOMAIN_NAME]" at bounding box center [252, 129] width 121 height 8
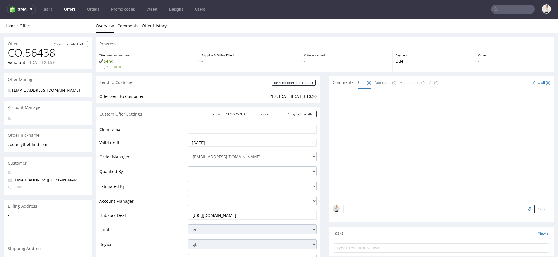
paste input "[EMAIL_ADDRESS][DOMAIN_NAME]"
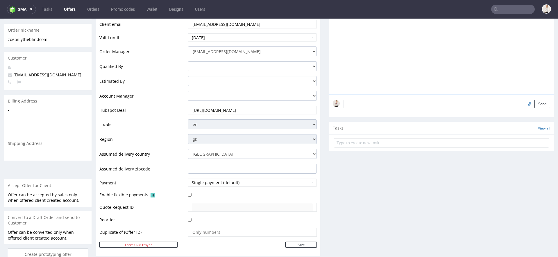
scroll to position [159, 0]
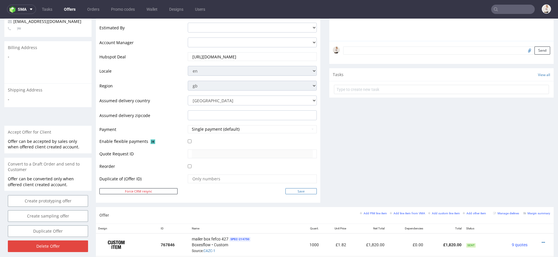
type input "[EMAIL_ADDRESS][DOMAIN_NAME]"
click at [300, 191] on input "Save" at bounding box center [301, 191] width 31 height 6
type input "In progress..."
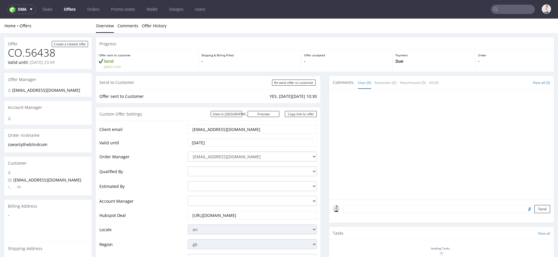
scroll to position [0, 0]
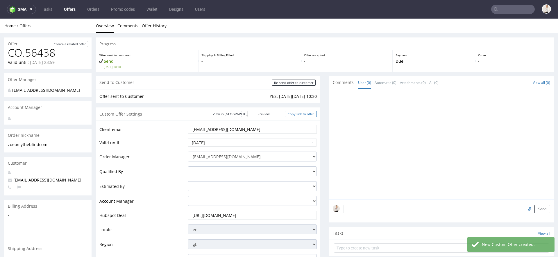
click at [301, 116] on link "Copy link to offer" at bounding box center [301, 114] width 32 height 6
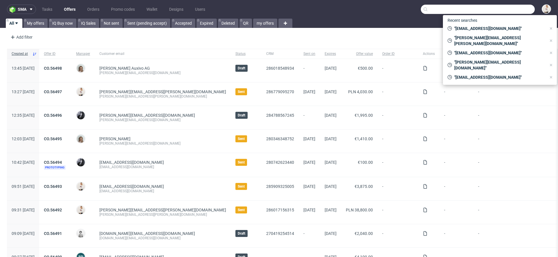
click at [503, 12] on input "text" at bounding box center [478, 9] width 114 height 9
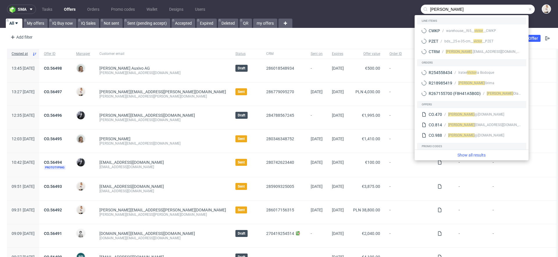
type input "[PERSON_NAME]"
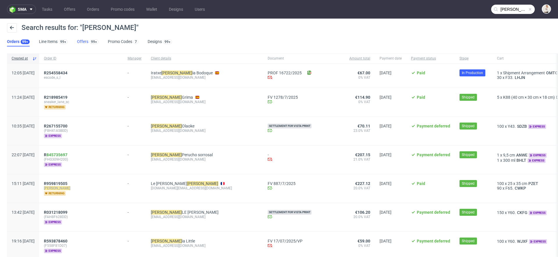
click at [80, 42] on link "Offers 99+" at bounding box center [88, 41] width 22 height 9
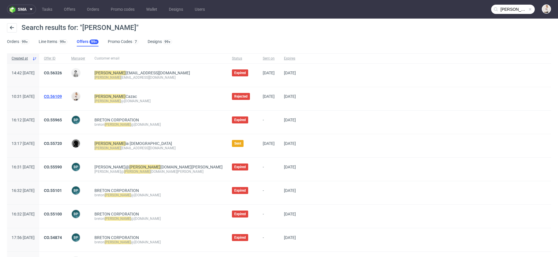
click at [62, 95] on link "CO.56109" at bounding box center [53, 96] width 18 height 5
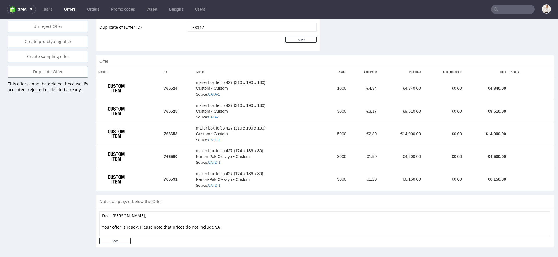
scroll to position [319, 0]
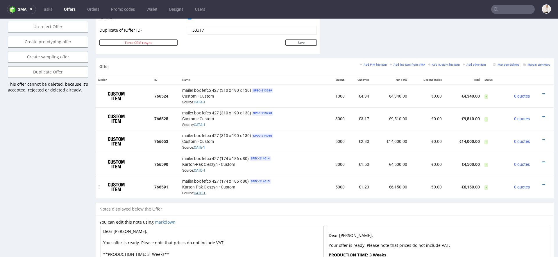
click at [198, 191] on link "CATD-1" at bounding box center [200, 193] width 12 height 4
click at [199, 123] on link "CATA-1" at bounding box center [200, 125] width 12 height 4
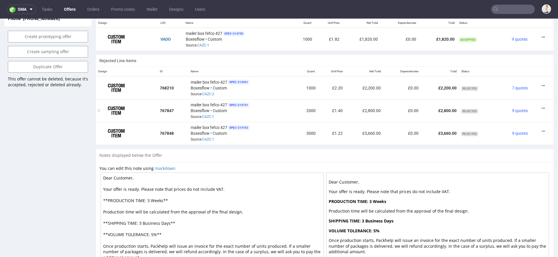
scroll to position [355, 0]
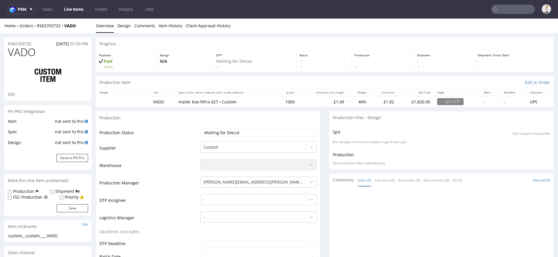
select select "in_progress"
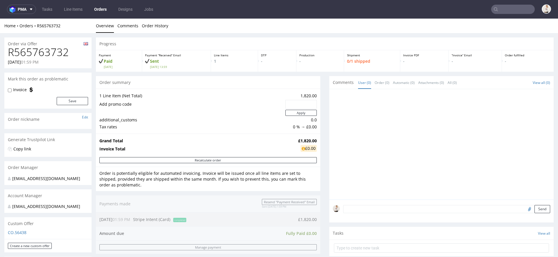
click at [45, 47] on h1 "R565763732" at bounding box center [48, 53] width 80 height 12
copy h1 "R565763732"
click at [297, 138] on td "£1,820.00" at bounding box center [307, 141] width 20 height 7
click at [298, 140] on strong "£1,820.00" at bounding box center [307, 141] width 19 height 6
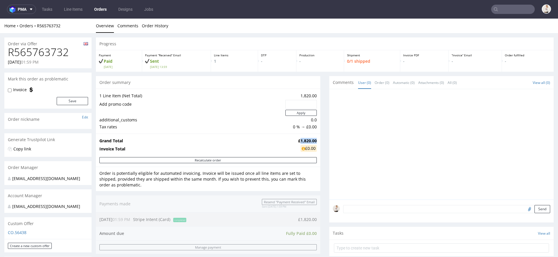
click at [298, 140] on strong "£1,820.00" at bounding box center [307, 141] width 19 height 6
copy strong "£1,820.00"
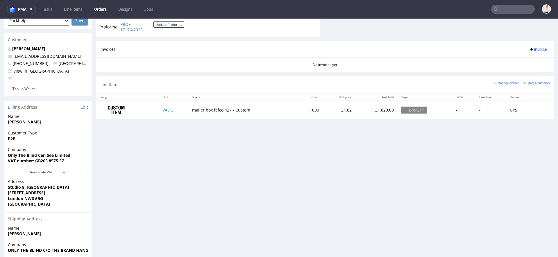
scroll to position [313, 0]
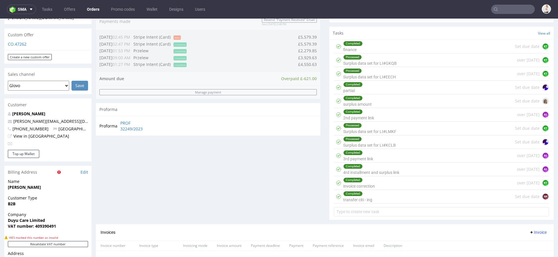
scroll to position [201, 0]
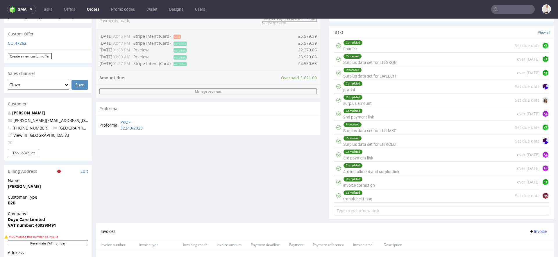
click at [203, 172] on div "Order summary 5 Line Items (Net Total) 18,180.00 additional_customs 0.0 Promoti…" at bounding box center [208, 49] width 225 height 349
drag, startPoint x: 64, startPoint y: 108, endPoint x: 15, endPoint y: 108, distance: 49.2
click at [15, 118] on p "[PERSON_NAME][EMAIL_ADDRESS][DOMAIN_NAME]" at bounding box center [48, 121] width 80 height 6
copy link "[EMAIL_ADDRESS][DOMAIN_NAME]"
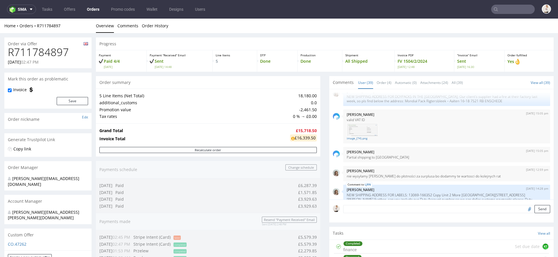
click at [500, 16] on nav "sma Tasks Offers Orders Promo codes Wallet Designs Users" at bounding box center [279, 9] width 558 height 19
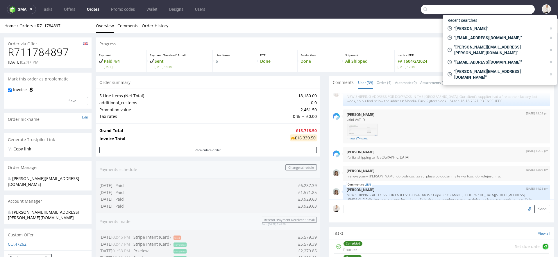
click at [500, 7] on input "text" at bounding box center [478, 9] width 114 height 9
paste input "[EMAIL_ADDRESS][DOMAIN_NAME]"
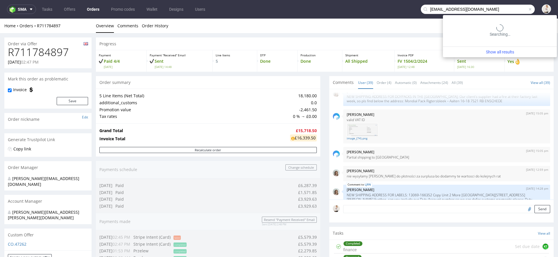
type input "aphael@duyucare.com"
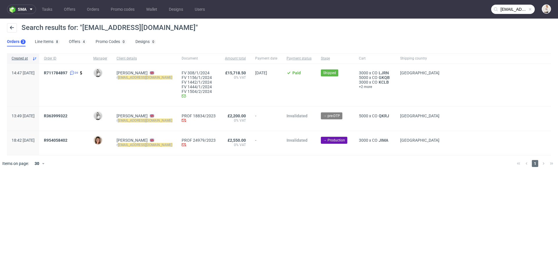
click at [250, 186] on div "sma Tasks Offers Orders Promo codes Wallet Designs Users aphael@duyucare.com Se…" at bounding box center [279, 128] width 558 height 257
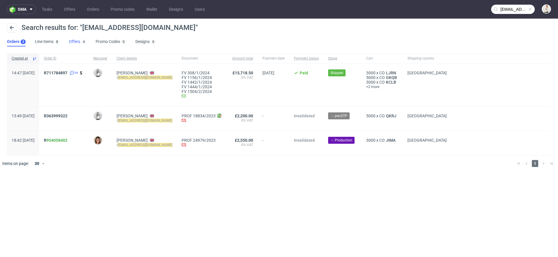
click at [80, 43] on div "4" at bounding box center [83, 42] width 6 height 6
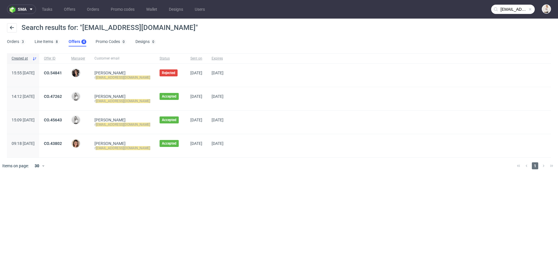
click at [305, 184] on div "sma Tasks Offers Orders Promo codes Wallet Designs Users aphael@duyucare.com Se…" at bounding box center [279, 128] width 558 height 257
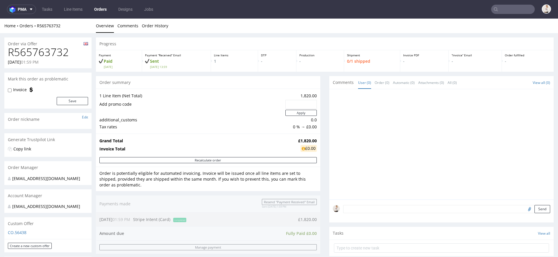
click at [50, 52] on h1 "R565763732" at bounding box center [48, 53] width 80 height 12
copy h1 "R565763732"
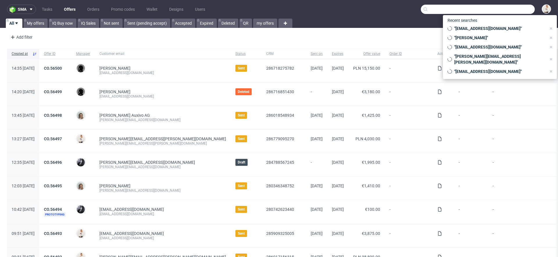
click at [502, 7] on input "text" at bounding box center [478, 9] width 114 height 9
paste input "[PERSON_NAME][EMAIL_ADDRESS][DOMAIN_NAME]"
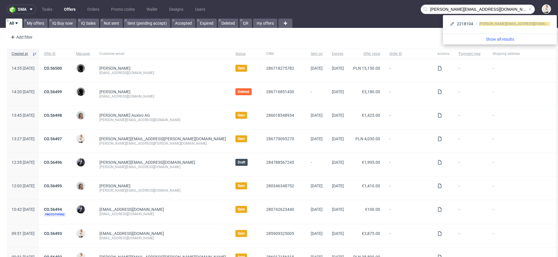
drag, startPoint x: 439, startPoint y: 11, endPoint x: 395, endPoint y: 6, distance: 43.6
click at [395, 6] on nav "sma Tasks Offers Orders Promo codes Wallet Designs Users [PERSON_NAME][EMAIL_AD…" at bounding box center [279, 9] width 558 height 19
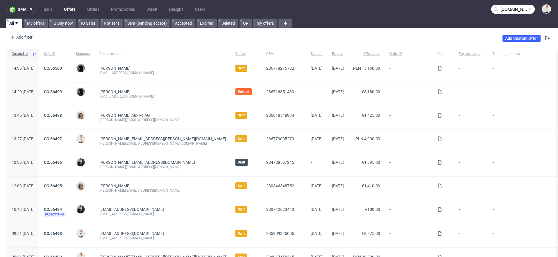
type input "wakuli.com"
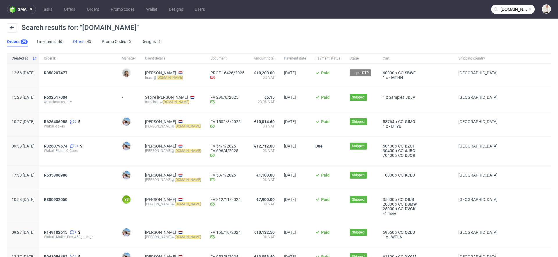
click at [77, 42] on link "Offers 43" at bounding box center [82, 41] width 19 height 9
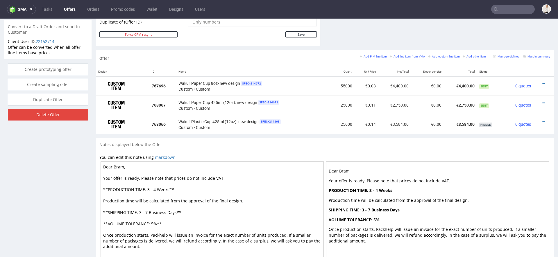
scroll to position [316, 0]
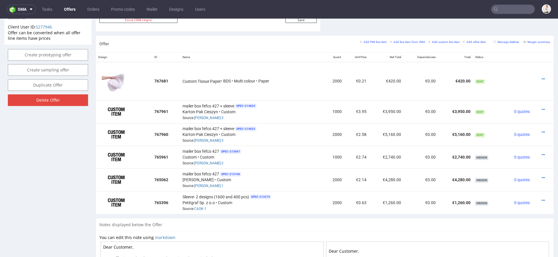
scroll to position [335, 0]
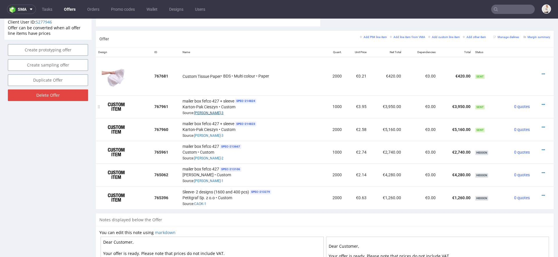
click at [201, 111] on link "[PERSON_NAME]-3" at bounding box center [208, 113] width 29 height 4
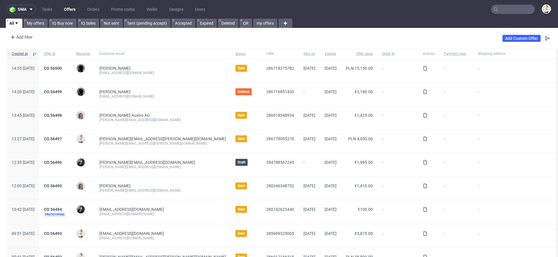
click at [499, 8] on input "text" at bounding box center [514, 9] width 44 height 9
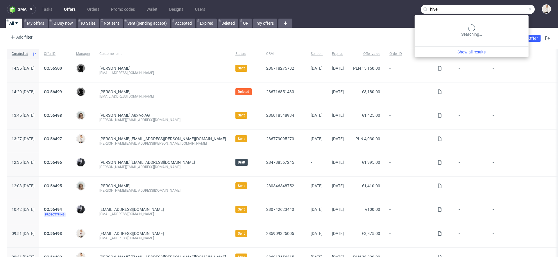
type input "hive"
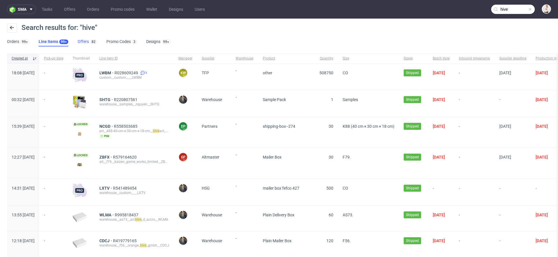
click at [87, 46] on link "Offers 82" at bounding box center [87, 41] width 19 height 9
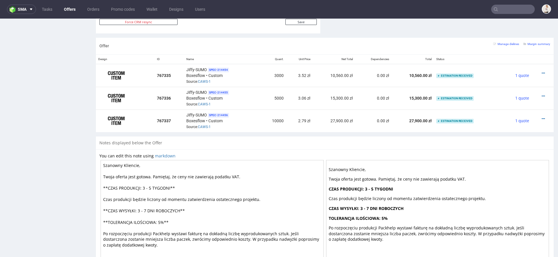
scroll to position [341, 0]
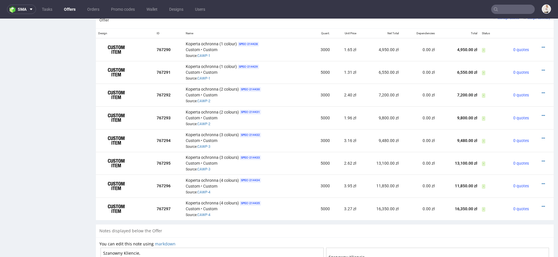
scroll to position [369, 0]
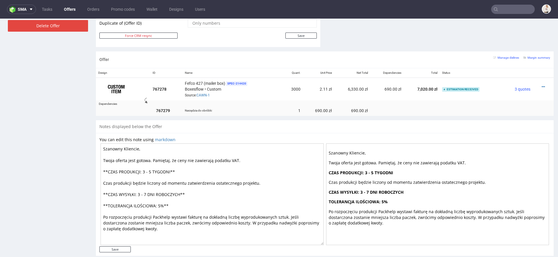
scroll to position [323, 0]
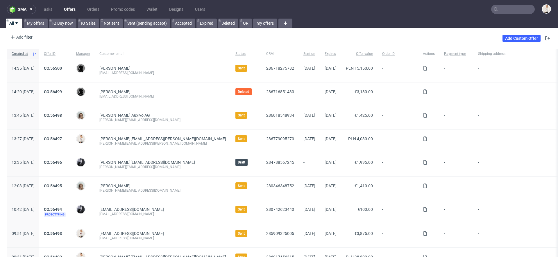
click at [494, 9] on icon at bounding box center [496, 9] width 5 height 5
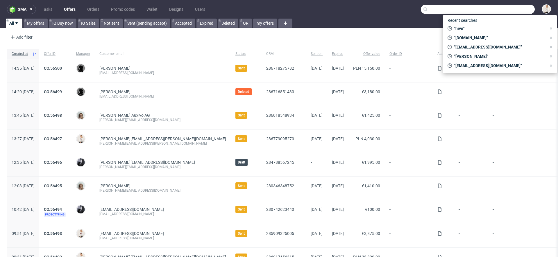
click at [494, 10] on input "text" at bounding box center [478, 9] width 114 height 9
paste input "keith@stonedeaffx.com>"
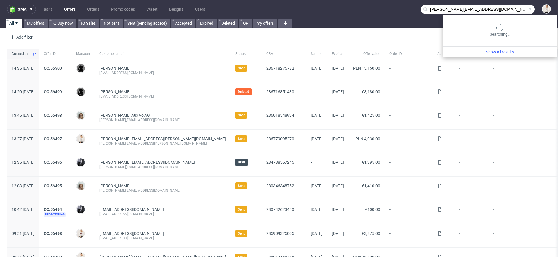
type input "keith@stonedeaffx.com"
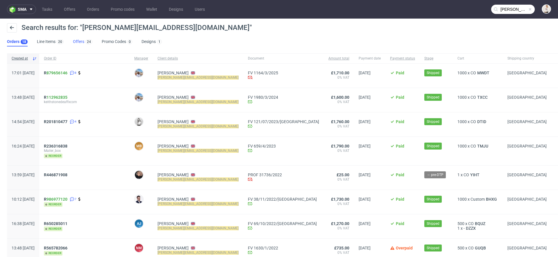
click at [83, 44] on link "Offers 24" at bounding box center [82, 41] width 19 height 9
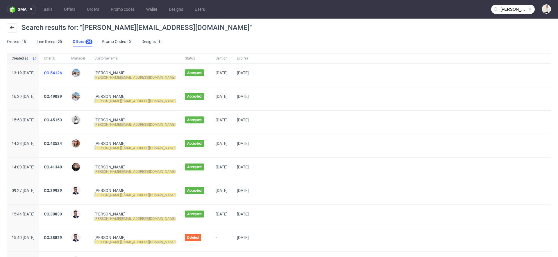
click at [62, 72] on link "CO.54126" at bounding box center [53, 73] width 18 height 5
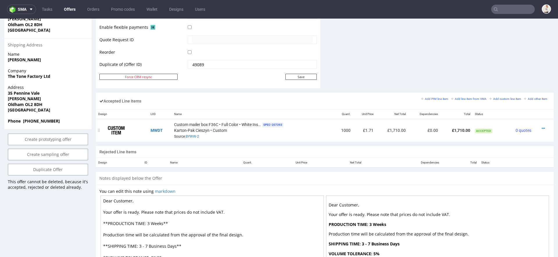
scroll to position [289, 0]
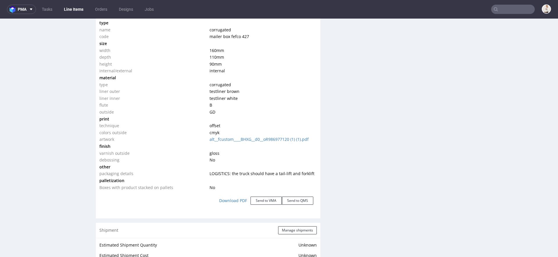
scroll to position [573, 0]
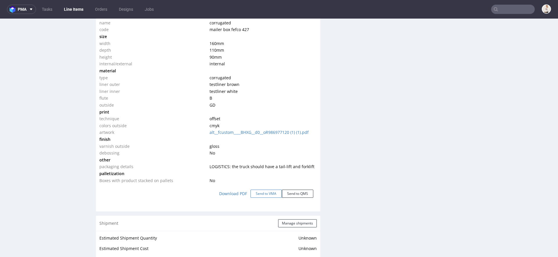
click at [266, 193] on button "Send to VMA" at bounding box center [266, 194] width 31 height 8
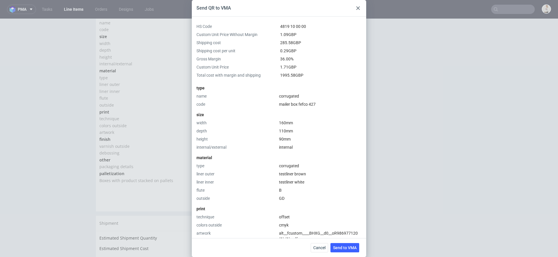
scroll to position [173, 0]
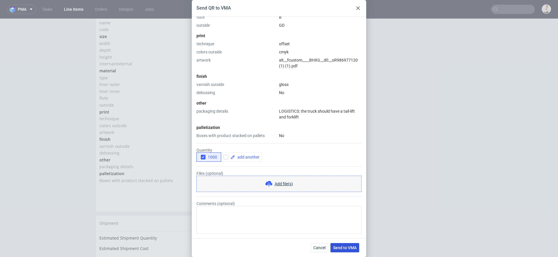
click at [348, 246] on span "Send to VMA" at bounding box center [345, 248] width 24 height 4
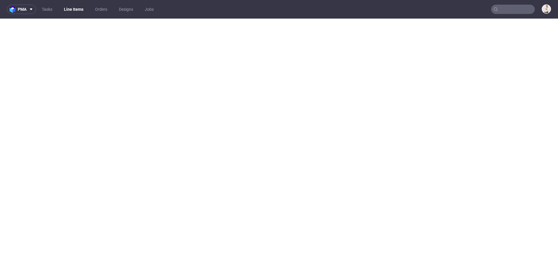
select select "in_progress"
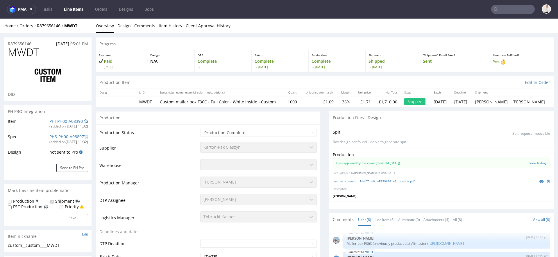
scroll to position [79, 0]
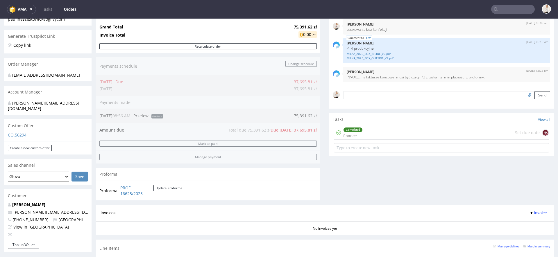
scroll to position [112, 0]
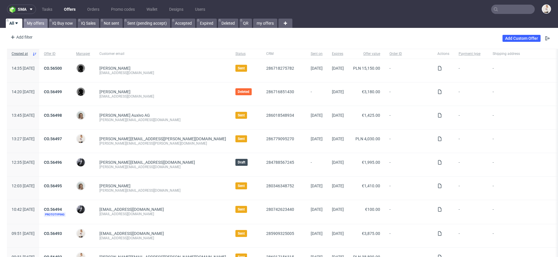
click at [37, 19] on link "My offers" at bounding box center [36, 23] width 24 height 9
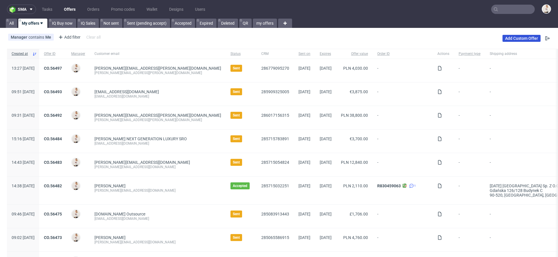
click at [506, 39] on link "Add Custom Offer" at bounding box center [522, 38] width 38 height 7
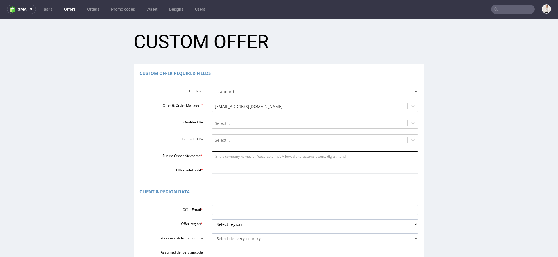
click at [261, 155] on input "Future Order Nickname *" at bounding box center [315, 157] width 207 height 10
paste input "torkishhgmailcom"
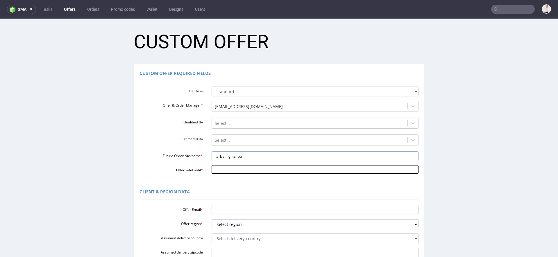
type input "torkishhgmailcom"
click at [262, 170] on input "Offer valid until *" at bounding box center [315, 170] width 207 height 8
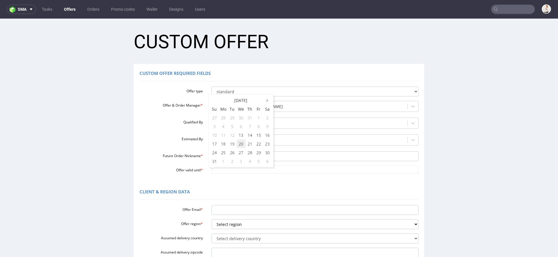
click at [242, 145] on td "20" at bounding box center [241, 144] width 9 height 9
type input "[DATE]"
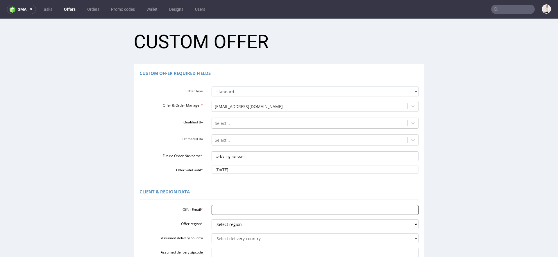
scroll to position [28, 0]
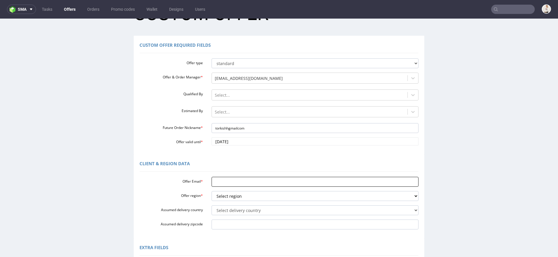
click at [237, 185] on input "Offer Email *" at bounding box center [315, 182] width 207 height 10
paste input "[EMAIL_ADDRESS][DOMAIN_NAME]"
type input "[EMAIL_ADDRESS][DOMAIN_NAME]"
click at [249, 196] on select "Select region eu gb de pl fr it es" at bounding box center [315, 196] width 207 height 10
select select "pl"
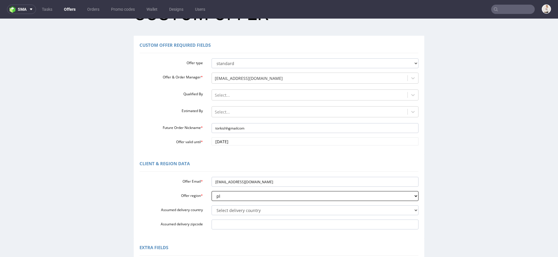
click at [212, 191] on select "Select region eu gb de pl fr it es" at bounding box center [315, 196] width 207 height 10
click at [235, 215] on select "Select delivery country [GEOGRAPHIC_DATA] [GEOGRAPHIC_DATA] [GEOGRAPHIC_DATA] […" at bounding box center [315, 211] width 207 height 10
select select "179"
click at [212, 206] on select "Select delivery country [GEOGRAPHIC_DATA] [GEOGRAPHIC_DATA] [GEOGRAPHIC_DATA] […" at bounding box center [315, 211] width 207 height 10
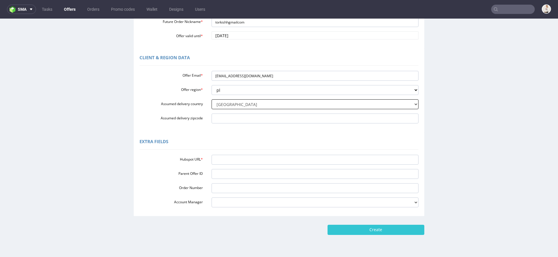
scroll to position [147, 0]
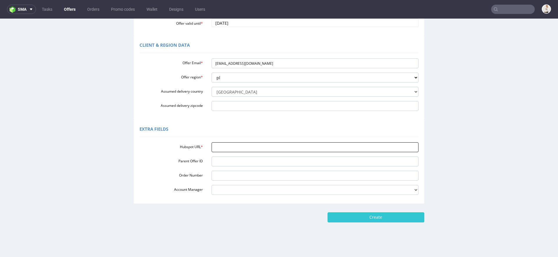
click at [230, 152] on input "Hubspot URL *" at bounding box center [315, 148] width 207 height 10
paste input "[URL][DOMAIN_NAME]"
type input "[URL][DOMAIN_NAME]"
click at [437, 206] on form "Custom Offer Custom Offer Required Fields Offer type standard prototyping sampl…" at bounding box center [279, 51] width 547 height 344
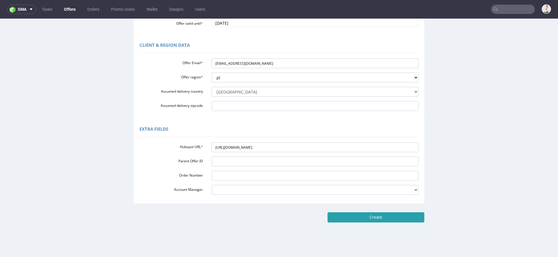
click at [381, 217] on input "Create" at bounding box center [376, 218] width 97 height 10
type input "Please wait..."
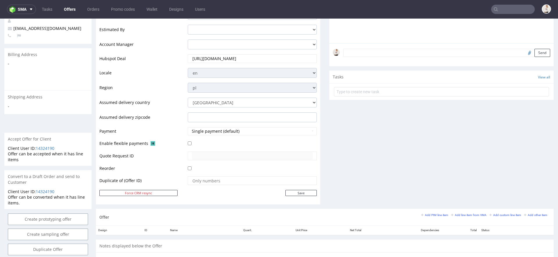
scroll to position [281, 0]
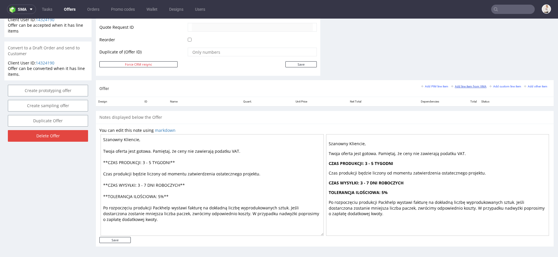
click at [457, 85] on small "Add line item from VMA" at bounding box center [468, 86] width 35 height 3
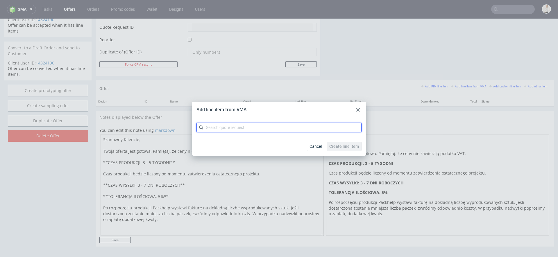
click at [312, 129] on input "text" at bounding box center [279, 127] width 165 height 9
paste input "CBAW"
type input "CBAW"
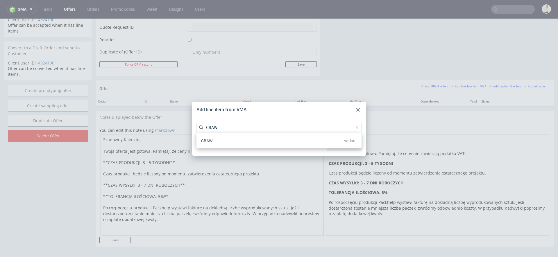
click at [298, 142] on div "CBAW 1 variant" at bounding box center [279, 141] width 161 height 10
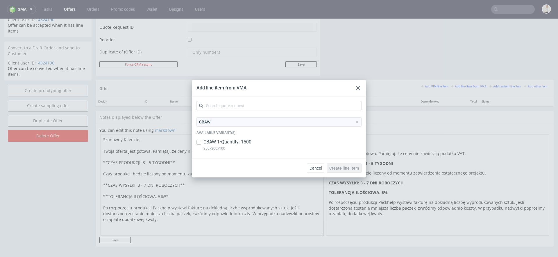
click at [272, 142] on div "CBAW-1 • Quantity: 1500 250x200x100" at bounding box center [279, 146] width 165 height 15
checkbox input "true"
click at [348, 168] on span "Create line item" at bounding box center [345, 168] width 30 height 4
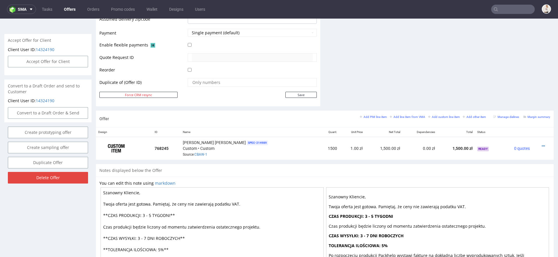
scroll to position [304, 0]
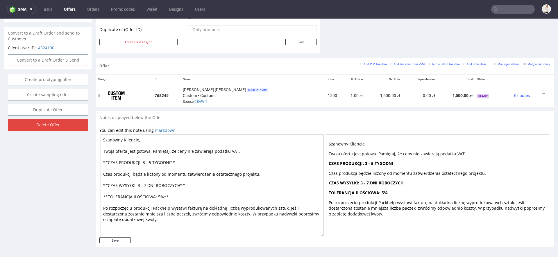
click at [542, 91] on icon at bounding box center [543, 93] width 3 height 4
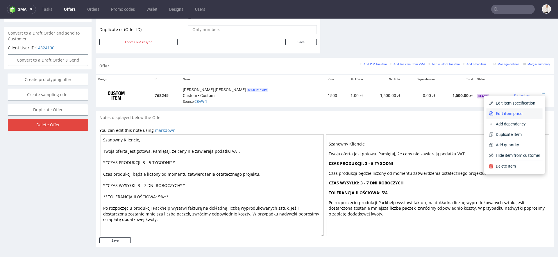
click at [510, 112] on span "Edit item price" at bounding box center [517, 114] width 47 height 6
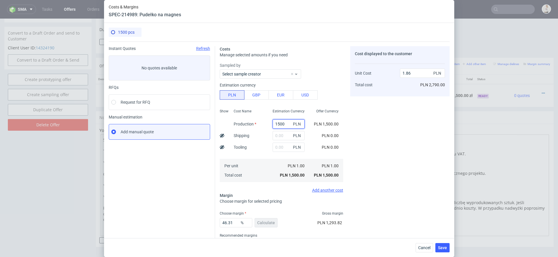
click at [283, 126] on input "1500" at bounding box center [289, 124] width 32 height 9
paste input "220"
type input "22000"
click at [372, 150] on div "Cost displayed to the customer Unit Cost Total cost 1.86 PLN PLN 2,790.00" at bounding box center [399, 152] width 99 height 213
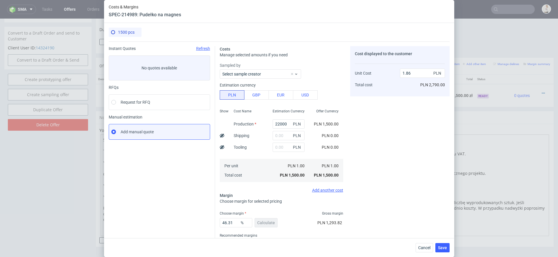
type input "27.32"
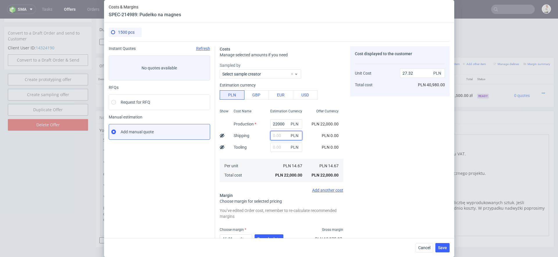
click at [282, 132] on input "text" at bounding box center [287, 135] width 32 height 9
type input "9"
type input "27.33"
type input "935"
type input "28.47"
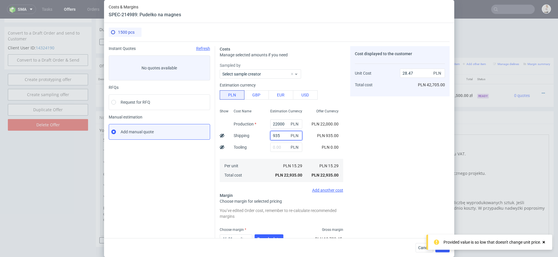
type input "935"
click at [394, 123] on div "Cost displayed to the customer Unit Cost Total cost 28.47 PLN PLN 42,705.00" at bounding box center [399, 160] width 99 height 229
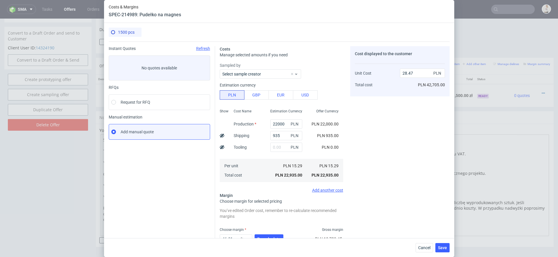
click at [379, 159] on div "Cost displayed to the customer Unit Cost Total cost 28.47 PLN PLN 42,705.00" at bounding box center [399, 160] width 99 height 229
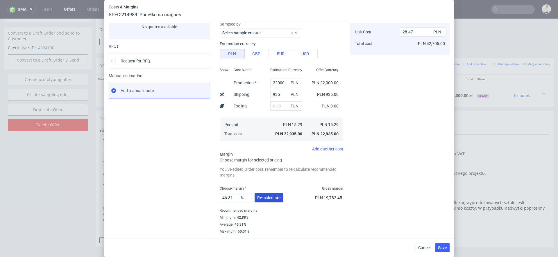
click at [268, 200] on span "Re-calculate" at bounding box center [269, 198] width 24 height 4
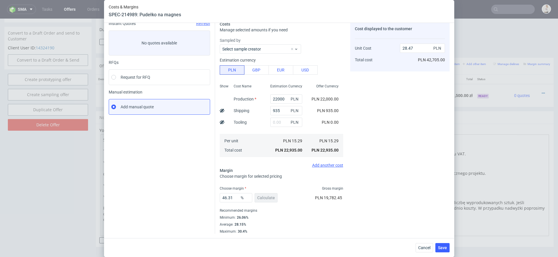
scroll to position [0, 0]
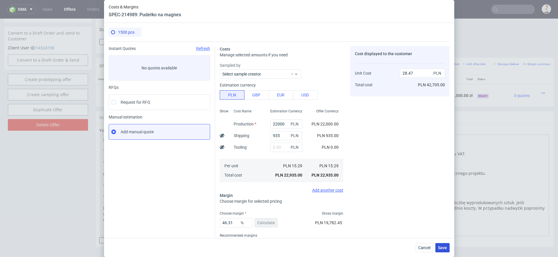
click at [442, 249] on span "Save" at bounding box center [442, 248] width 9 height 4
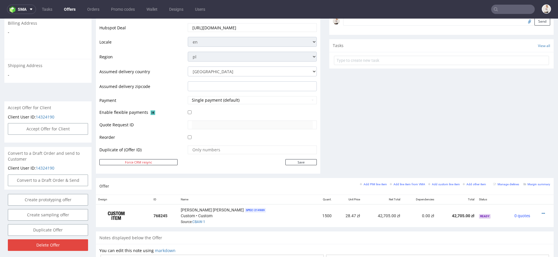
scroll to position [257, 0]
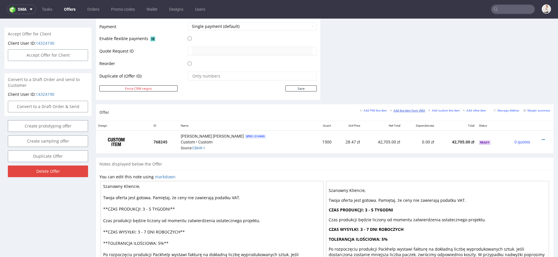
click at [402, 110] on small "Add line item from VMA" at bounding box center [407, 110] width 35 height 3
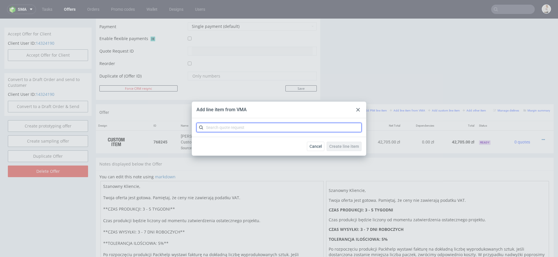
click at [303, 128] on input "text" at bounding box center [279, 127] width 165 height 9
paste input "BZKV"
type input "BZKV"
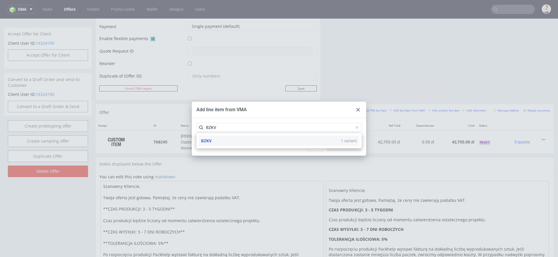
click at [290, 143] on div "BZKV 1 variant" at bounding box center [279, 141] width 161 height 10
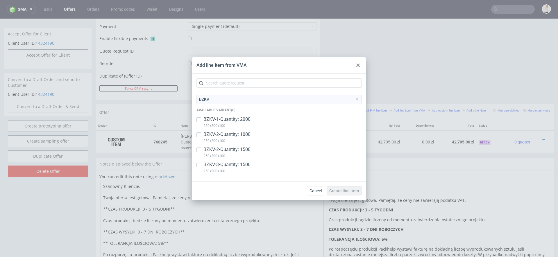
click at [231, 169] on p "250x200x100" at bounding box center [227, 171] width 47 height 6
checkbox input "true"
click at [346, 190] on span "Create line item" at bounding box center [345, 191] width 30 height 4
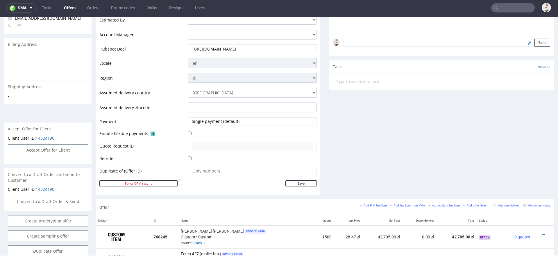
scroll to position [326, 0]
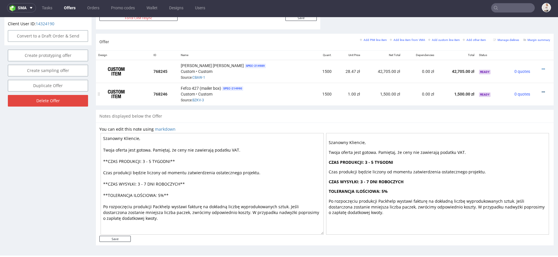
click at [542, 90] on icon at bounding box center [543, 92] width 3 height 4
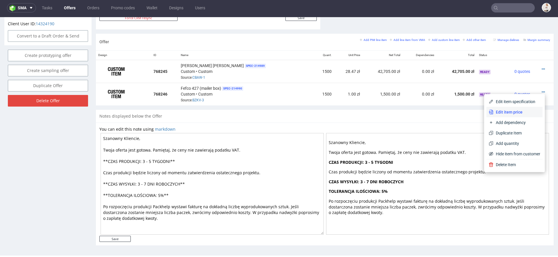
click at [515, 113] on span "Edit item price" at bounding box center [517, 112] width 47 height 6
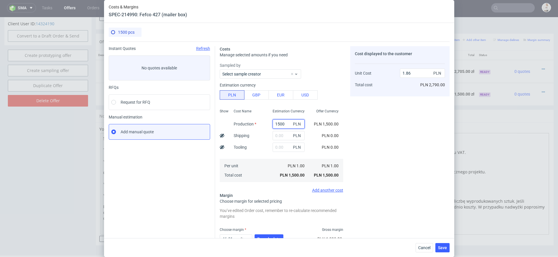
click at [287, 124] on input "1500" at bounding box center [289, 124] width 32 height 9
paste input "8765."
click at [363, 144] on div "Cost displayed to the customer Unit Cost Total cost 1.86 PLN PLN 2,790.00" at bounding box center [399, 160] width 99 height 229
type input "8765"
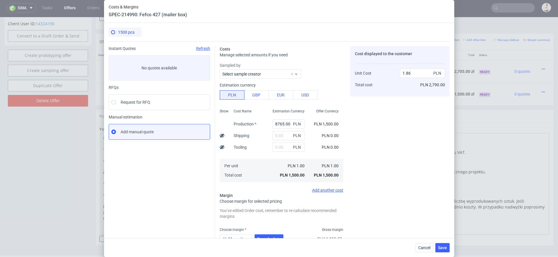
type input "10.88"
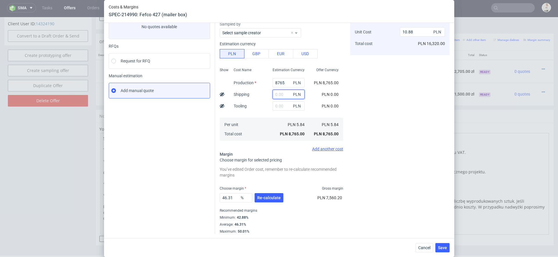
click at [285, 96] on input "text" at bounding box center [289, 94] width 32 height 9
type input "330"
type input "11.29"
type input "330"
click at [376, 129] on div "Cost displayed to the customer Unit Cost Total cost 11.29 PLN PLN 16,935.00" at bounding box center [399, 119] width 99 height 229
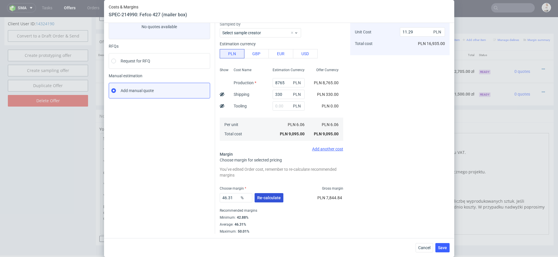
click at [260, 200] on span "Re-calculate" at bounding box center [269, 198] width 24 height 4
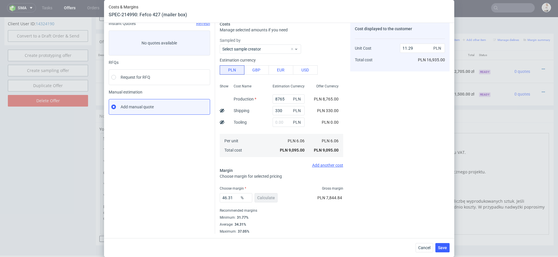
scroll to position [0, 0]
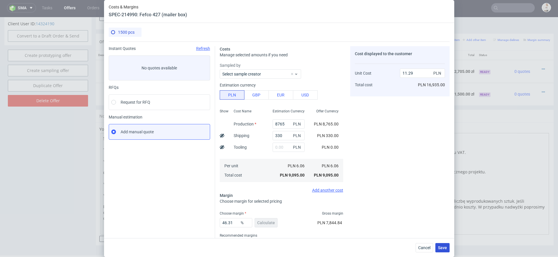
click at [439, 246] on span "Save" at bounding box center [442, 248] width 9 height 4
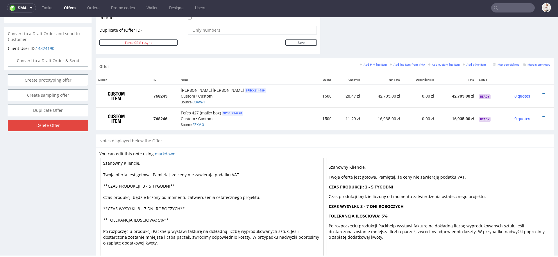
scroll to position [315, 0]
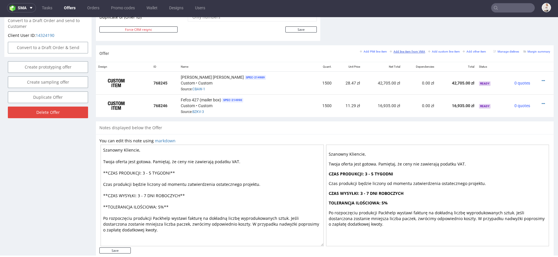
click at [414, 52] on small "Add line item from VMA" at bounding box center [407, 51] width 35 height 3
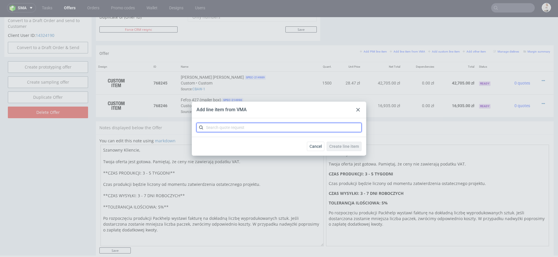
click at [316, 127] on input "text" at bounding box center [279, 127] width 165 height 9
paste input "BZKA"
type input "BZKA"
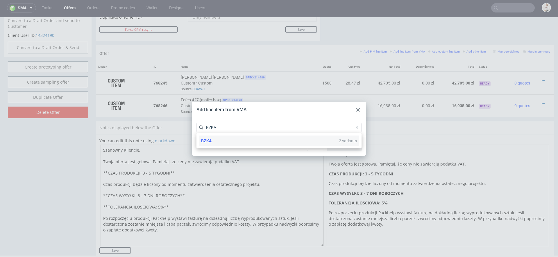
click at [295, 138] on div "BZKA 2 variants" at bounding box center [279, 141] width 161 height 10
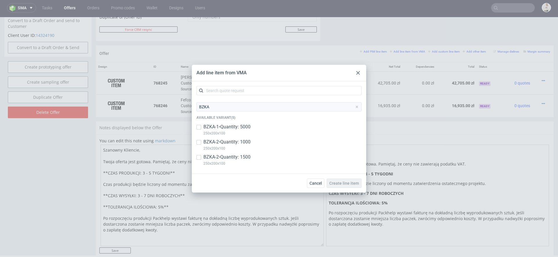
click at [250, 143] on p "BZKA-2 • Quantity: 1000" at bounding box center [227, 142] width 47 height 6
click at [244, 142] on p "BZKA-2 • Quantity: 1000" at bounding box center [227, 142] width 47 height 6
checkbox input "false"
click at [244, 162] on p "250x200x100" at bounding box center [227, 164] width 47 height 6
checkbox input "true"
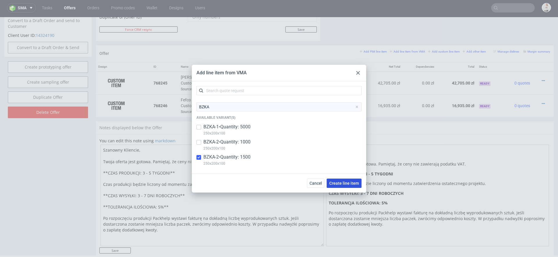
click at [348, 182] on span "Create line item" at bounding box center [345, 184] width 30 height 4
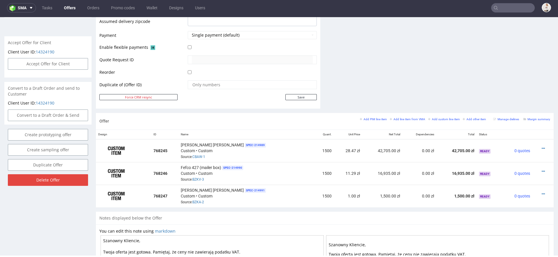
scroll to position [254, 0]
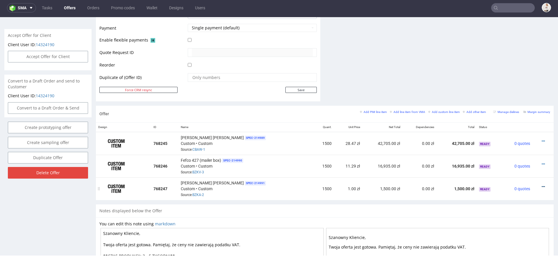
click at [542, 185] on icon at bounding box center [543, 187] width 3 height 4
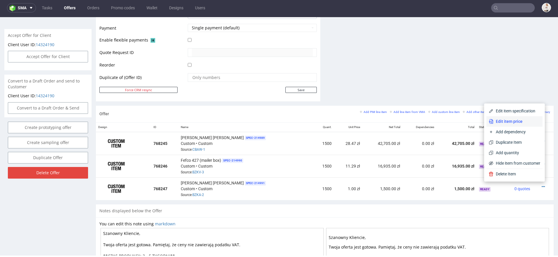
click at [509, 122] on span "Edit item price" at bounding box center [517, 122] width 47 height 6
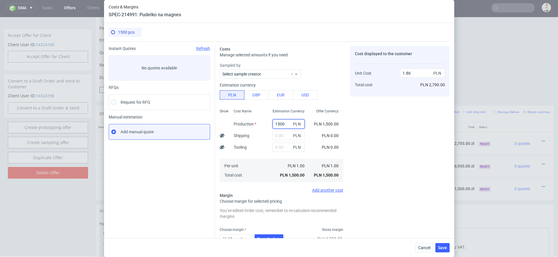
click at [282, 125] on input "1500" at bounding box center [289, 124] width 32 height 9
paste input "7100."
click at [344, 137] on div "Costs Manage selected amounts if you need Sampled by Select sample creator Esti…" at bounding box center [332, 159] width 235 height 234
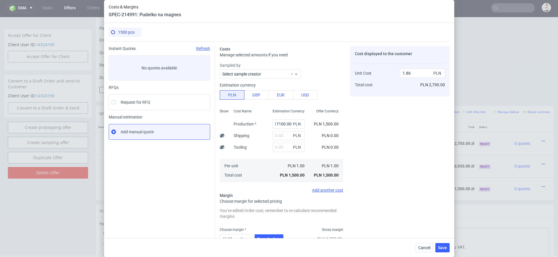
type input "17100"
type input "21.23"
click at [284, 143] on input "text" at bounding box center [287, 147] width 32 height 9
click at [281, 134] on input "text" at bounding box center [287, 135] width 32 height 9
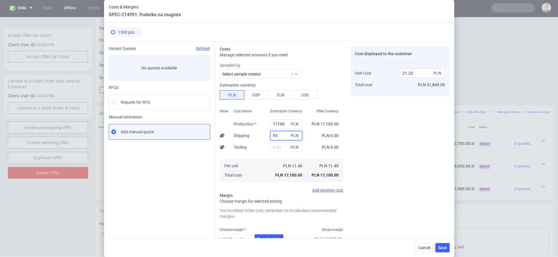
type input "930"
type input "22.39"
type input "930"
click at [369, 139] on div "Cost displayed to the customer Unit Cost Total cost 22.39 PLN PLN 33,585.00" at bounding box center [399, 160] width 99 height 229
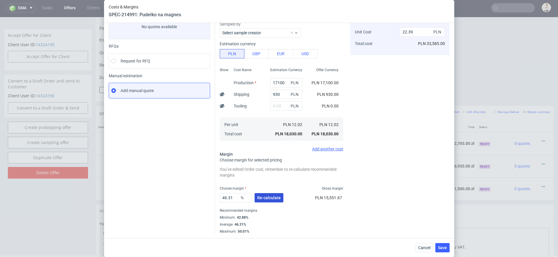
click at [267, 195] on button "Re-calculate" at bounding box center [269, 197] width 29 height 9
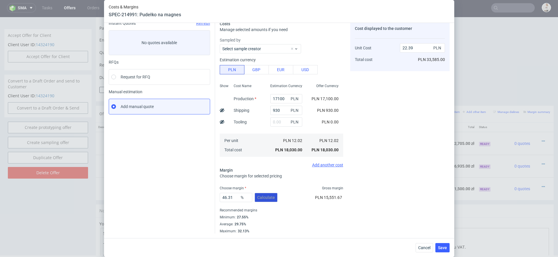
scroll to position [25, 0]
click at [443, 250] on button "Save" at bounding box center [443, 247] width 14 height 9
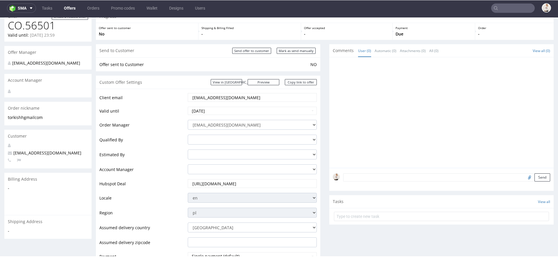
scroll to position [0, 0]
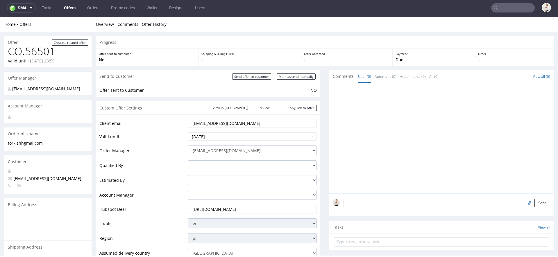
click at [224, 124] on input "[EMAIL_ADDRESS][DOMAIN_NAME]" at bounding box center [252, 123] width 121 height 8
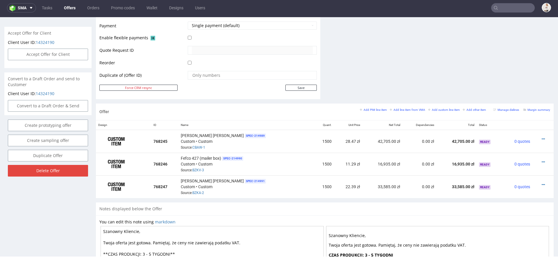
scroll to position [271, 0]
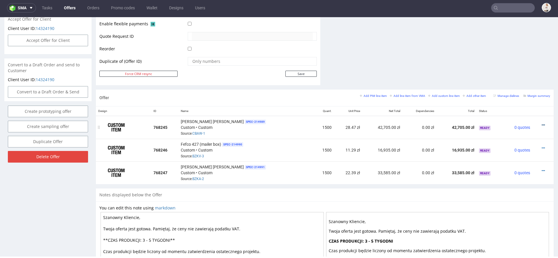
click at [542, 123] on icon at bounding box center [543, 125] width 3 height 4
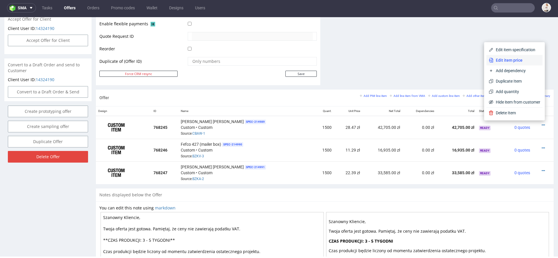
click at [515, 59] on span "Edit item price" at bounding box center [517, 60] width 47 height 6
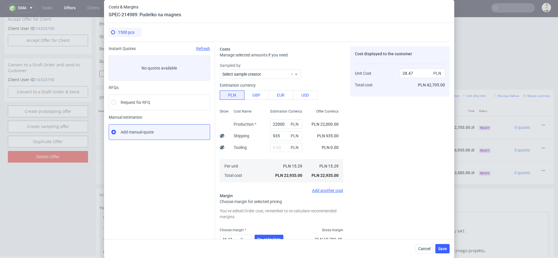
click at [426, 242] on div "Cancel Save" at bounding box center [279, 248] width 350 height 19
click at [426, 251] on button "Cancel" at bounding box center [424, 248] width 17 height 9
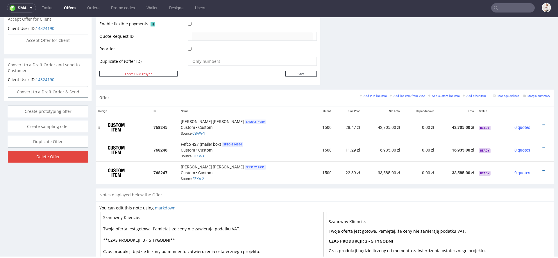
click at [539, 122] on div at bounding box center [541, 125] width 13 height 6
click at [542, 123] on icon at bounding box center [543, 125] width 3 height 4
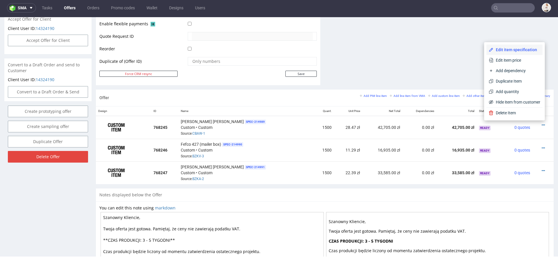
click at [523, 51] on span "Edit item specification" at bounding box center [517, 50] width 47 height 6
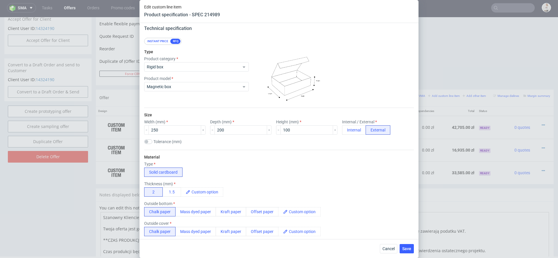
scroll to position [38, 0]
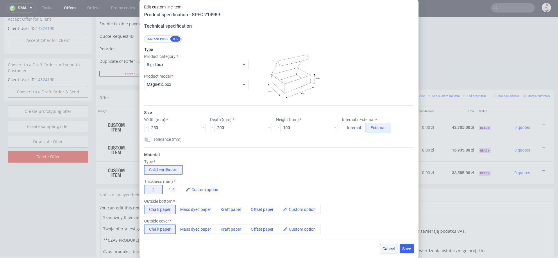
click at [388, 247] on span "Cancel" at bounding box center [389, 249] width 12 height 4
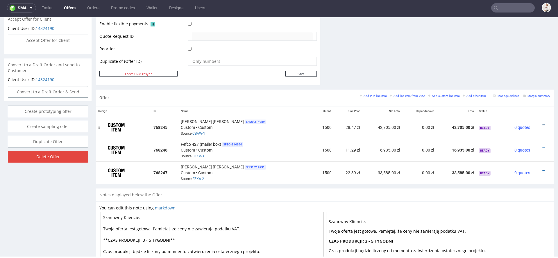
click at [542, 123] on icon at bounding box center [543, 125] width 3 height 4
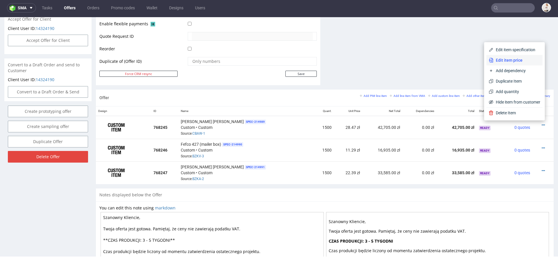
click at [509, 61] on span "Edit item price" at bounding box center [517, 60] width 47 height 6
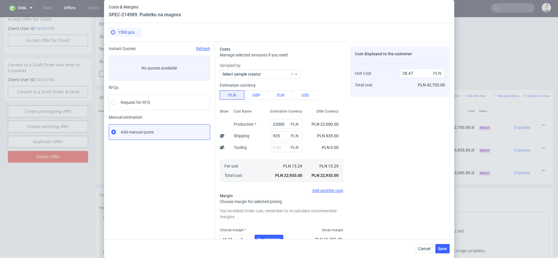
scroll to position [41, 0]
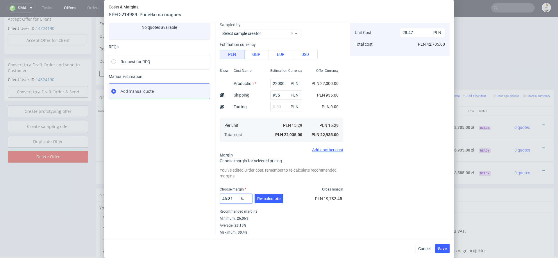
drag, startPoint x: 237, startPoint y: 198, endPoint x: 186, endPoint y: 198, distance: 50.3
click at [189, 198] on div "Instant Quotes Refresh No quotes available RFQs Request for RFQ Manual estimati…" at bounding box center [279, 118] width 341 height 234
type input "30"
type input "21.84"
click at [346, 198] on div "Costs Manage selected amounts if you need Sampled by Select sample creator Esti…" at bounding box center [332, 118] width 235 height 234
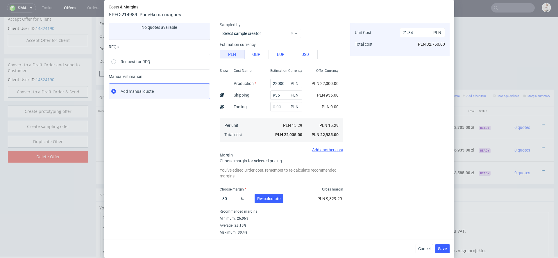
scroll to position [0, 0]
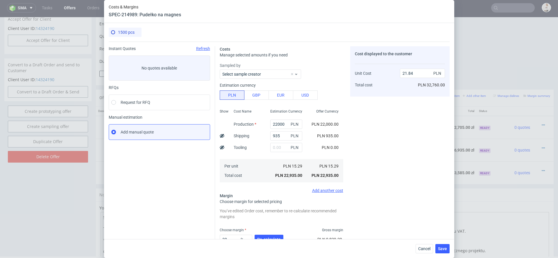
click at [384, 154] on div "Cost displayed to the customer Unit Cost Total cost 21.84 PLN PLN 32,760.00" at bounding box center [399, 160] width 99 height 229
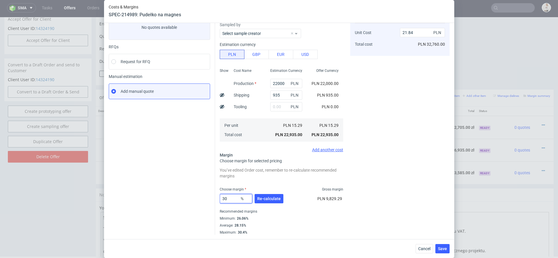
drag, startPoint x: 237, startPoint y: 198, endPoint x: 185, endPoint y: 198, distance: 51.8
click at [185, 198] on div "Instant Quotes Refresh No quotes available RFQs Request for RFQ Manual estimati…" at bounding box center [279, 118] width 341 height 234
type input "34"
type input "23.16"
type input "34"
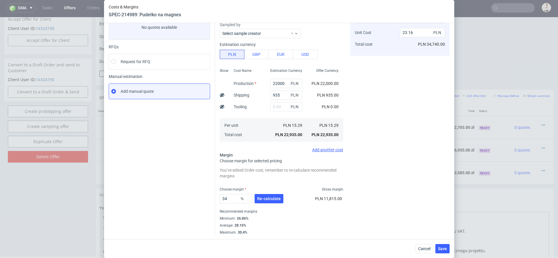
click at [303, 212] on div "Recommended margins" at bounding box center [282, 211] width 124 height 7
click at [439, 245] on button "Save" at bounding box center [443, 248] width 14 height 9
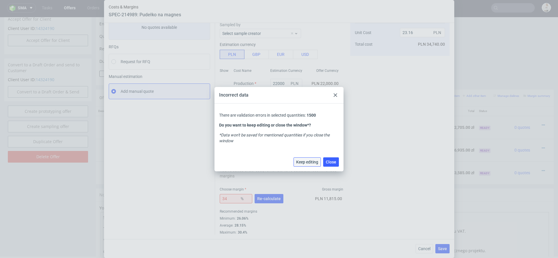
click at [309, 162] on span "Keep editing" at bounding box center [307, 162] width 22 height 4
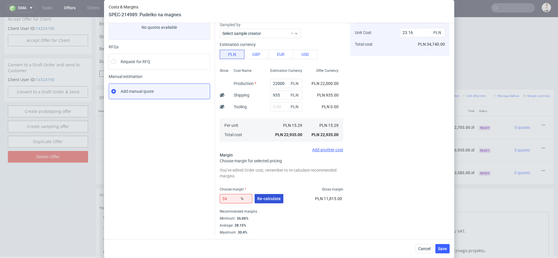
click at [267, 200] on span "Re-calculate" at bounding box center [269, 199] width 24 height 4
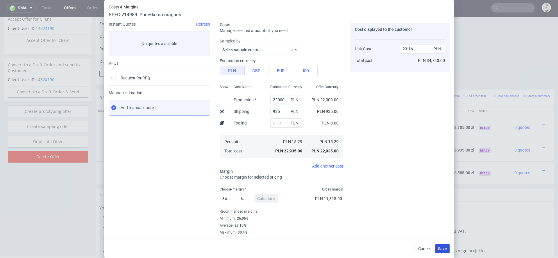
click at [440, 248] on span "Save" at bounding box center [442, 249] width 9 height 4
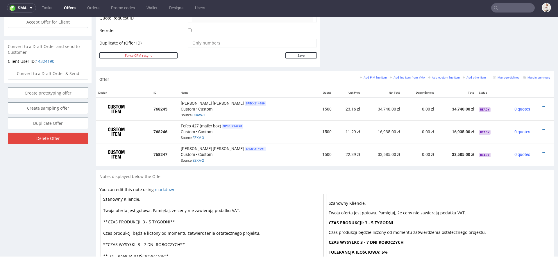
scroll to position [291, 0]
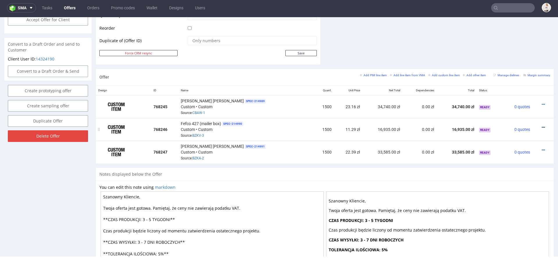
click at [542, 125] on icon at bounding box center [543, 127] width 3 height 4
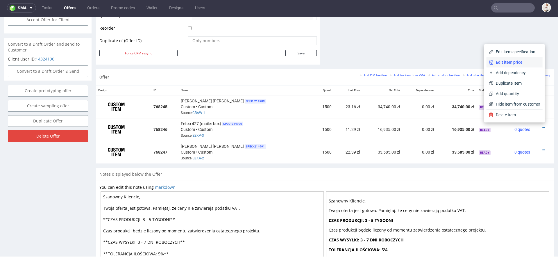
click at [515, 61] on span "Edit item price" at bounding box center [517, 62] width 47 height 6
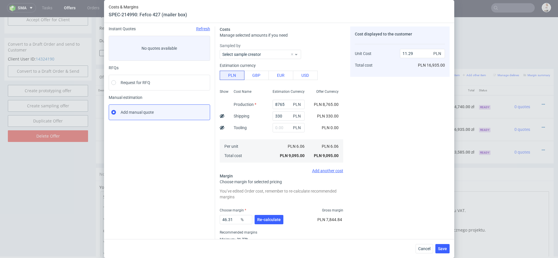
scroll to position [41, 0]
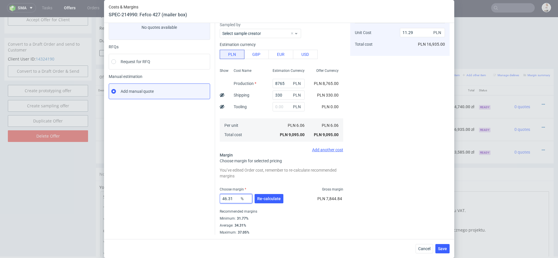
drag, startPoint x: 237, startPoint y: 199, endPoint x: 206, endPoint y: 197, distance: 31.2
click at [206, 197] on div "Instant Quotes Refresh No quotes available RFQs Request for RFQ Manual estimati…" at bounding box center [279, 118] width 341 height 234
type input "40"
type input "10.11"
type input "43"
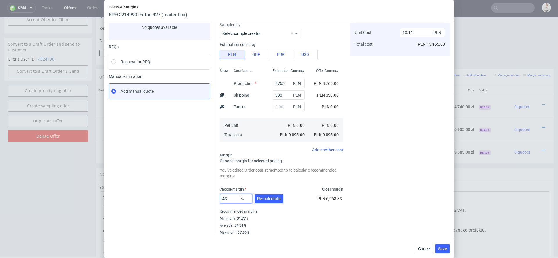
type input "10.64"
click at [292, 211] on div "Recommended margins" at bounding box center [282, 211] width 124 height 7
click at [276, 199] on span "Re-calculate" at bounding box center [269, 199] width 24 height 4
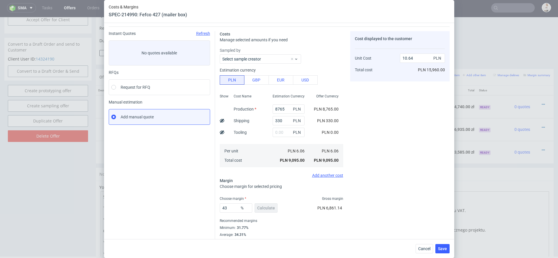
scroll to position [24, 0]
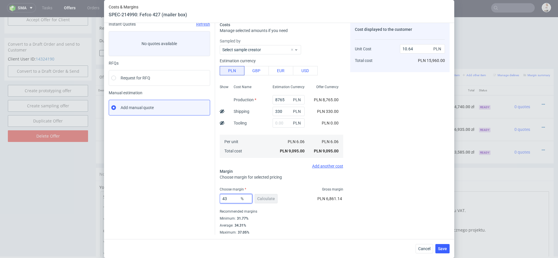
click at [232, 198] on input "43" at bounding box center [236, 198] width 33 height 9
type input "44"
type input "10.83"
type input "45"
type input "11.02"
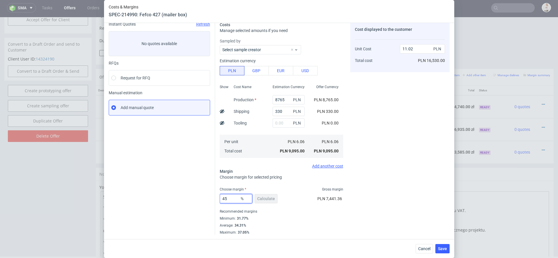
type input "4"
type input "6.32"
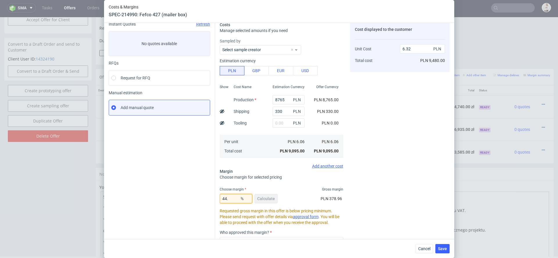
type input "44"
type input "10.83"
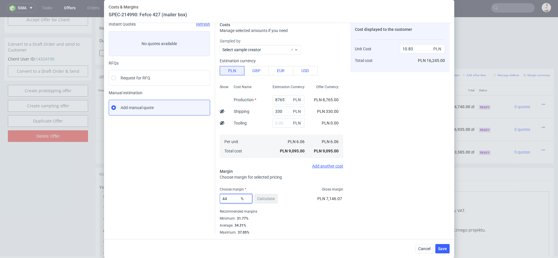
type input "449"
type input "-1.74"
type input "44.9"
type input "11"
type input "448"
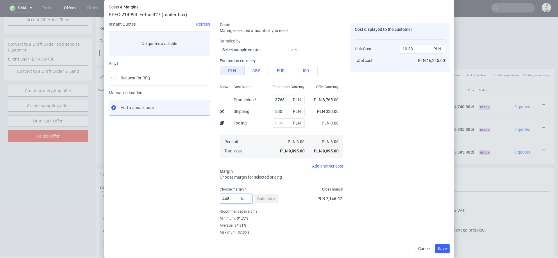
type input "-1.74"
type input "44.8"
type input "10.98"
type input "44.8"
click at [384, 193] on div "Cost displayed to the customer Unit Cost Total cost 10.98 PLN PLN 16,470.00" at bounding box center [399, 128] width 99 height 213
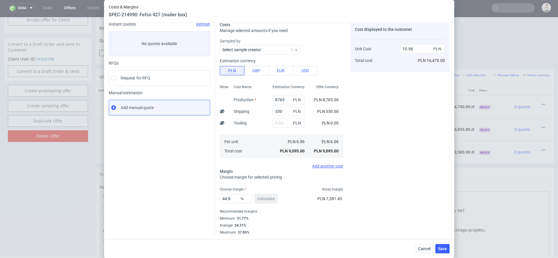
scroll to position [0, 0]
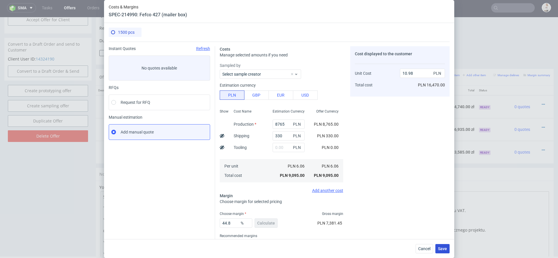
click at [444, 248] on span "Save" at bounding box center [442, 249] width 9 height 4
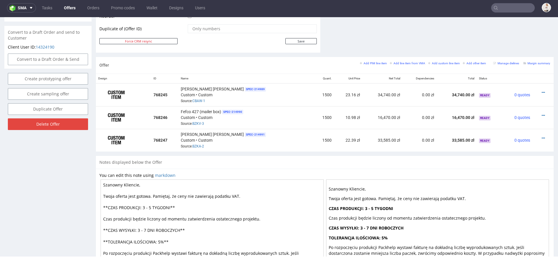
scroll to position [318, 0]
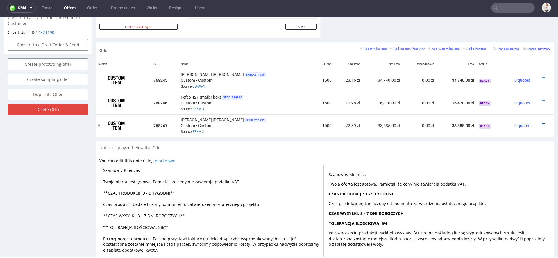
click at [542, 122] on icon at bounding box center [543, 124] width 3 height 4
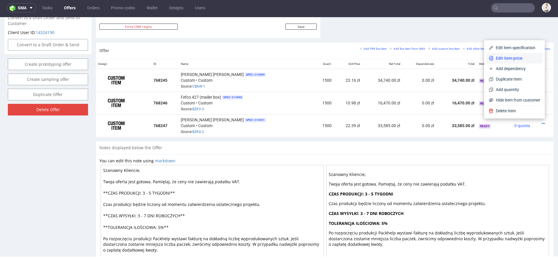
click at [511, 57] on span "Edit item price" at bounding box center [517, 58] width 47 height 6
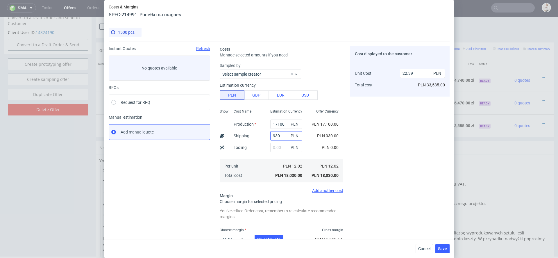
scroll to position [41, 0]
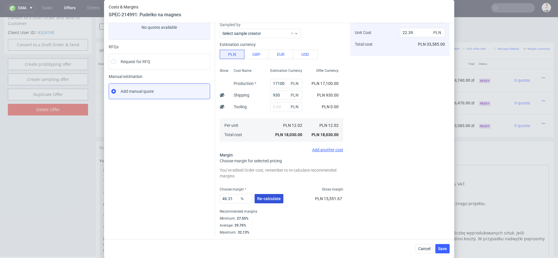
click at [263, 199] on span "Re-calculate" at bounding box center [269, 199] width 24 height 4
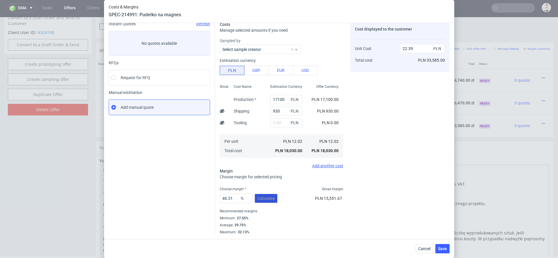
scroll to position [24, 0]
drag, startPoint x: 236, startPoint y: 196, endPoint x: 195, endPoint y: 196, distance: 41.0
click at [200, 196] on div "Instant Quotes Refresh No quotes available RFQs Request for RFQ Manual estimati…" at bounding box center [279, 126] width 341 height 218
type input "40"
type input "20.03"
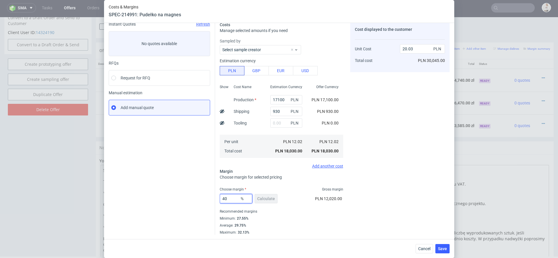
type input "40"
click at [319, 200] on span "PLN 12,020.00" at bounding box center [328, 198] width 27 height 5
click at [447, 247] on span "Save" at bounding box center [442, 249] width 9 height 4
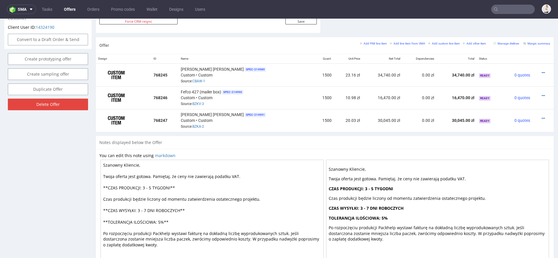
scroll to position [319, 0]
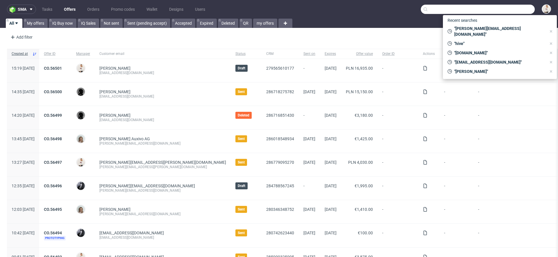
click at [519, 10] on input "text" at bounding box center [478, 9] width 114 height 9
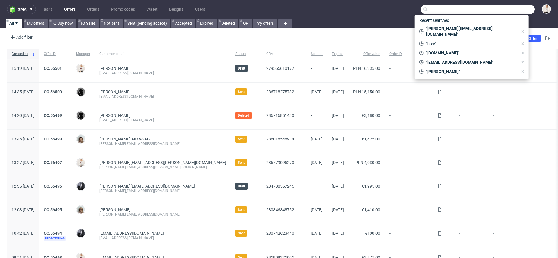
paste input "[EMAIL_ADDRESS][DOMAIN_NAME]"
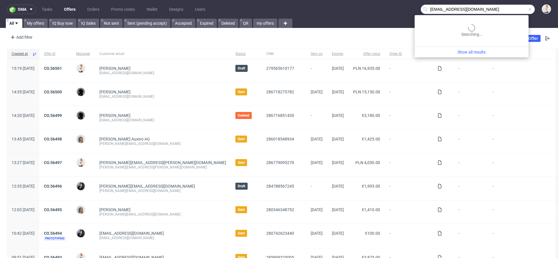
type input "[EMAIL_ADDRESS][DOMAIN_NAME]"
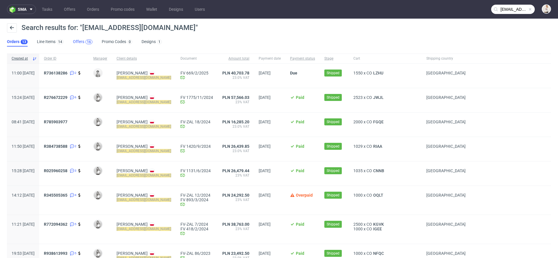
click at [86, 43] on div "16" at bounding box center [89, 42] width 7 height 5
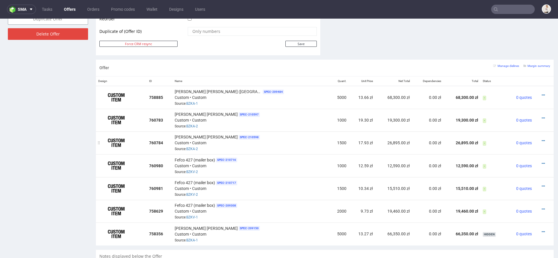
scroll to position [321, 0]
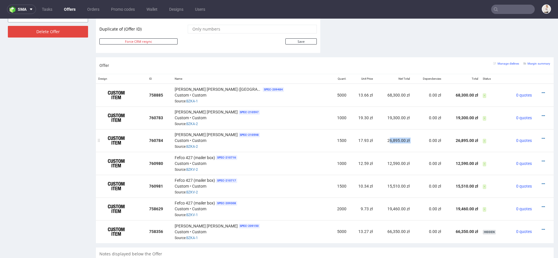
drag, startPoint x: 377, startPoint y: 140, endPoint x: 415, endPoint y: 138, distance: 38.2
click at [415, 138] on tr "760784 Pudełko na magnes SPEC- 210598 Custom • Custom Source: BZKA-2 1500 17.93…" at bounding box center [325, 140] width 458 height 23
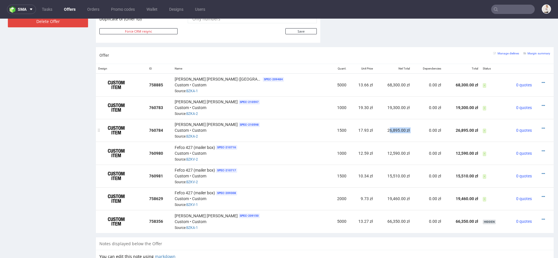
scroll to position [329, 0]
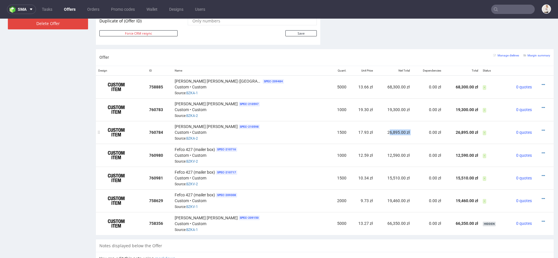
click at [412, 130] on td "0.00 zł" at bounding box center [427, 132] width 31 height 23
click at [193, 138] on link "BZKA-2" at bounding box center [192, 138] width 12 height 4
click at [350, 149] on td "12.59 zł" at bounding box center [362, 155] width 26 height 23
click at [542, 128] on icon at bounding box center [543, 130] width 3 height 4
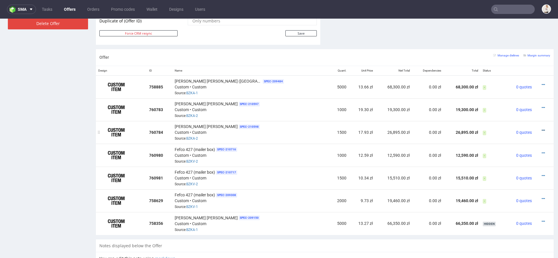
click at [542, 128] on icon at bounding box center [543, 130] width 3 height 4
click at [454, 51] on div "Offer Manage dielines Margin summary" at bounding box center [325, 57] width 458 height 17
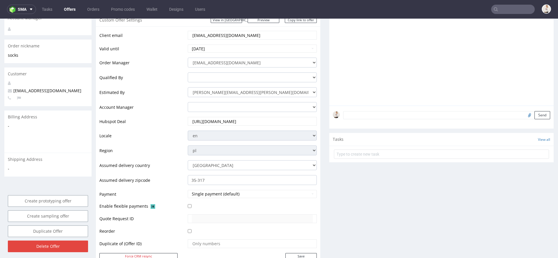
scroll to position [109, 0]
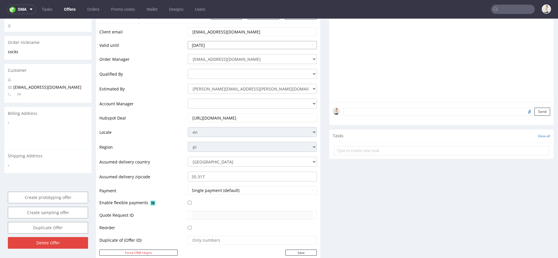
click at [233, 44] on input "[DATE]" at bounding box center [252, 45] width 129 height 8
click at [246, 58] on icon at bounding box center [245, 58] width 1 height 4
click at [247, 102] on td "23" at bounding box center [245, 101] width 9 height 9
type input "[DATE]"
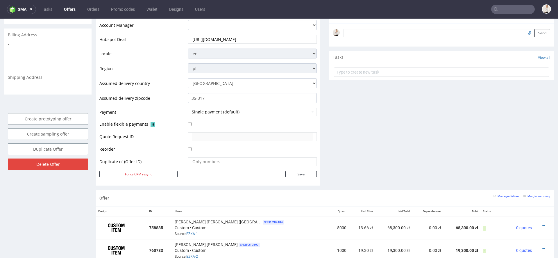
scroll to position [193, 0]
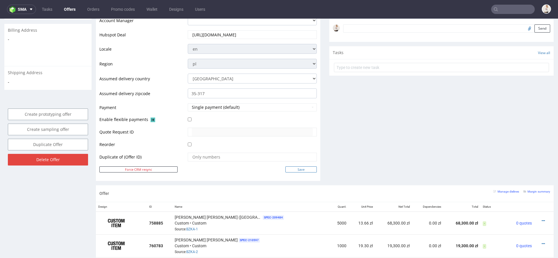
click at [298, 169] on input "Save" at bounding box center [301, 169] width 31 height 6
type input "In progress..."
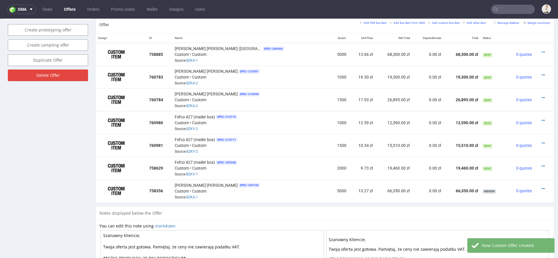
scroll to position [350, 0]
click at [542, 49] on icon at bounding box center [543, 51] width 3 height 4
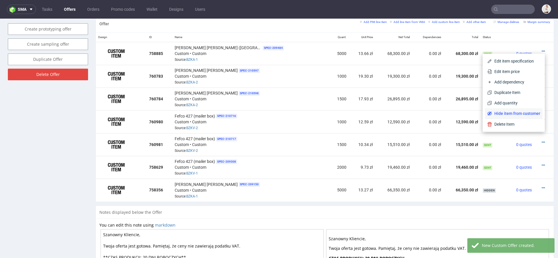
click at [509, 116] on span "Hide item from customer" at bounding box center [516, 114] width 48 height 6
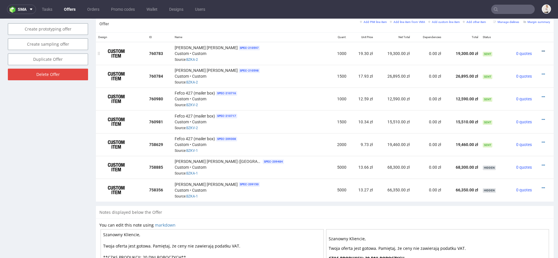
click at [542, 49] on icon at bounding box center [543, 51] width 3 height 4
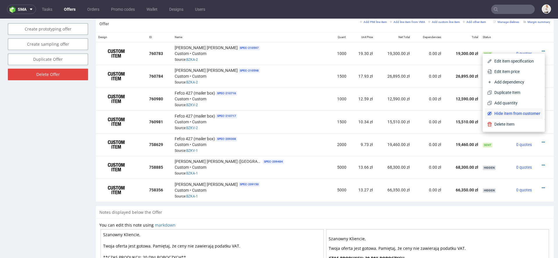
click at [514, 113] on span "Hide item from customer" at bounding box center [516, 114] width 48 height 6
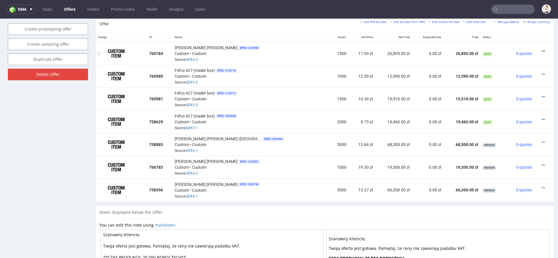
click at [542, 51] on icon at bounding box center [543, 51] width 3 height 4
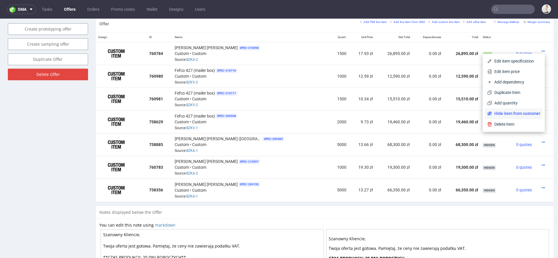
click at [507, 114] on span "Hide item from customer" at bounding box center [516, 114] width 48 height 6
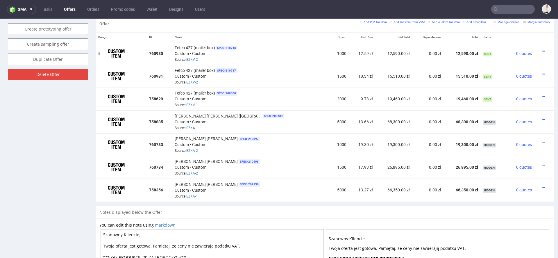
click at [542, 49] on icon at bounding box center [543, 51] width 3 height 4
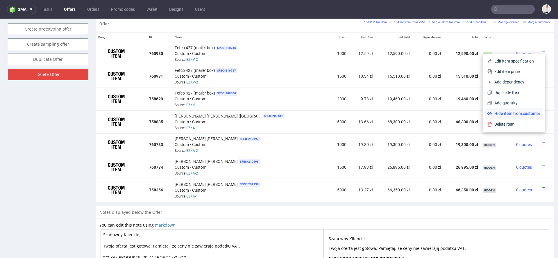
click at [518, 113] on span "Hide item from customer" at bounding box center [516, 114] width 48 height 6
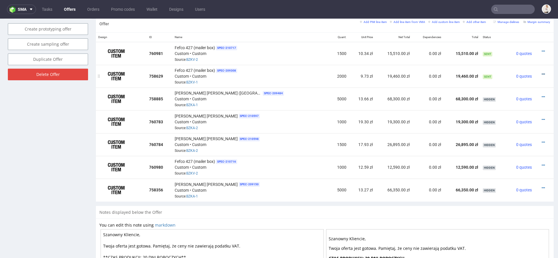
click at [542, 72] on icon at bounding box center [543, 74] width 3 height 4
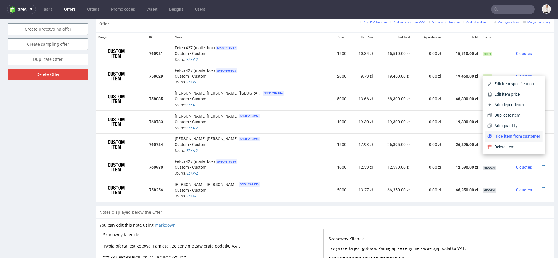
click at [515, 135] on span "Hide item from customer" at bounding box center [516, 136] width 48 height 6
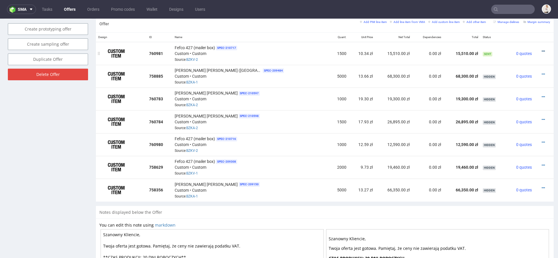
click at [542, 49] on icon at bounding box center [543, 51] width 3 height 4
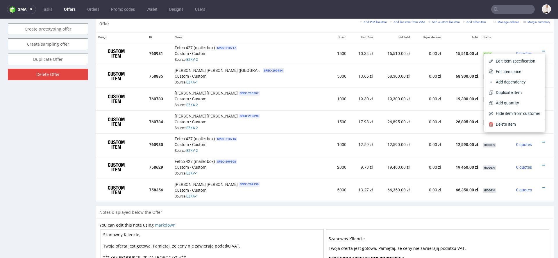
click at [430, 212] on div "Notes displayed below the Offer" at bounding box center [325, 212] width 458 height 13
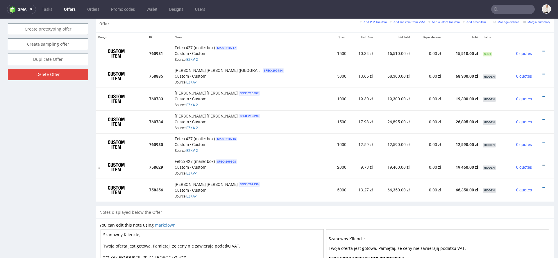
click at [542, 163] on icon at bounding box center [543, 165] width 3 height 4
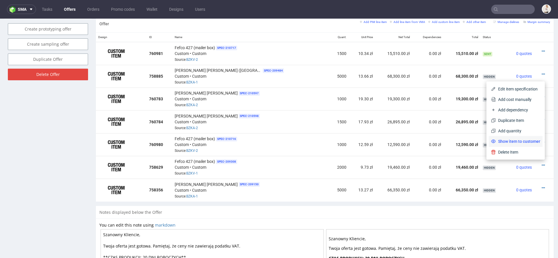
click at [514, 142] on span "Show item to customer" at bounding box center [518, 141] width 45 height 6
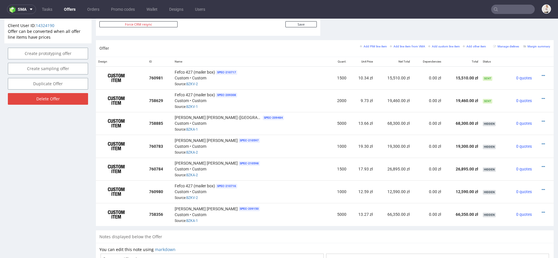
scroll to position [312, 0]
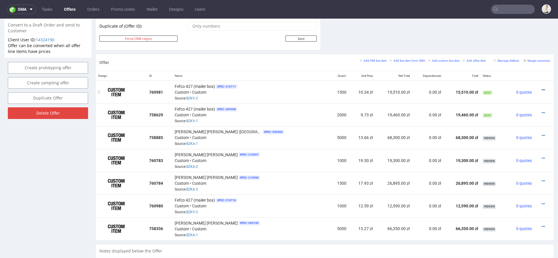
click at [542, 88] on icon at bounding box center [543, 90] width 3 height 4
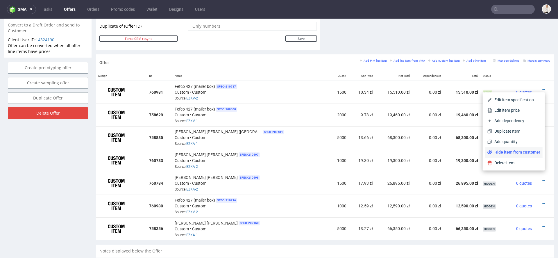
click at [514, 152] on span "Hide item from customer" at bounding box center [516, 152] width 48 height 6
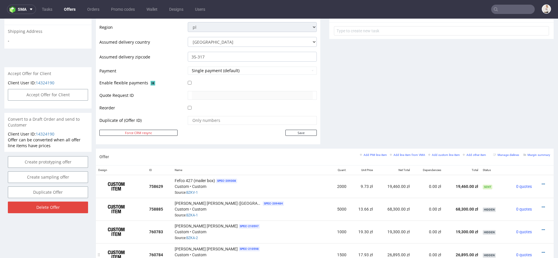
scroll to position [210, 0]
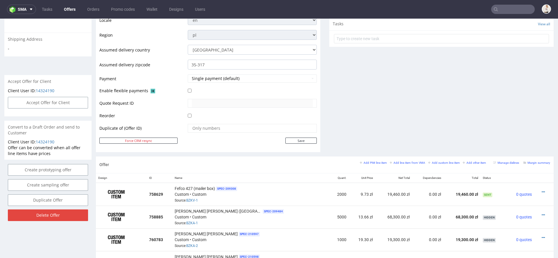
click at [380, 118] on div "Comments User (0) Automatic (0) Attachments (0) All (0) View all (0) Send Tasks…" at bounding box center [442, 11] width 225 height 290
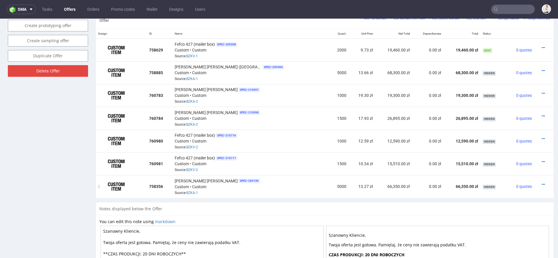
scroll to position [355, 0]
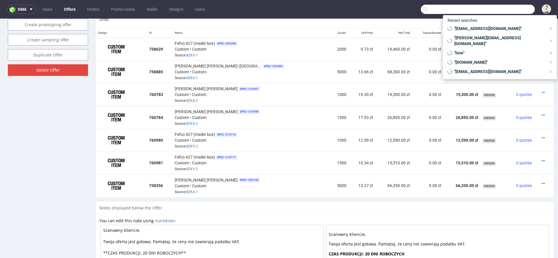
click at [512, 12] on input "text" at bounding box center [478, 9] width 114 height 9
paste input "R736138286"
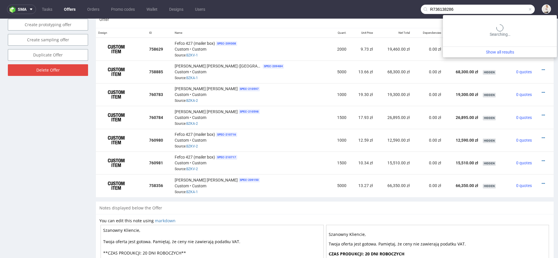
type input "R736138286"
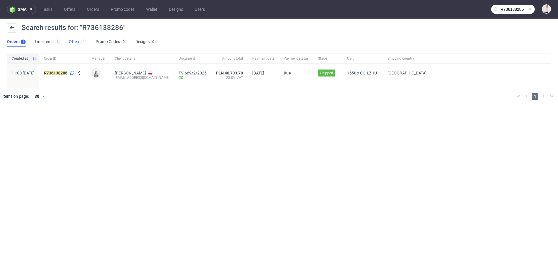
click at [81, 40] on div "1" at bounding box center [83, 42] width 6 height 6
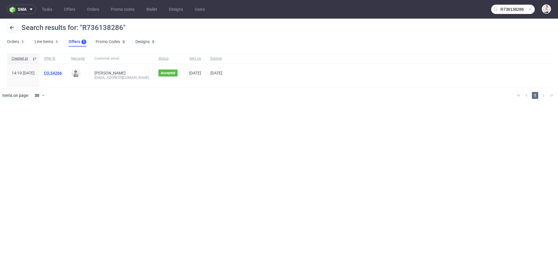
click at [62, 71] on link "CO.54266" at bounding box center [53, 73] width 18 height 5
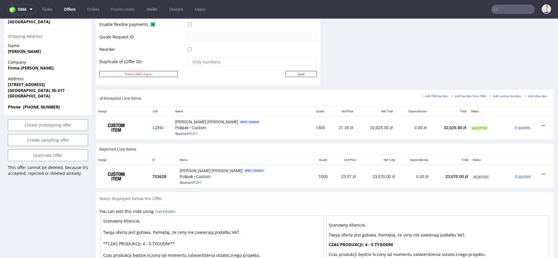
scroll to position [292, 0]
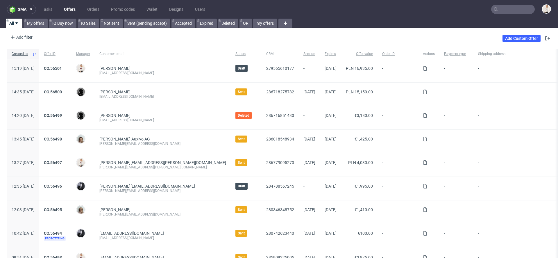
click at [524, 8] on input "text" at bounding box center [514, 9] width 44 height 9
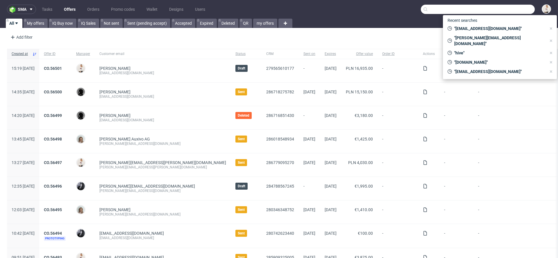
paste input "R736138286"
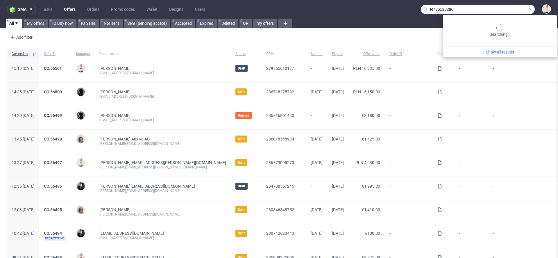
type input "R736138286"
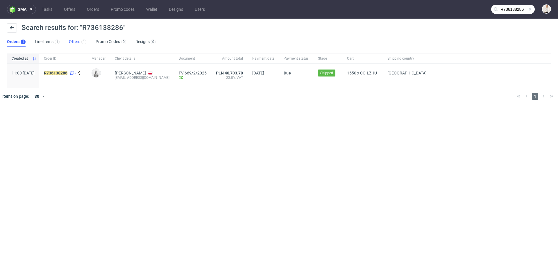
click at [78, 38] on link "Offers 1" at bounding box center [77, 41] width 17 height 9
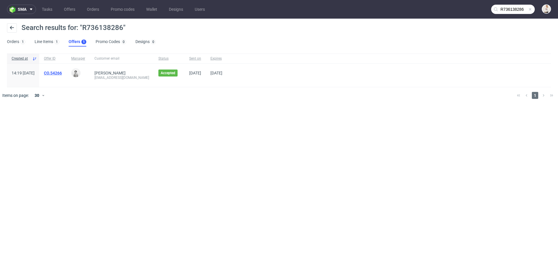
click at [62, 72] on link "CO.54266" at bounding box center [53, 73] width 18 height 5
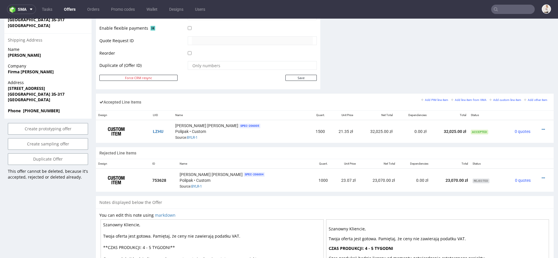
scroll to position [283, 0]
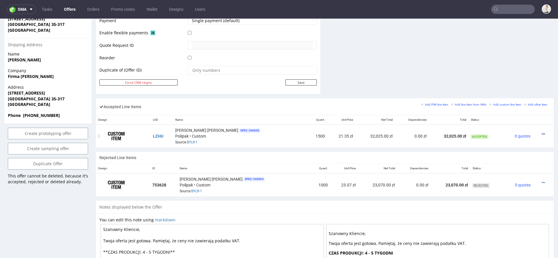
click at [542, 133] on icon at bounding box center [543, 134] width 3 height 4
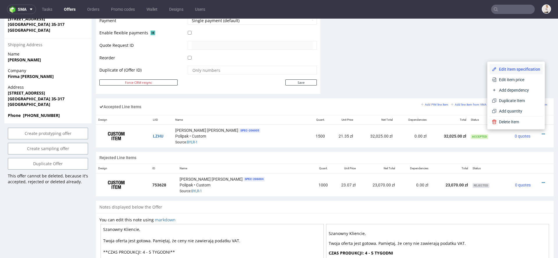
click at [519, 69] on span "Edit item specification" at bounding box center [519, 69] width 44 height 6
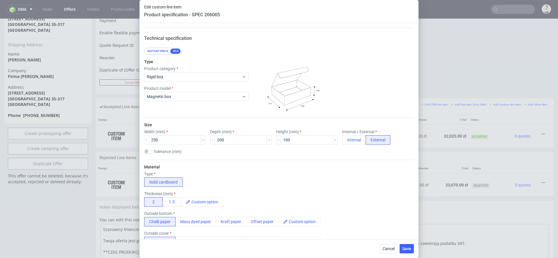
scroll to position [48, 0]
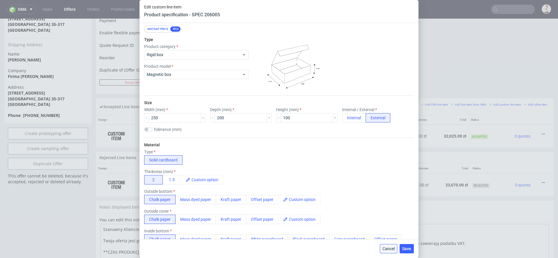
click at [391, 250] on span "Cancel" at bounding box center [389, 249] width 12 height 4
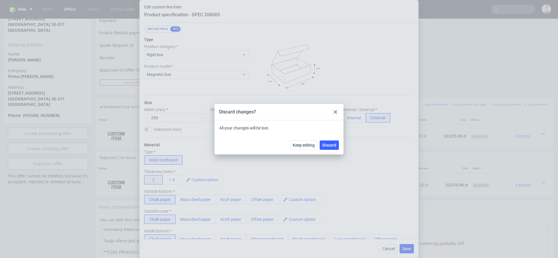
click at [336, 110] on icon at bounding box center [335, 111] width 3 height 3
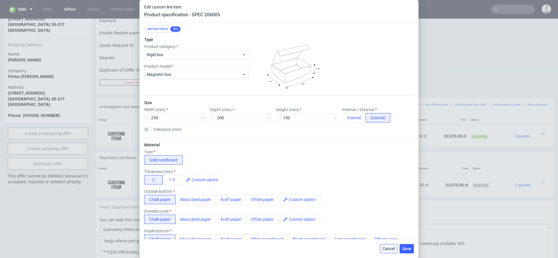
click at [390, 249] on span "Cancel" at bounding box center [389, 249] width 12 height 4
type textarea "magnetic box z wycięciem - otworem na jednej ściance 70x20mm (widoczne na proje…"
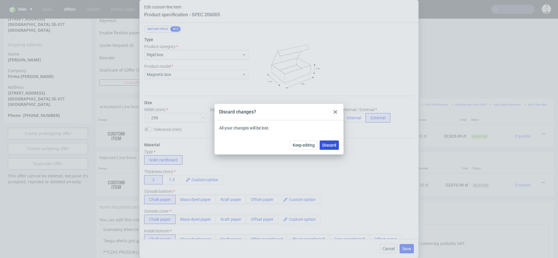
click at [334, 144] on span "Discard" at bounding box center [330, 145] width 14 height 4
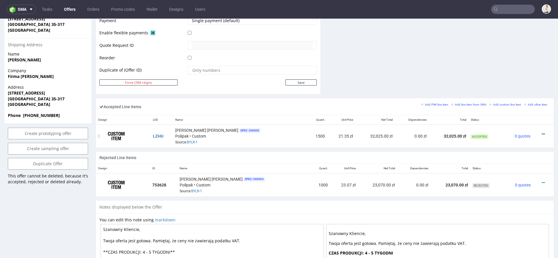
click at [542, 132] on icon at bounding box center [543, 134] width 3 height 4
click at [507, 76] on li "Edit item price" at bounding box center [517, 79] width 51 height 10
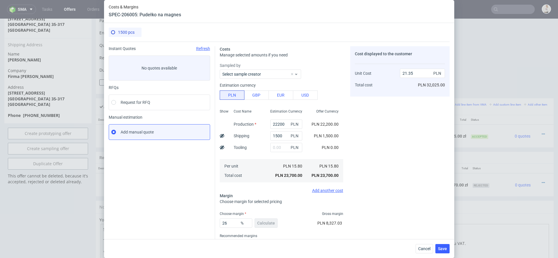
scroll to position [24, 0]
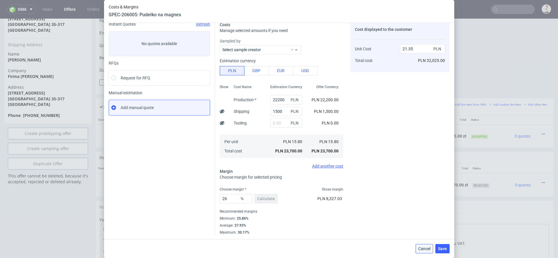
click at [426, 247] on span "Cancel" at bounding box center [425, 249] width 12 height 4
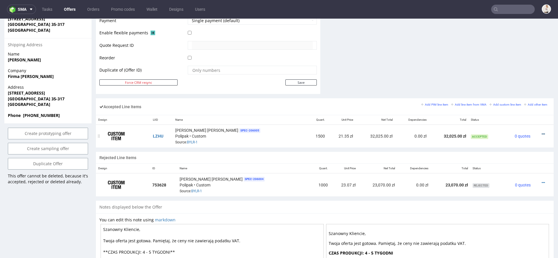
click at [542, 132] on icon at bounding box center [543, 134] width 3 height 4
click at [517, 77] on span "Edit item price" at bounding box center [520, 80] width 42 height 6
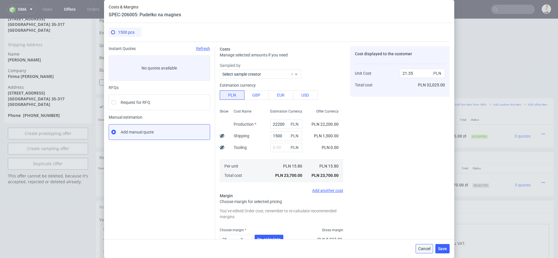
click at [425, 248] on span "Cancel" at bounding box center [425, 249] width 12 height 4
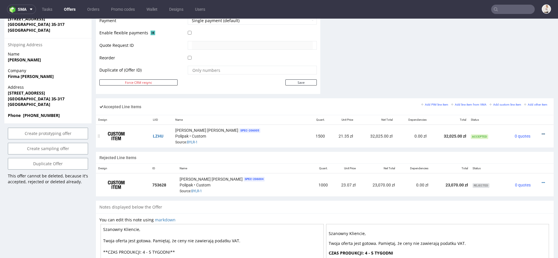
click at [542, 132] on icon at bounding box center [543, 134] width 3 height 4
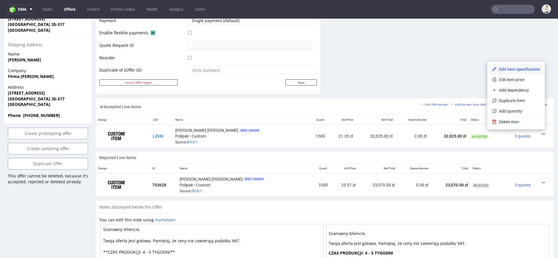
click at [524, 65] on li "Edit item specification" at bounding box center [516, 69] width 53 height 10
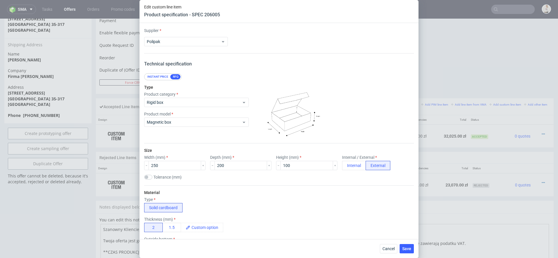
click at [393, 242] on div "Cancel Save" at bounding box center [279, 248] width 279 height 19
click div "Cancel Save"
click span "Cancel"
type textarea "magnetic box z wycięciem - otworem na jednej ściance 70x20mm (widoczne na proje…"
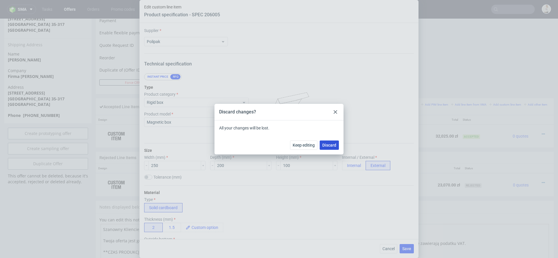
click button "Discard"
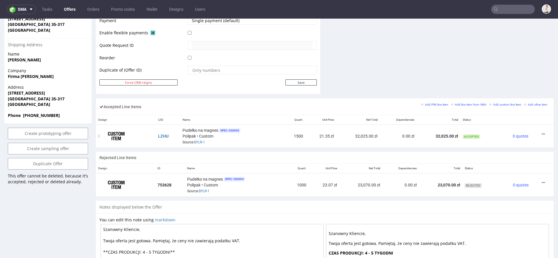
click td "32,025.00 zł"
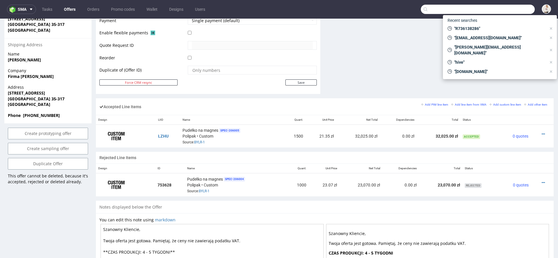
click input "text"
paste input "R785903977"
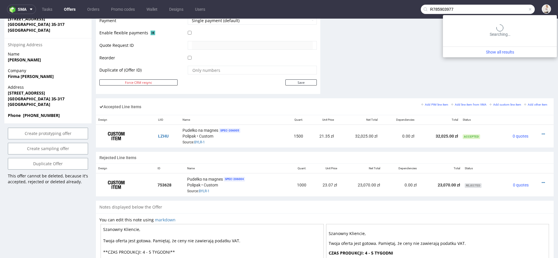
type input "R785903977"
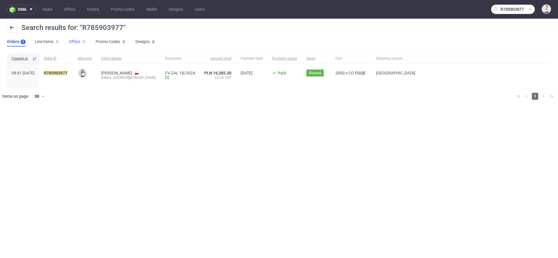
click link "Offers 1"
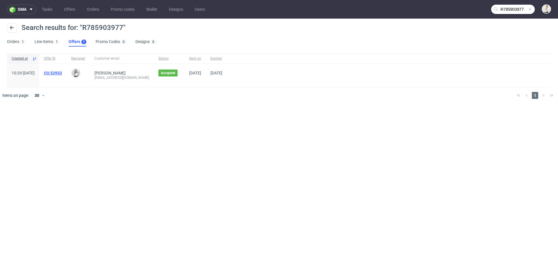
click link "CO.52933"
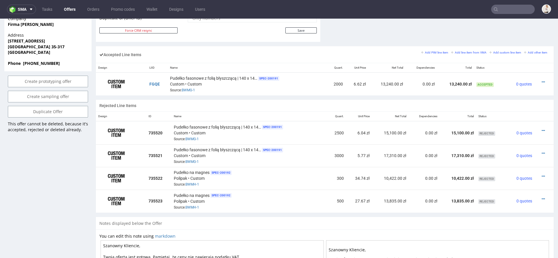
scroll to position [331, 0]
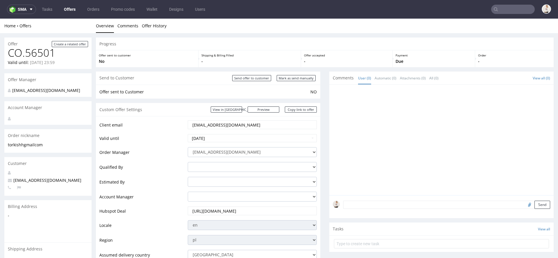
scroll to position [319, 0]
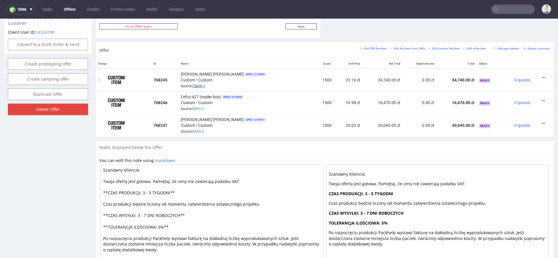
click at [205, 84] on link "CBAW-1" at bounding box center [199, 86] width 13 height 4
click at [150, 192] on textarea "Szanowny Kliencie, Twoja oferta jest gotowa. Pamiętaj, że ceny nie zawierają po…" at bounding box center [212, 216] width 223 height 102
click at [147, 190] on textarea "Szanowny Kliencie, Twoja oferta jest gotowa. Pamiętaj, że ceny nie zawierają po…" at bounding box center [212, 216] width 223 height 102
click at [186, 205] on textarea "Szanowny Kliencie, Twoja oferta jest gotowa. Pamiętaj, że ceny nie zawierają po…" at bounding box center [212, 216] width 223 height 102
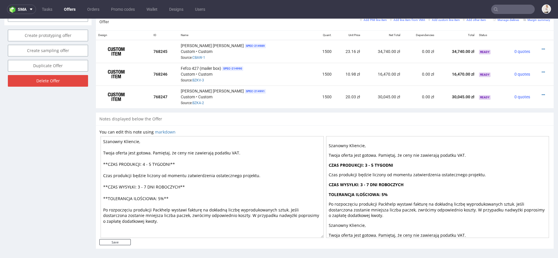
scroll to position [348, 0]
click at [147, 186] on textarea "Szanowny Kliencie, Twoja oferta jest gotowa. Pamiętaj, że ceny nie zawierają po…" at bounding box center [212, 187] width 223 height 102
type textarea "Szanowny Kliencie, Twoja oferta jest gotowa. Pamiętaj, że ceny nie zawierają po…"
click at [127, 239] on input "Save" at bounding box center [114, 242] width 31 height 6
type input "In progress..."
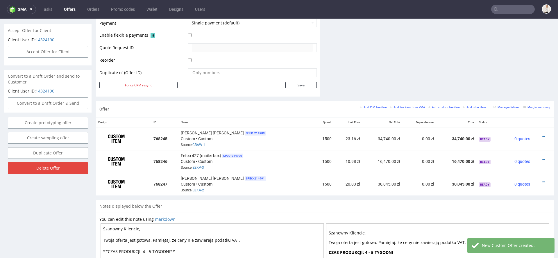
scroll to position [261, 0]
click at [204, 145] on div "Pudełko na magnes SPEC- 214989 Custom • Custom Source: CBAW-1" at bounding box center [246, 138] width 130 height 18
click at [204, 143] on link "CBAW-1" at bounding box center [199, 145] width 13 height 4
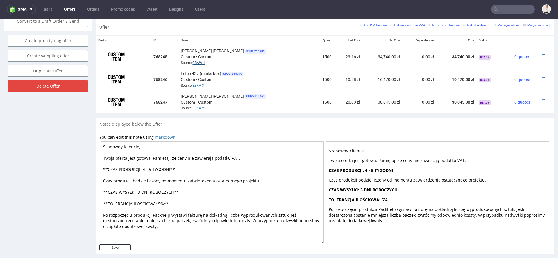
scroll to position [344, 0]
click at [204, 83] on link "BZKV-3" at bounding box center [199, 85] width 12 height 4
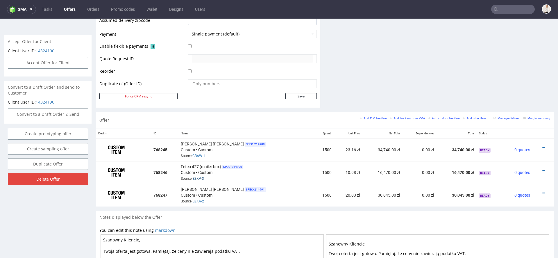
scroll to position [0, 0]
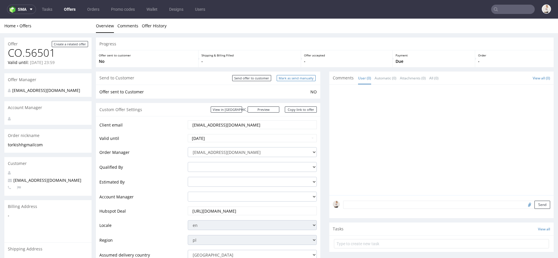
click at [300, 78] on input "Mark as send manually" at bounding box center [296, 78] width 39 height 6
type input "In progress..."
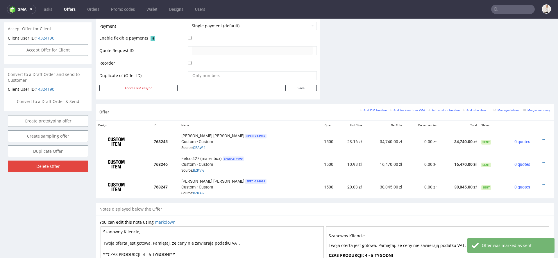
scroll to position [284, 0]
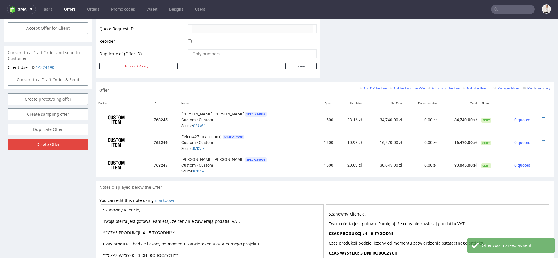
click at [530, 87] on small "Margin summary" at bounding box center [537, 88] width 27 height 3
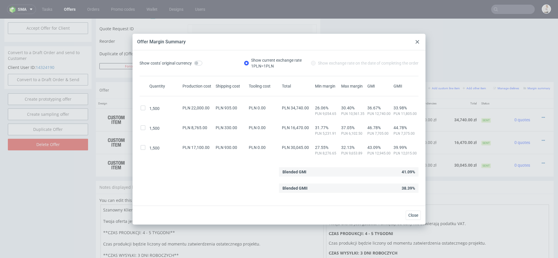
click at [416, 40] on icon at bounding box center [417, 41] width 3 height 3
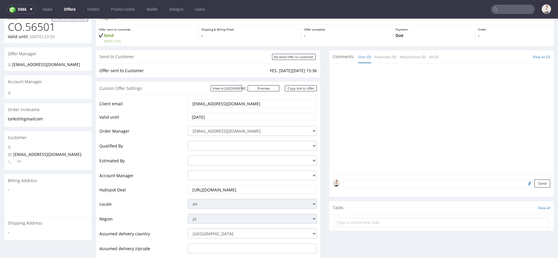
scroll to position [0, 0]
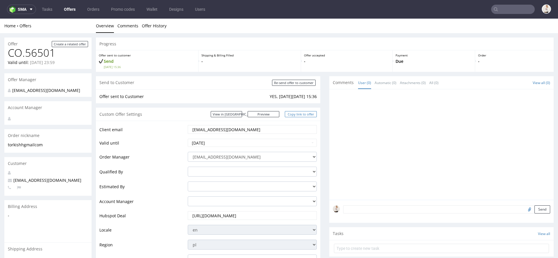
click at [300, 117] on link "Copy link to offer" at bounding box center [301, 114] width 32 height 6
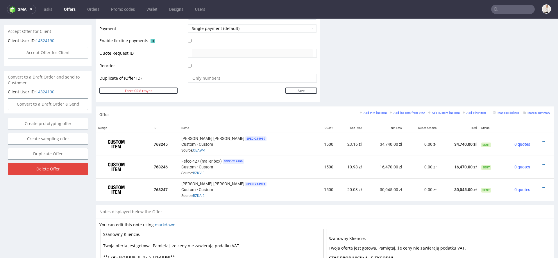
scroll to position [270, 0]
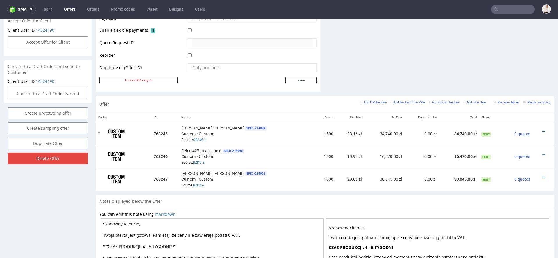
click at [542, 129] on icon at bounding box center [543, 131] width 3 height 4
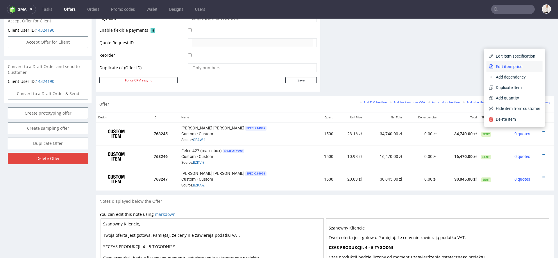
click at [511, 67] on span "Edit item price" at bounding box center [517, 67] width 47 height 6
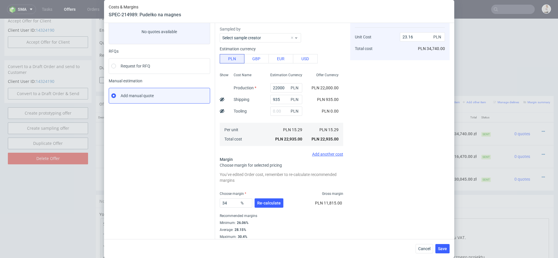
scroll to position [41, 0]
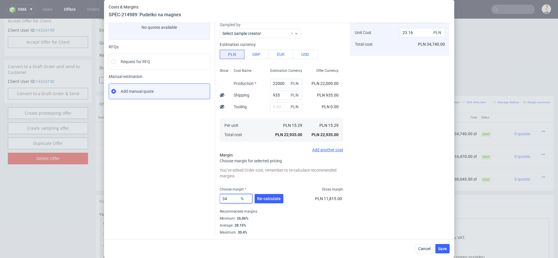
click at [231, 198] on input "34" at bounding box center [236, 198] width 33 height 9
type input "36"
type input "23.89"
type input "36"
click at [270, 199] on span "Re-calculate" at bounding box center [269, 199] width 24 height 4
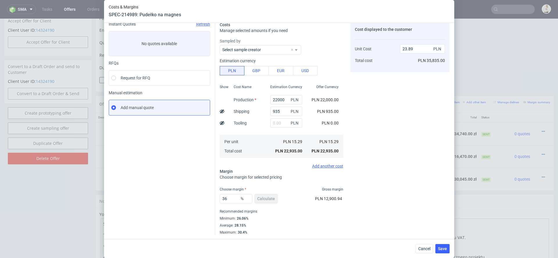
scroll to position [0, 0]
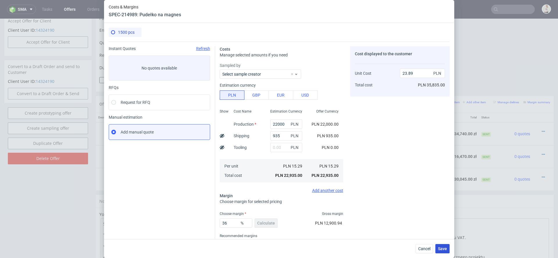
click at [444, 246] on button "Save" at bounding box center [443, 248] width 14 height 9
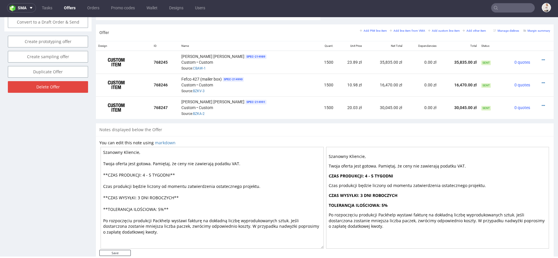
scroll to position [340, 0]
click at [542, 104] on icon at bounding box center [543, 106] width 3 height 4
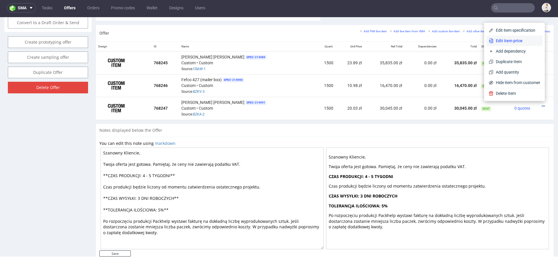
click at [521, 42] on span "Edit item price" at bounding box center [517, 41] width 47 height 6
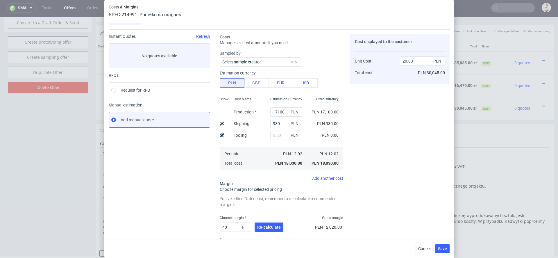
scroll to position [0, 0]
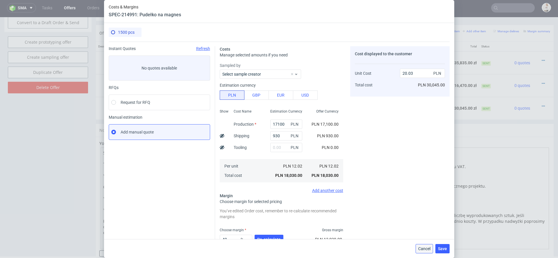
click at [428, 248] on span "Cancel" at bounding box center [425, 249] width 12 height 4
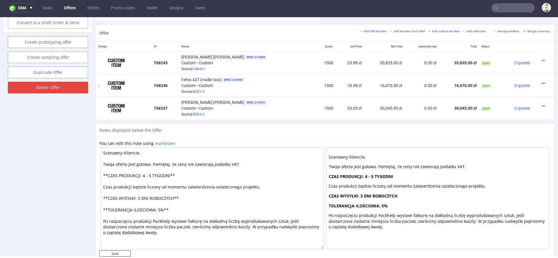
click at [542, 81] on icon at bounding box center [543, 83] width 3 height 4
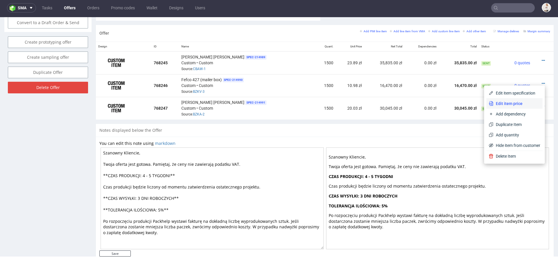
click at [508, 105] on span "Edit item price" at bounding box center [517, 104] width 47 height 6
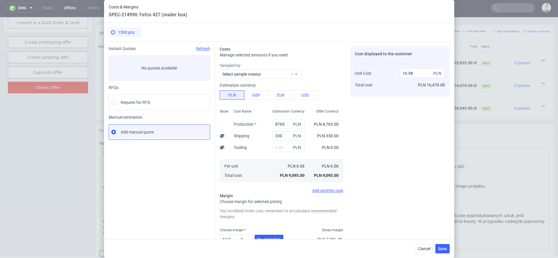
scroll to position [41, 0]
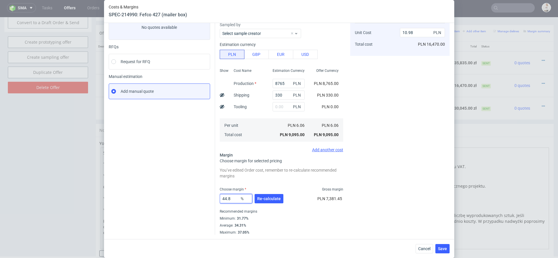
drag, startPoint x: 234, startPoint y: 200, endPoint x: 192, endPoint y: 200, distance: 41.9
click at [192, 200] on div "Instant Quotes Refresh No quotes available RFQs Request for RFQ Manual estimati…" at bounding box center [279, 118] width 341 height 234
type input "50"
type input "12.13"
type input "50"
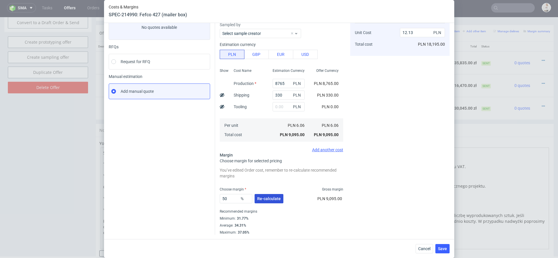
click at [277, 197] on span "Re-calculate" at bounding box center [269, 199] width 24 height 4
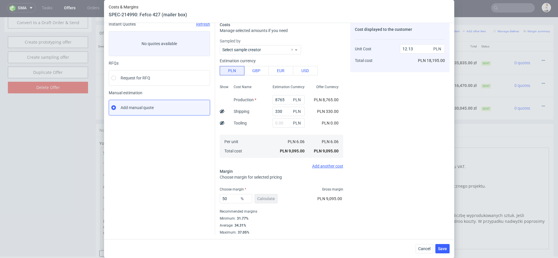
scroll to position [0, 0]
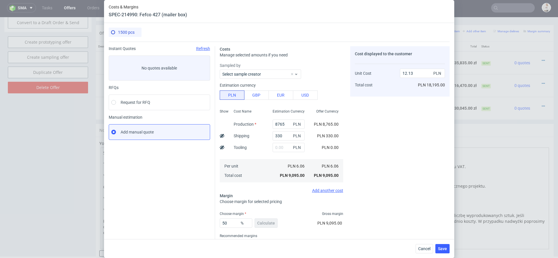
click at [451, 254] on div "Cancel Save" at bounding box center [279, 248] width 350 height 19
click at [446, 248] on span "Save" at bounding box center [442, 249] width 9 height 4
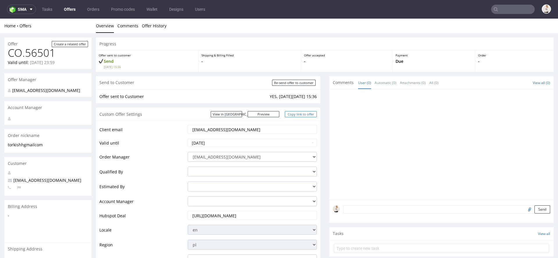
click at [300, 115] on link "Copy link to offer" at bounding box center [301, 114] width 32 height 6
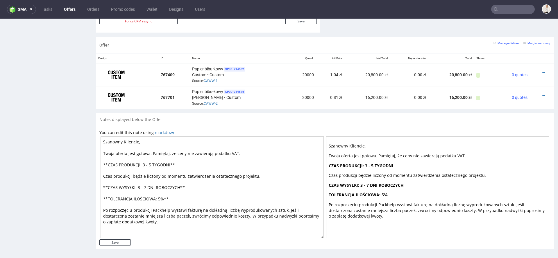
scroll to position [342, 0]
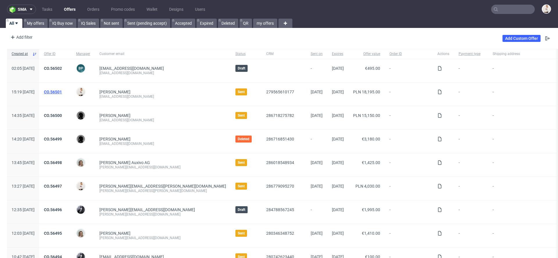
click at [62, 90] on link "CO.56501" at bounding box center [53, 92] width 18 height 5
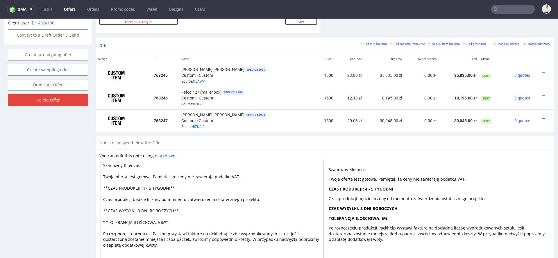
scroll to position [325, 0]
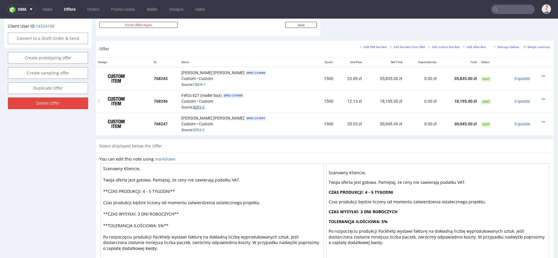
click at [205, 105] on link "BZKV-3" at bounding box center [199, 107] width 12 height 4
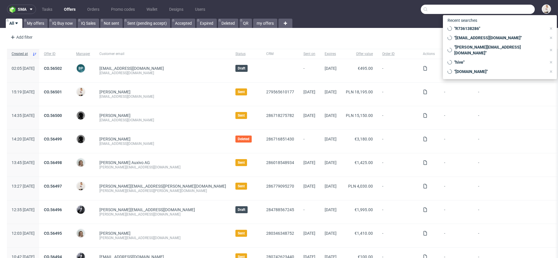
click at [503, 10] on input "text" at bounding box center [478, 9] width 114 height 9
paste input "anjori@wakuli.com"
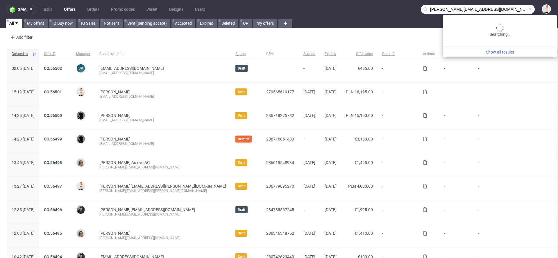
type input "anjori@wakuli.com"
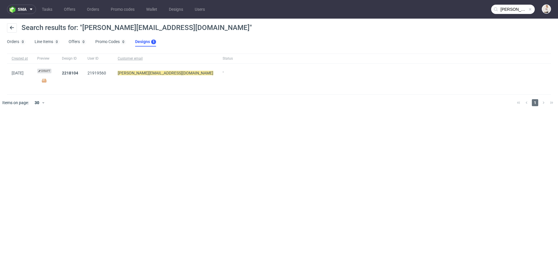
click at [129, 124] on div "sma Tasks Offers Orders Promo codes Wallet Designs Users anjori@wakuli.com Sear…" at bounding box center [279, 129] width 558 height 258
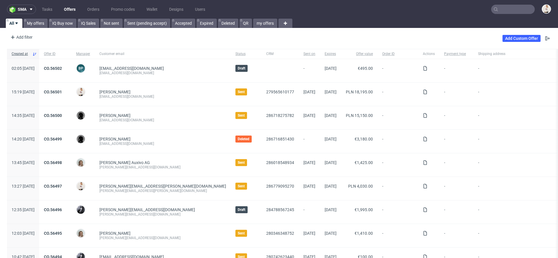
click at [503, 10] on input "text" at bounding box center [514, 9] width 44 height 9
paste input "[EMAIL_ADDRESS][DOMAIN_NAME]"
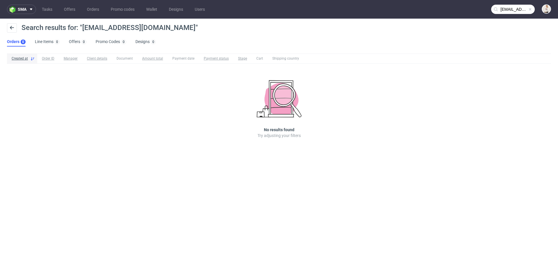
click at [508, 10] on input "[EMAIL_ADDRESS][DOMAIN_NAME]" at bounding box center [514, 9] width 44 height 9
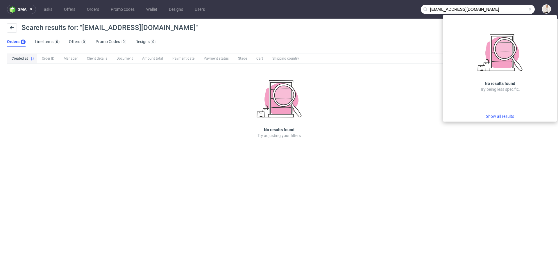
drag, startPoint x: 496, startPoint y: 10, endPoint x: 280, endPoint y: 10, distance: 216.7
click at [280, 10] on nav "sma Tasks Offers Orders Promo codes Wallet Designs Users [EMAIL_ADDRESS][DOMAIN…" at bounding box center [279, 9] width 558 height 19
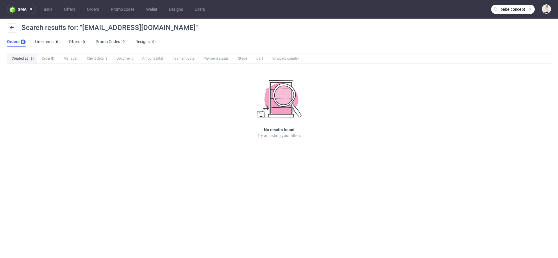
type input "bebe concept"
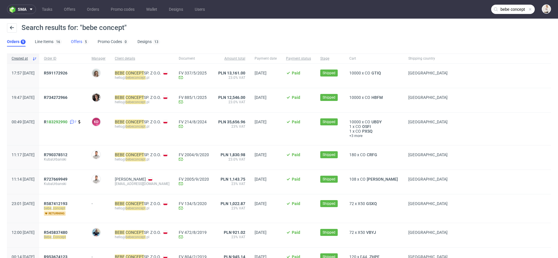
click at [75, 42] on link "Offers 5" at bounding box center [79, 41] width 17 height 9
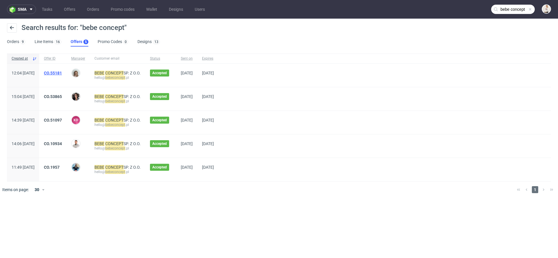
click at [62, 73] on link "CO.55181" at bounding box center [53, 73] width 18 height 5
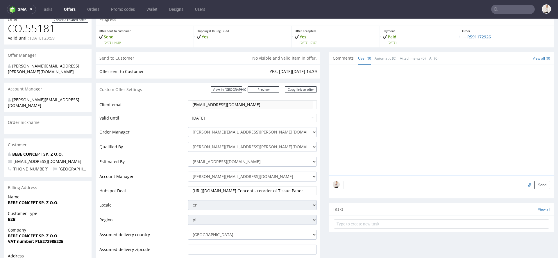
scroll to position [31, 0]
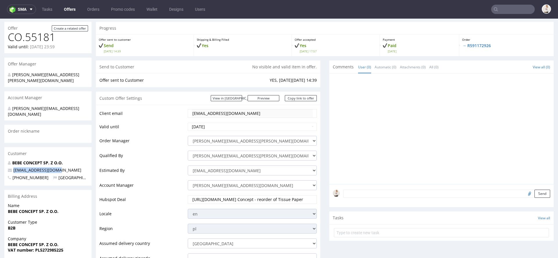
drag, startPoint x: 62, startPoint y: 158, endPoint x: 8, endPoint y: 158, distance: 53.8
click at [8, 167] on p "[EMAIL_ADDRESS][DOMAIN_NAME]" at bounding box center [48, 170] width 80 height 6
copy span "[EMAIL_ADDRESS][DOMAIN_NAME]"
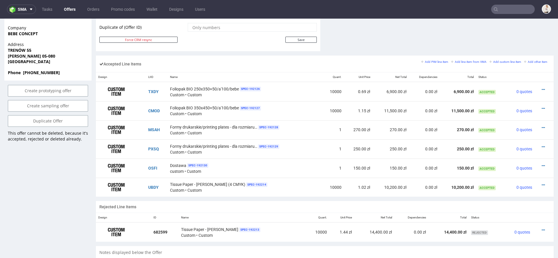
scroll to position [327, 0]
